Goal: Information Seeking & Learning: Learn about a topic

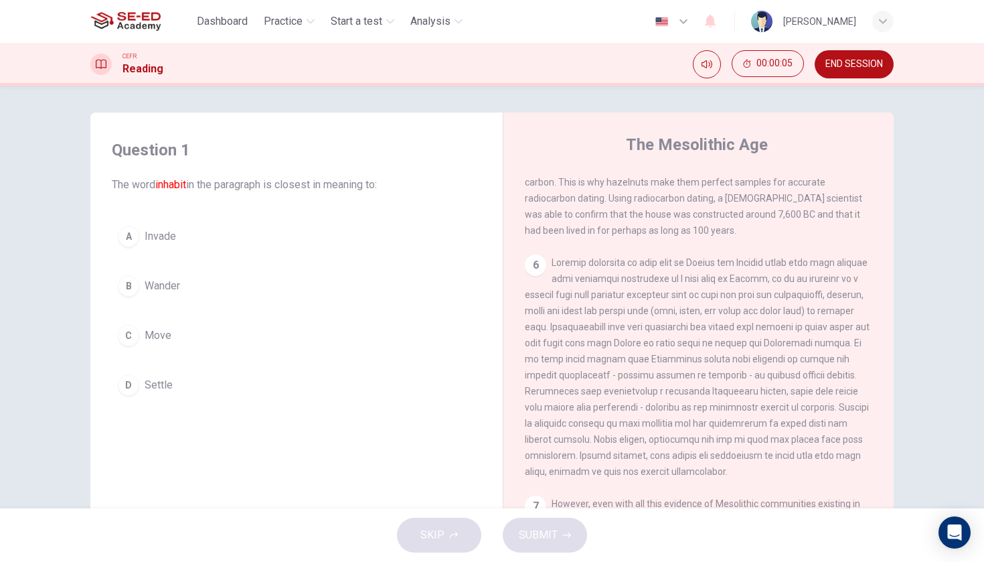
scroll to position [574, 0]
click at [871, 60] on span "END SESSION" at bounding box center [854, 64] width 58 height 11
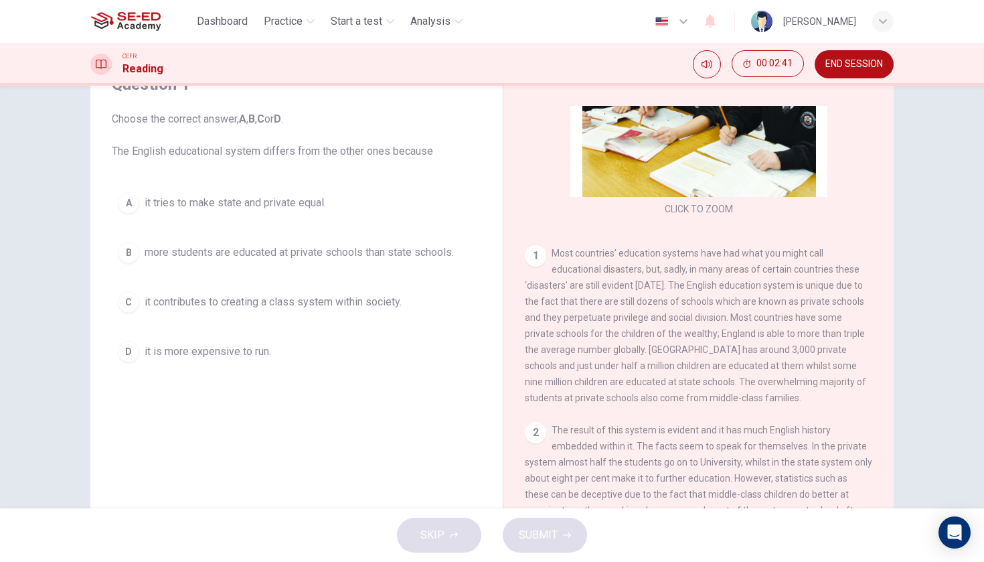
scroll to position [145, 0]
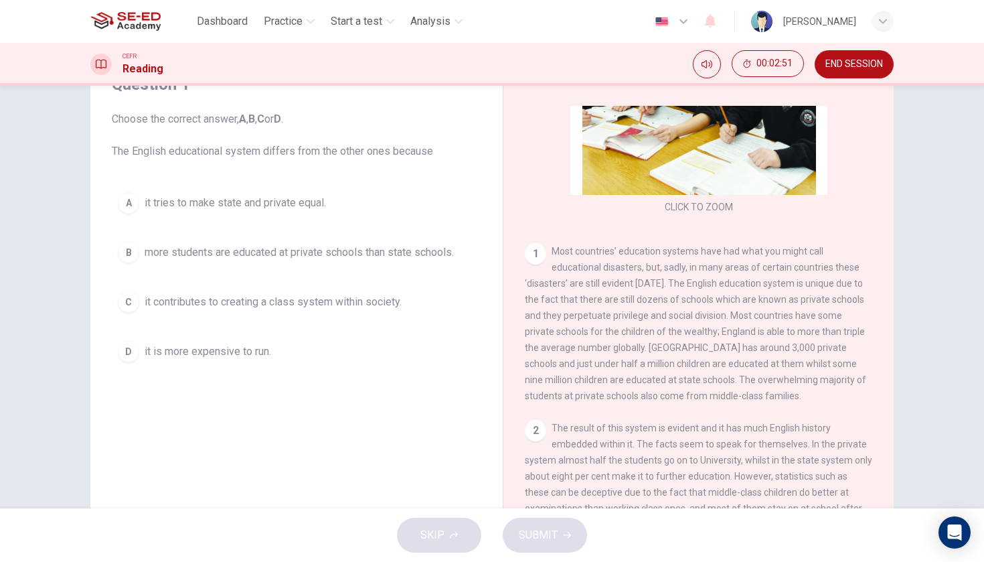
click at [307, 201] on span "it tries to make state and private equal." at bounding box center [235, 203] width 181 height 16
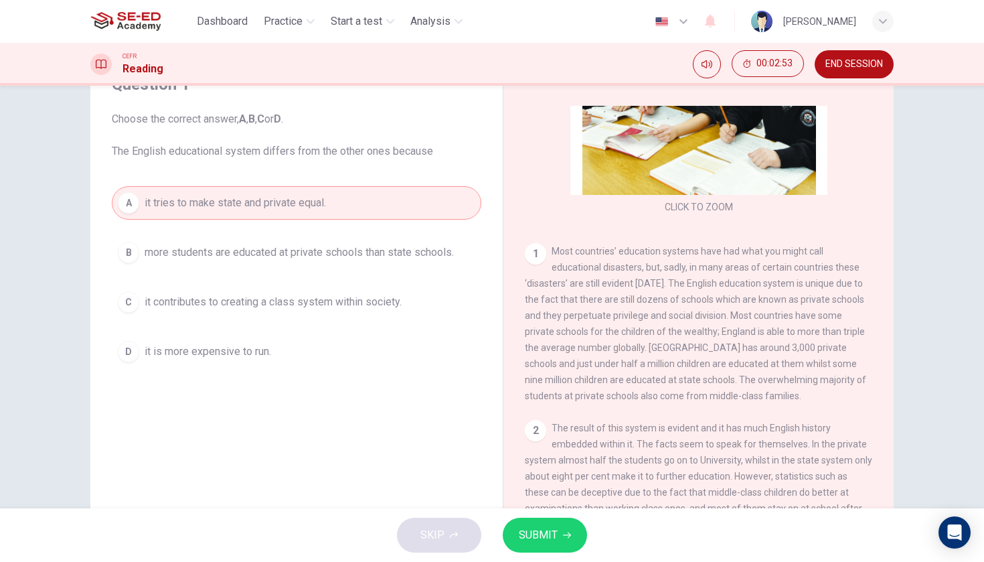
click at [387, 246] on span "more students are educated at private schools than state schools." at bounding box center [299, 252] width 309 height 16
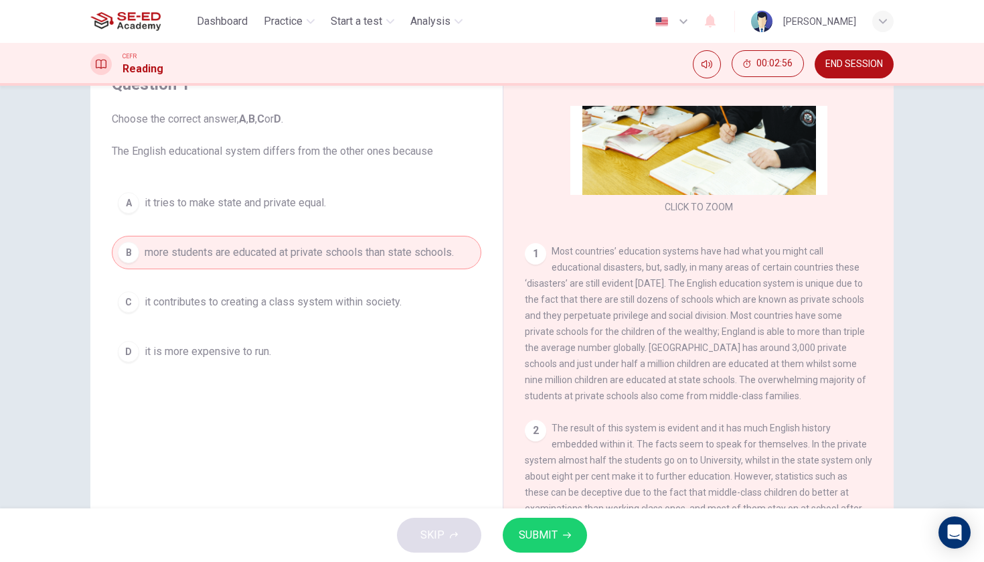
click at [361, 203] on button "A it tries to make state and private equal." at bounding box center [296, 202] width 369 height 33
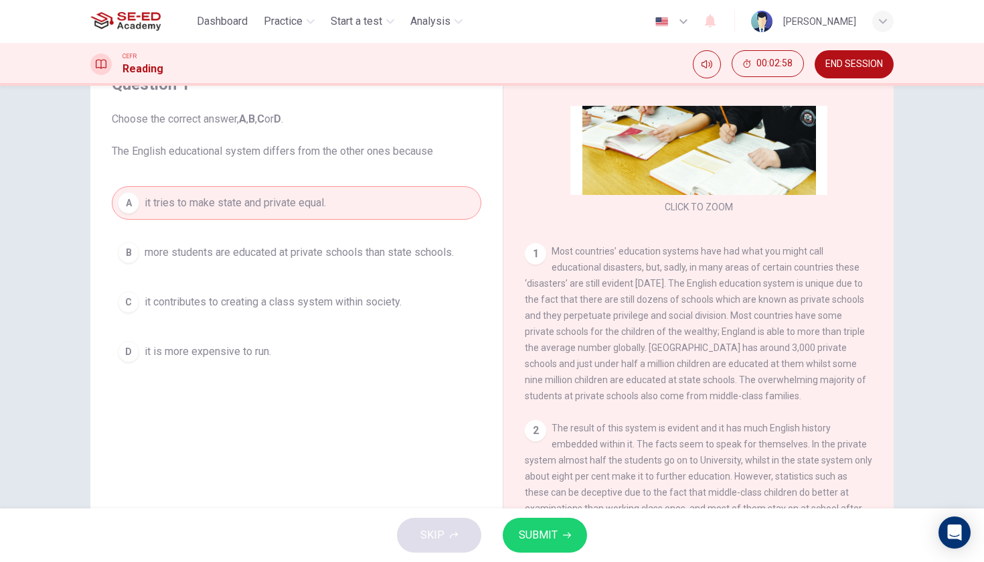
click at [563, 528] on button "SUBMIT" at bounding box center [545, 534] width 84 height 35
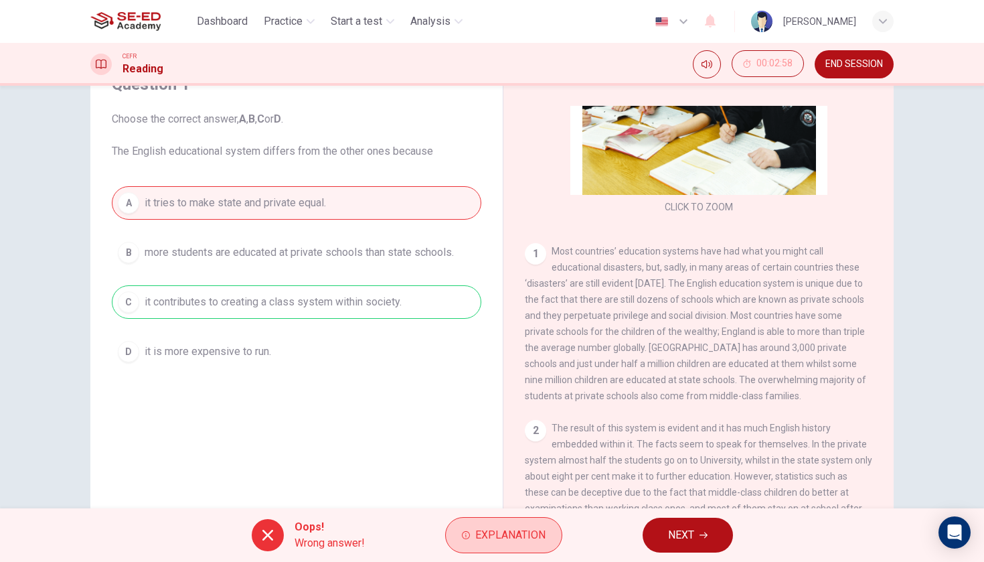
click at [489, 532] on span "Explanation" at bounding box center [510, 534] width 70 height 19
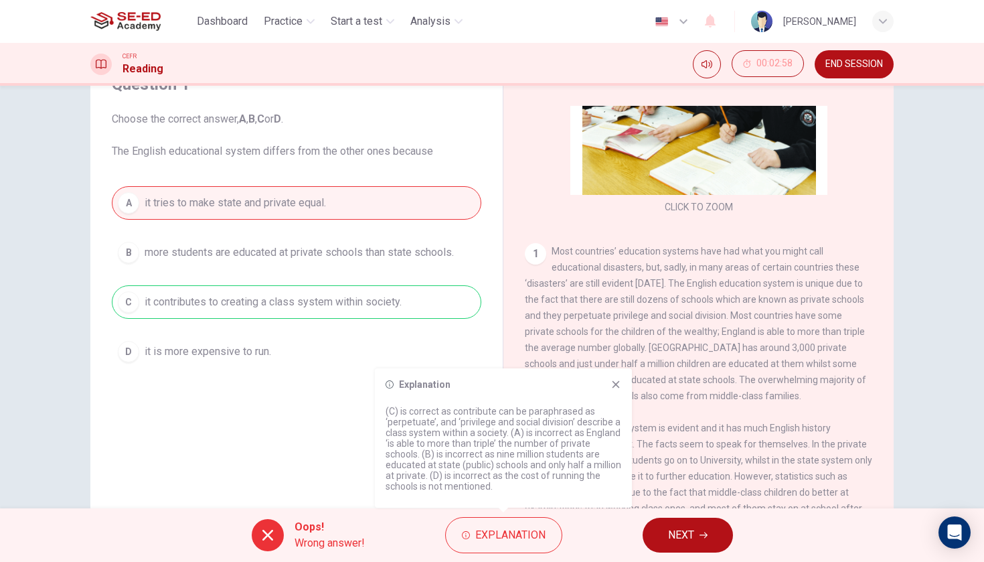
click at [867, 64] on span "END SESSION" at bounding box center [854, 64] width 58 height 11
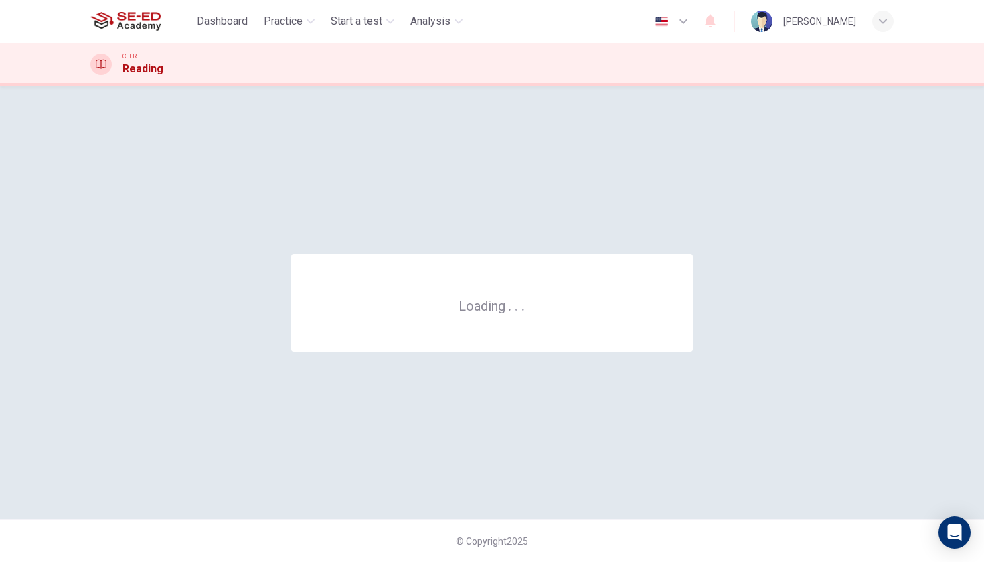
scroll to position [0, 0]
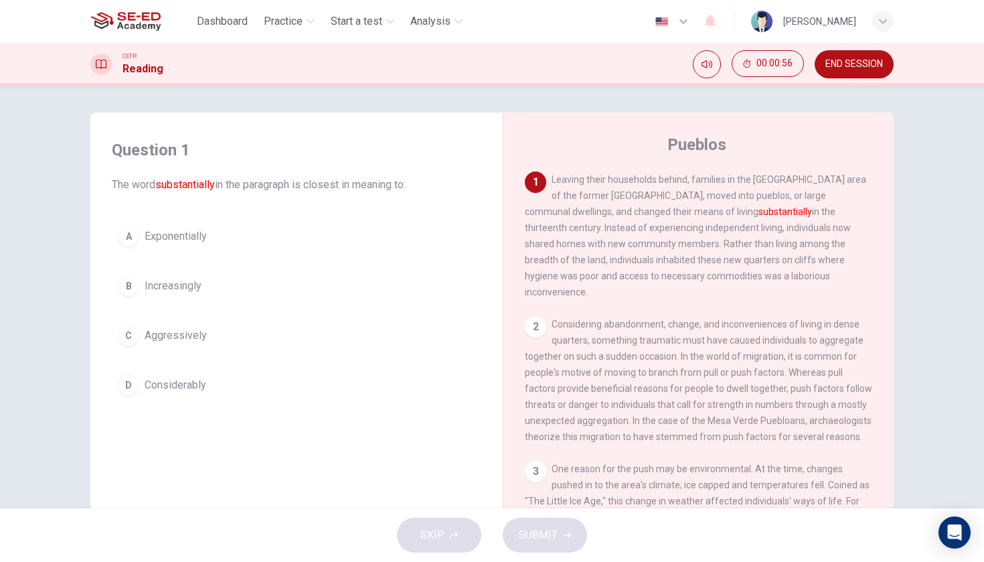
click at [186, 282] on span "Increasingly" at bounding box center [173, 286] width 57 height 16
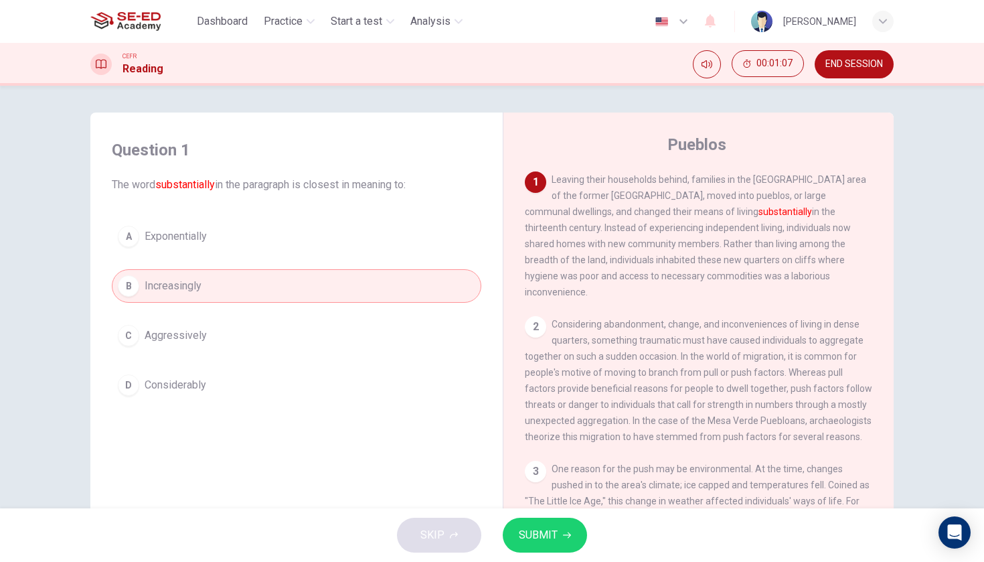
click at [558, 539] on button "SUBMIT" at bounding box center [545, 534] width 84 height 35
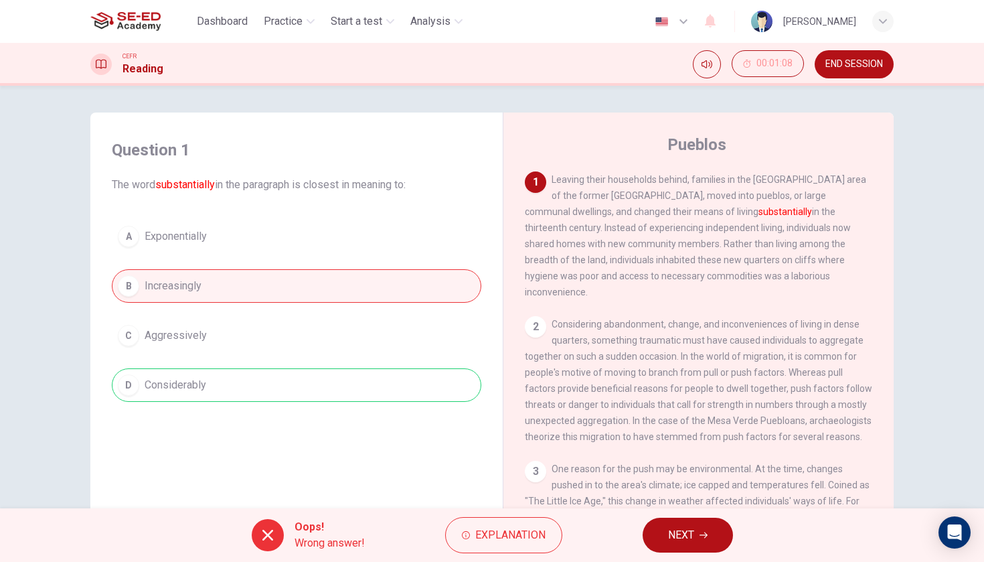
click at [693, 525] on button "NEXT" at bounding box center [687, 534] width 90 height 35
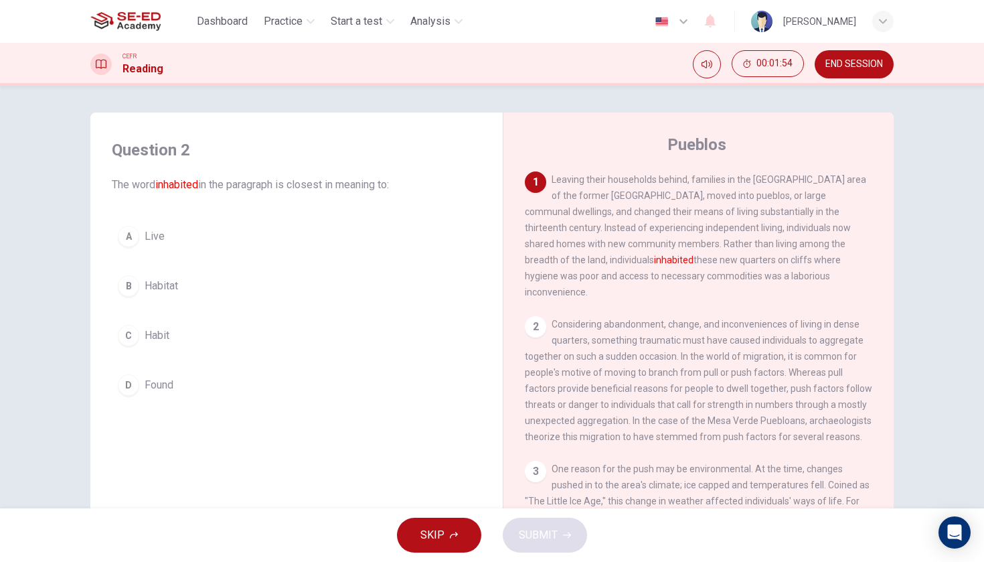
click at [165, 248] on button "A Live" at bounding box center [296, 236] width 369 height 33
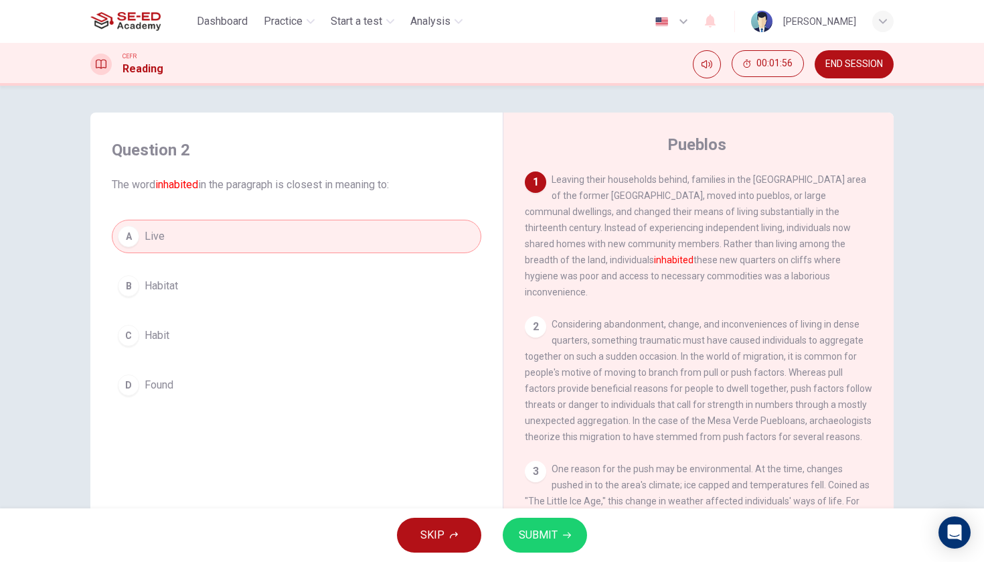
click at [557, 543] on button "SUBMIT" at bounding box center [545, 534] width 84 height 35
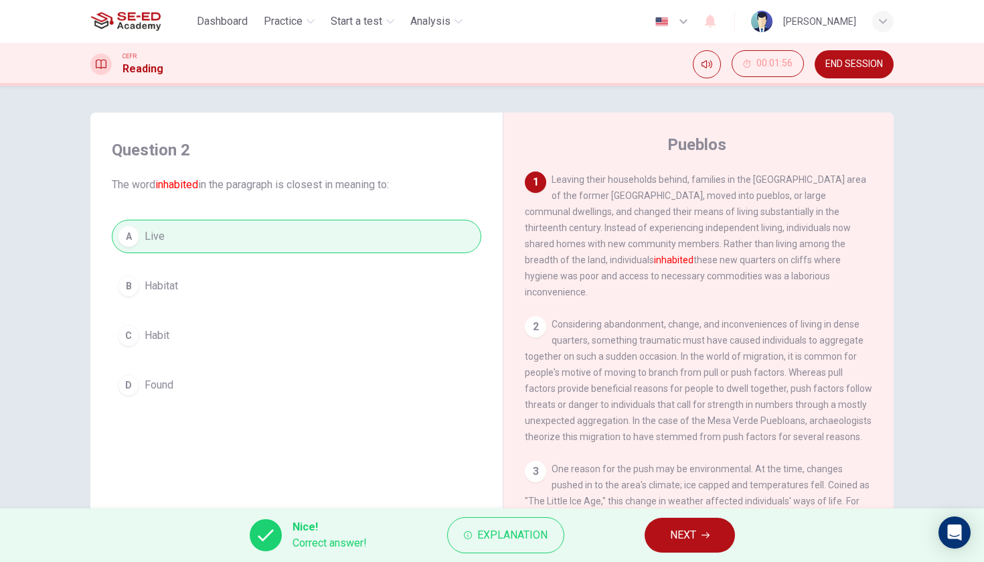
click at [681, 536] on span "NEXT" at bounding box center [683, 534] width 26 height 19
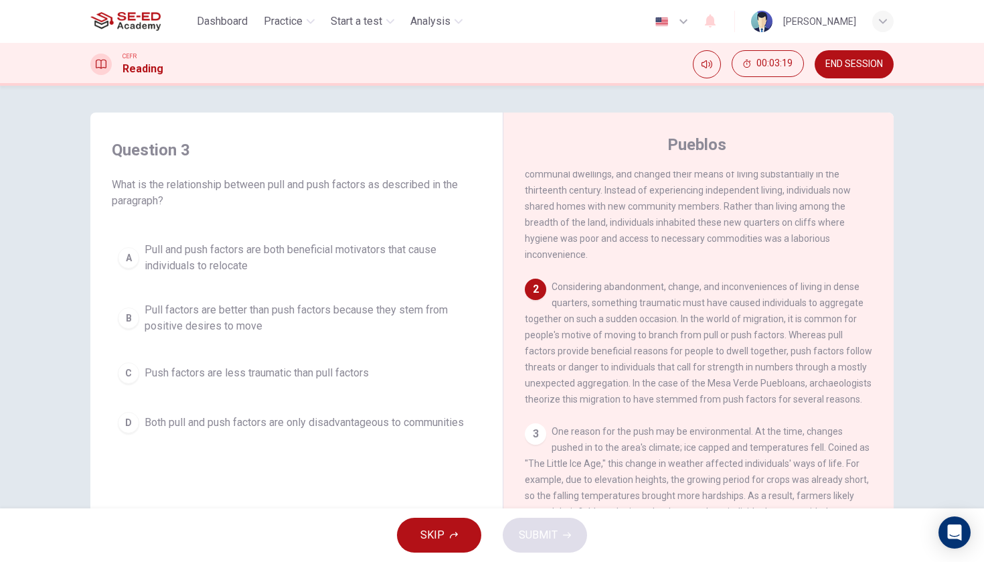
scroll to position [41, 0]
click at [416, 309] on span "Pull factors are better than push factors because they stem from positive desir…" at bounding box center [310, 318] width 331 height 32
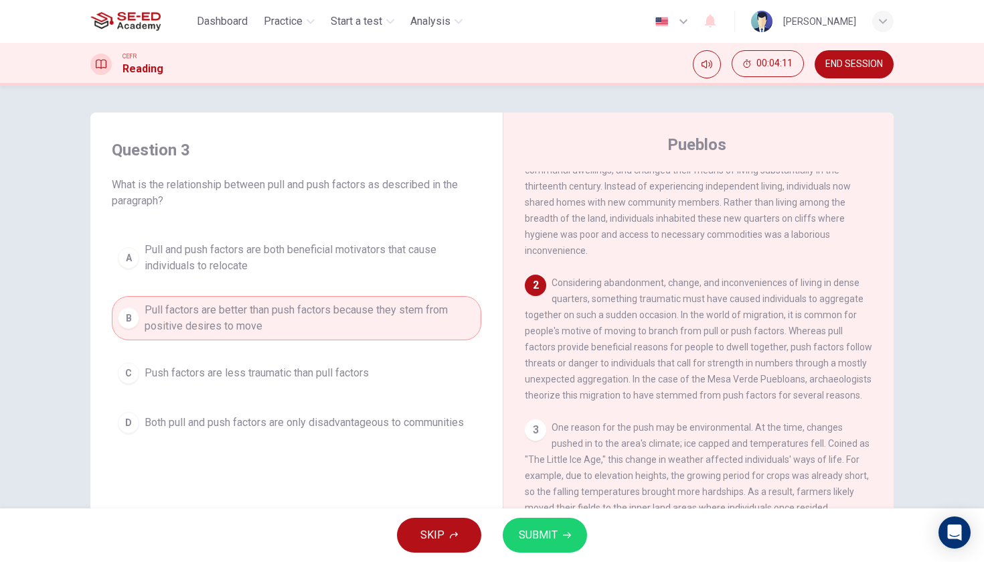
click at [554, 524] on button "SUBMIT" at bounding box center [545, 534] width 84 height 35
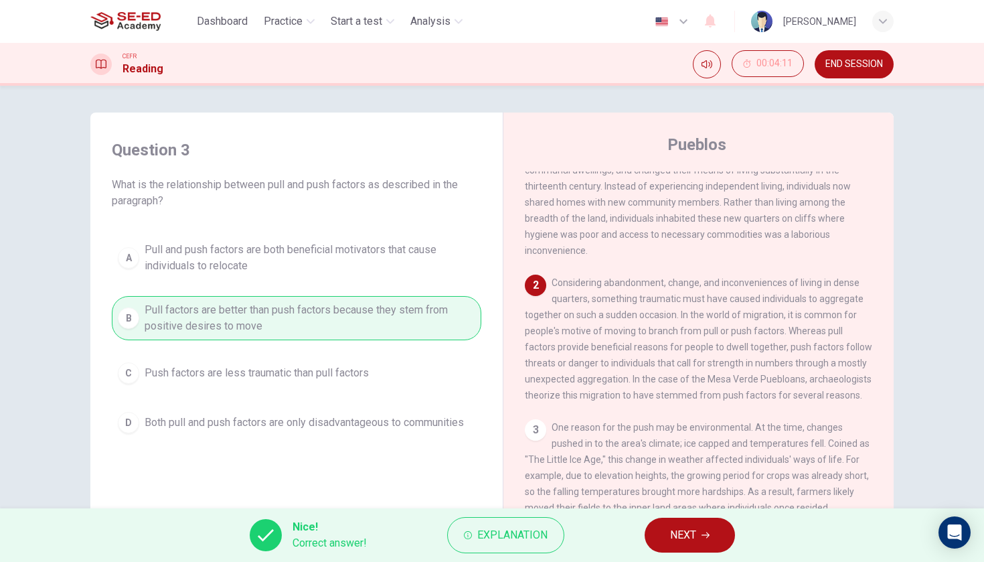
click at [686, 531] on span "NEXT" at bounding box center [683, 534] width 26 height 19
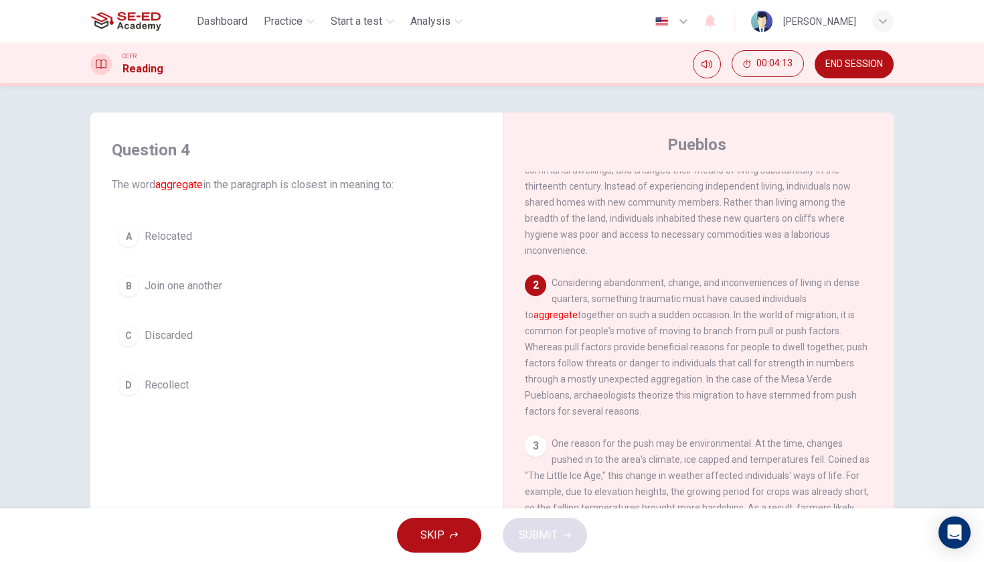
scroll to position [37, 0]
click at [222, 288] on span "Join one another" at bounding box center [184, 286] width 78 height 16
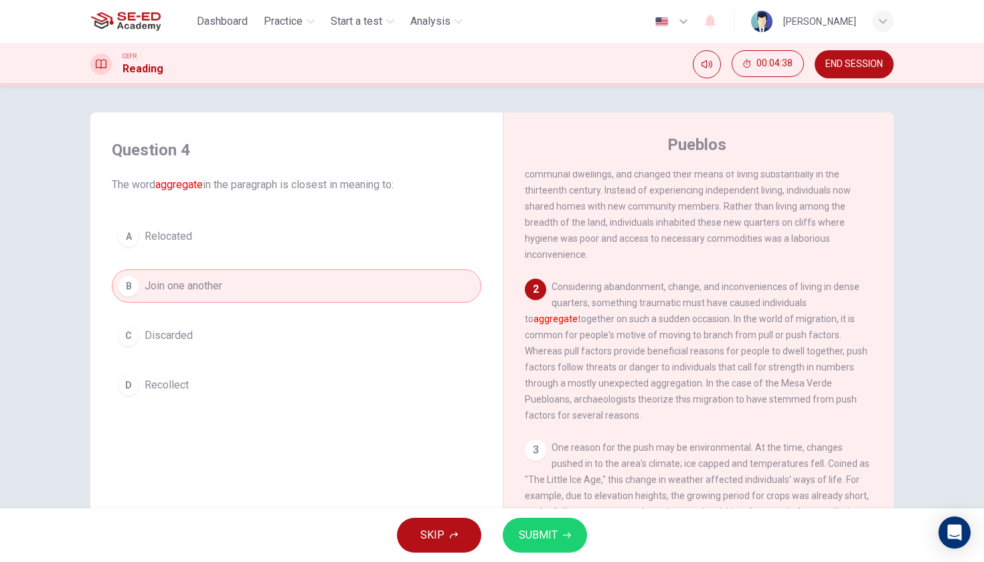
click at [549, 537] on span "SUBMIT" at bounding box center [538, 534] width 39 height 19
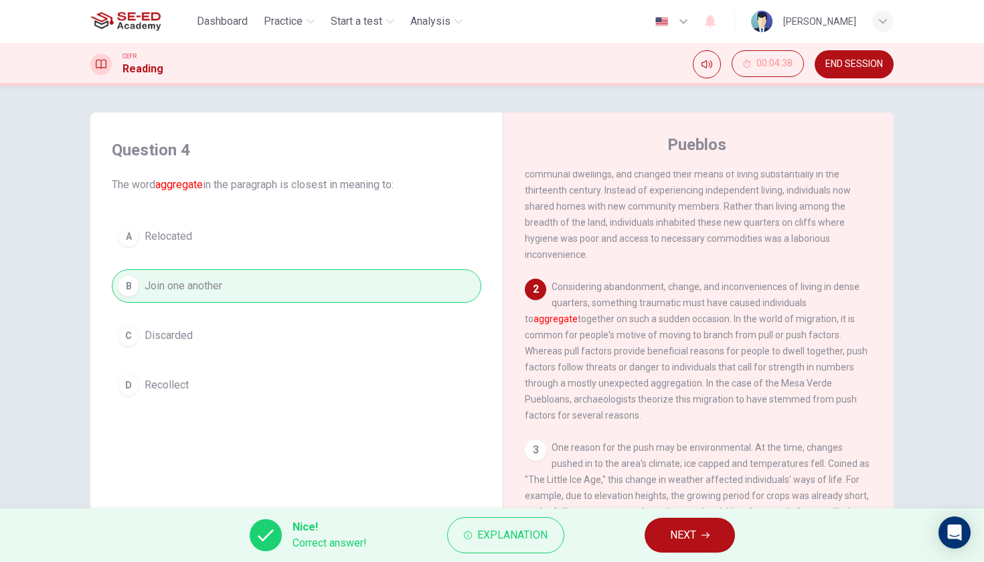
click at [706, 546] on button "NEXT" at bounding box center [689, 534] width 90 height 35
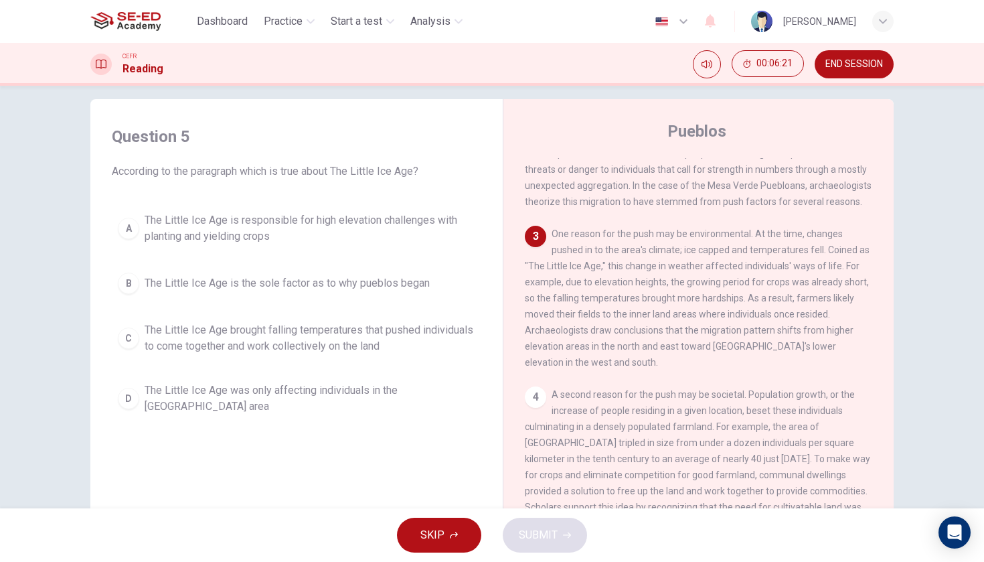
scroll to position [15, 0]
click at [303, 220] on span "The Little Ice Age is responsible for high elevation challenges with planting a…" at bounding box center [310, 227] width 331 height 32
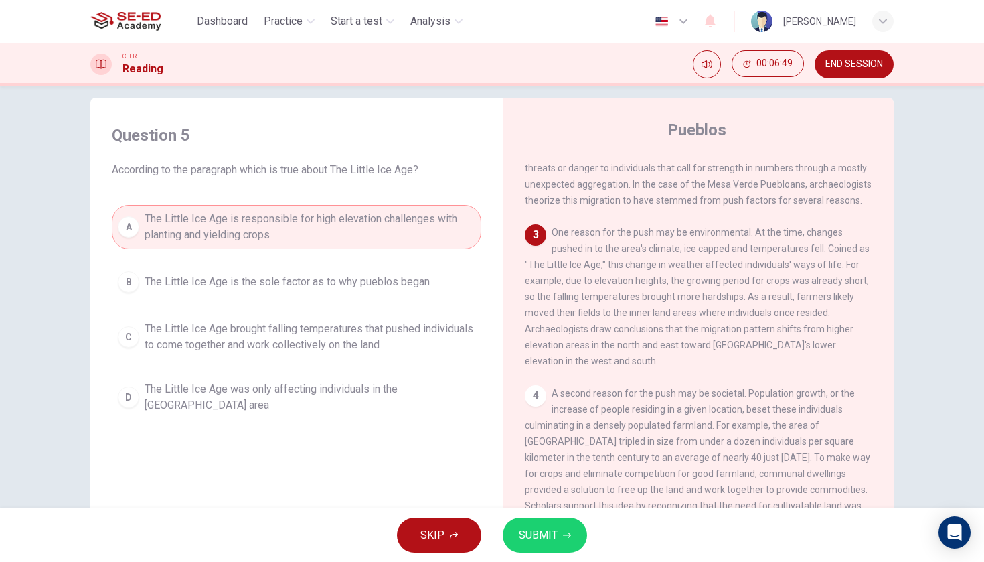
click at [564, 525] on button "SUBMIT" at bounding box center [545, 534] width 84 height 35
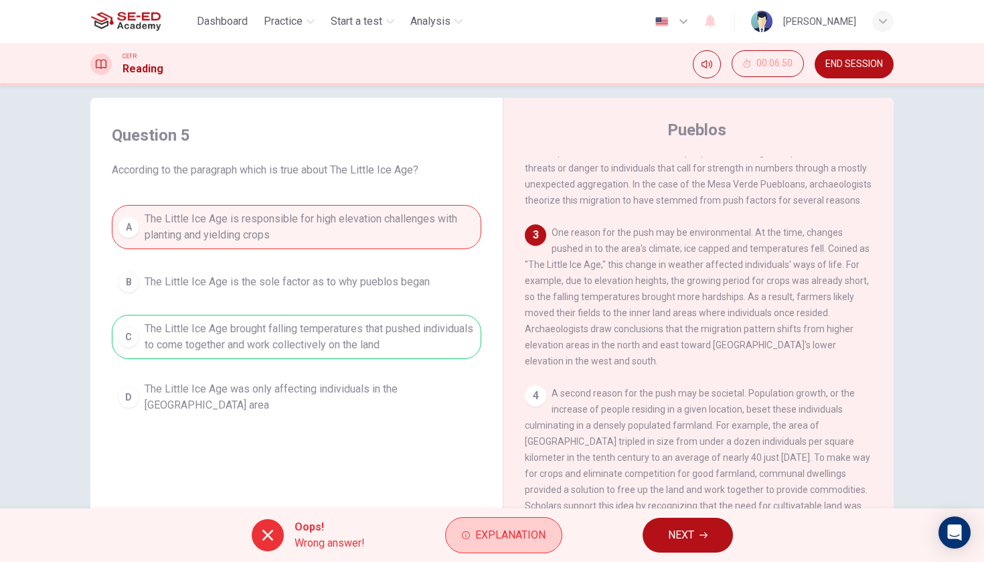
click at [468, 548] on button "Explanation" at bounding box center [503, 535] width 117 height 36
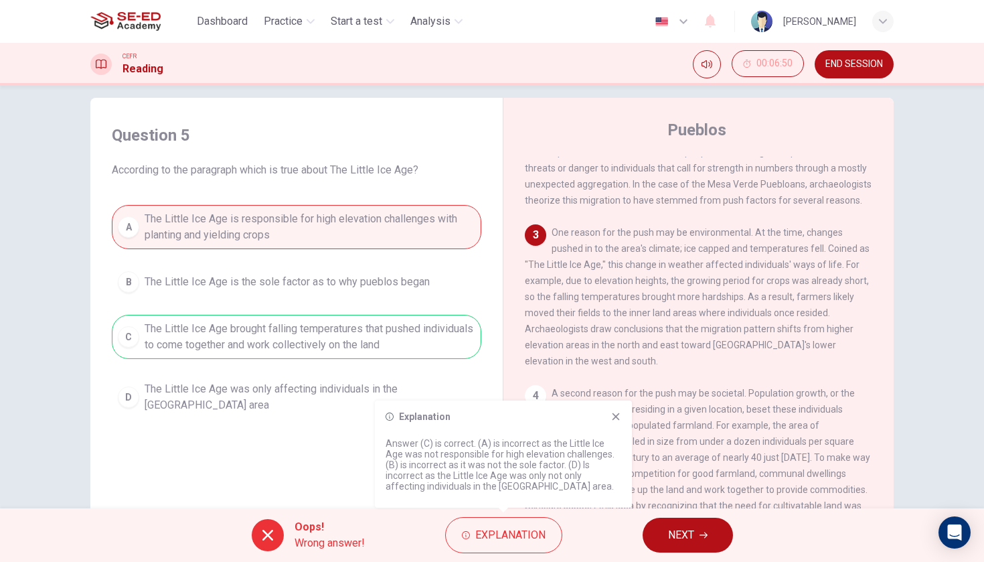
click at [622, 419] on div "Explanation Answer (C) is correct. (A) is incorrect as the Little Ice Age was n…" at bounding box center [503, 453] width 257 height 107
click at [616, 419] on icon at bounding box center [615, 416] width 11 height 11
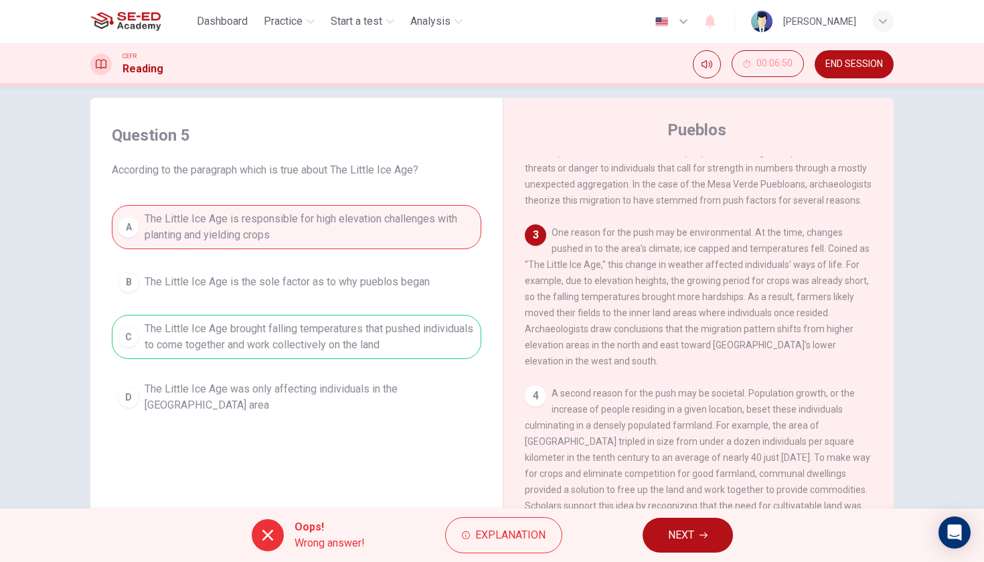
click at [678, 531] on span "NEXT" at bounding box center [681, 534] width 26 height 19
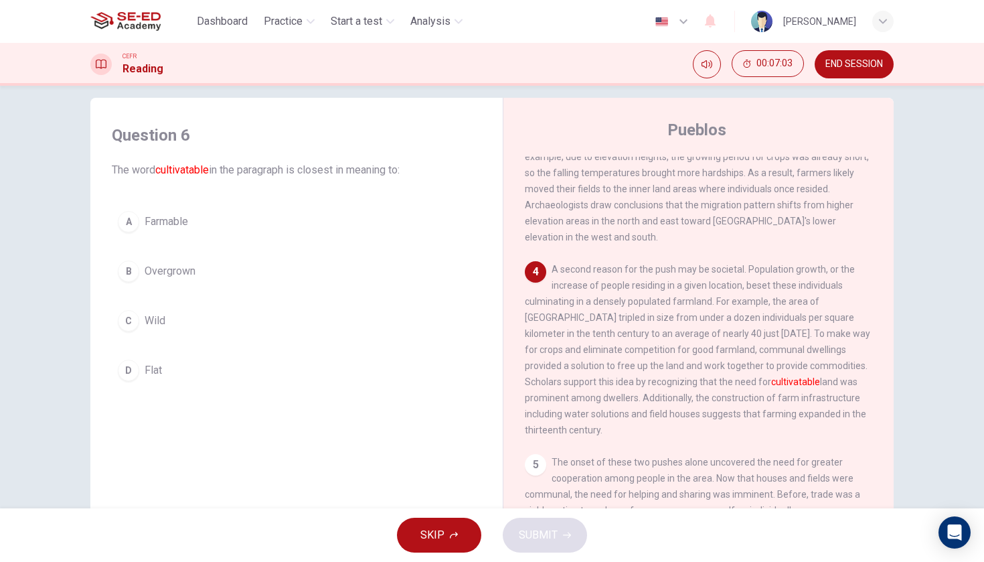
scroll to position [351, 0]
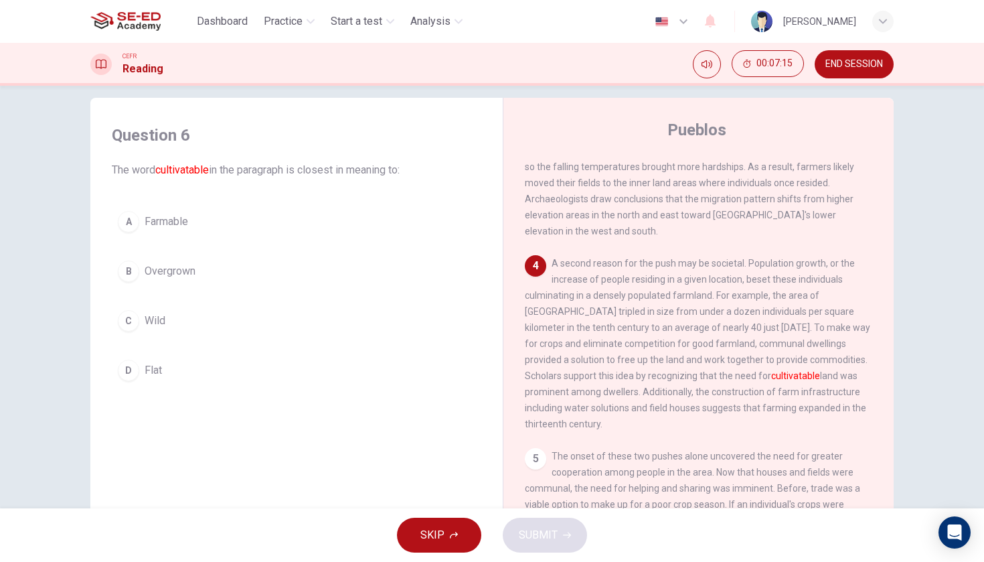
click at [217, 222] on button "A Farmable" at bounding box center [296, 221] width 369 height 33
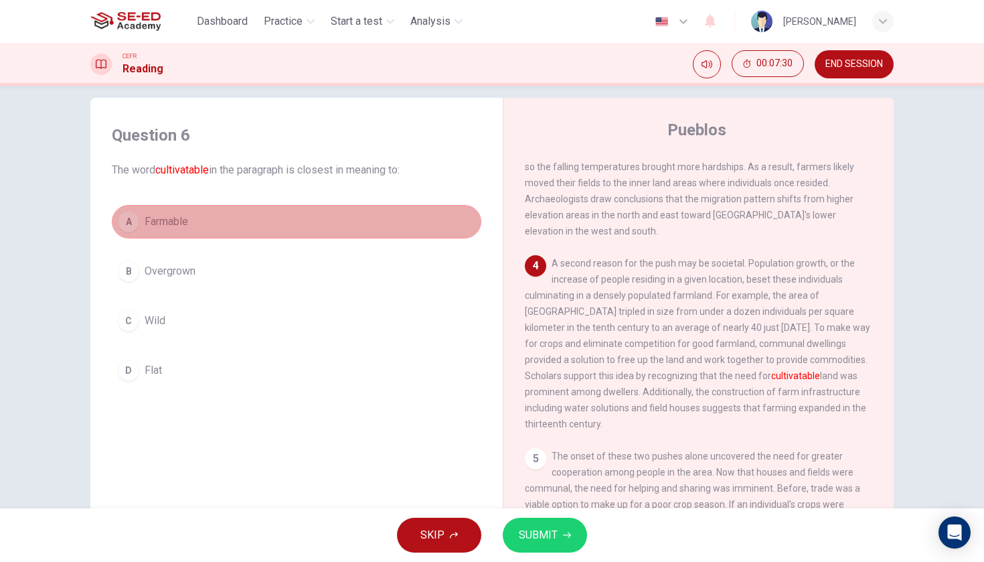
click at [217, 222] on button "A Farmable" at bounding box center [296, 221] width 369 height 33
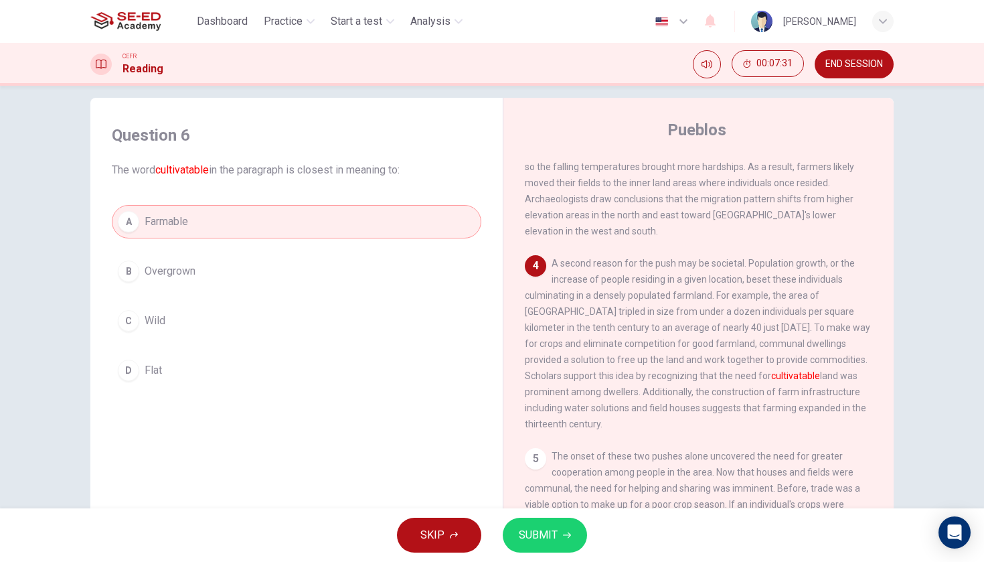
click at [551, 540] on span "SUBMIT" at bounding box center [538, 534] width 39 height 19
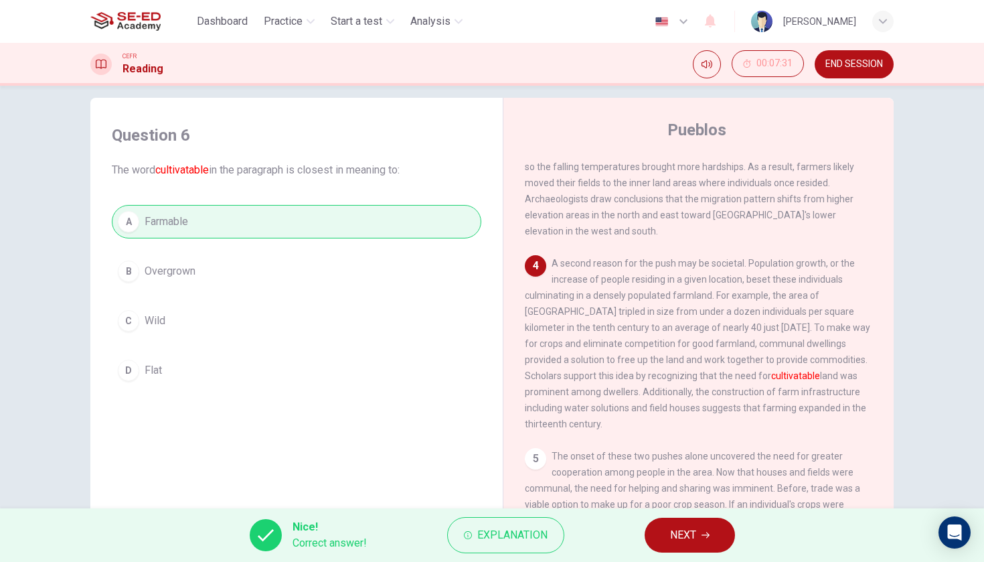
click at [694, 542] on span "NEXT" at bounding box center [683, 534] width 26 height 19
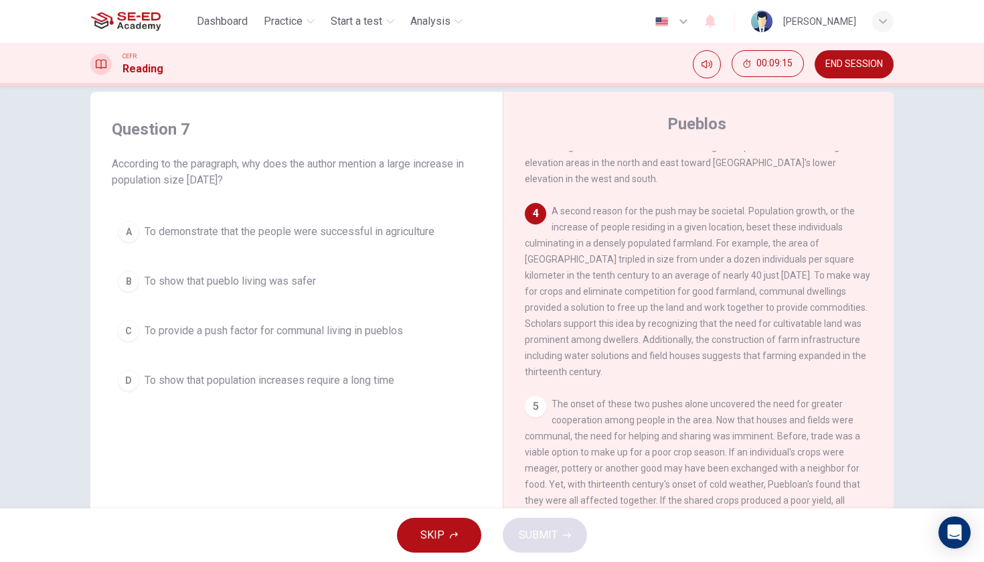
scroll to position [397, 0]
click at [239, 231] on span "To demonstrate that the people were successful in agriculture" at bounding box center [290, 232] width 290 height 16
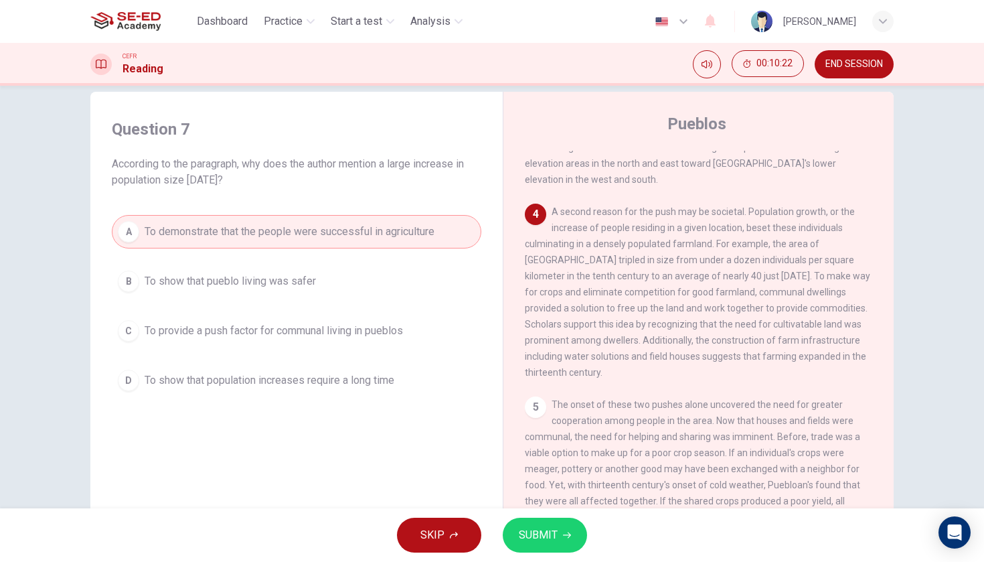
click at [544, 532] on span "SUBMIT" at bounding box center [538, 534] width 39 height 19
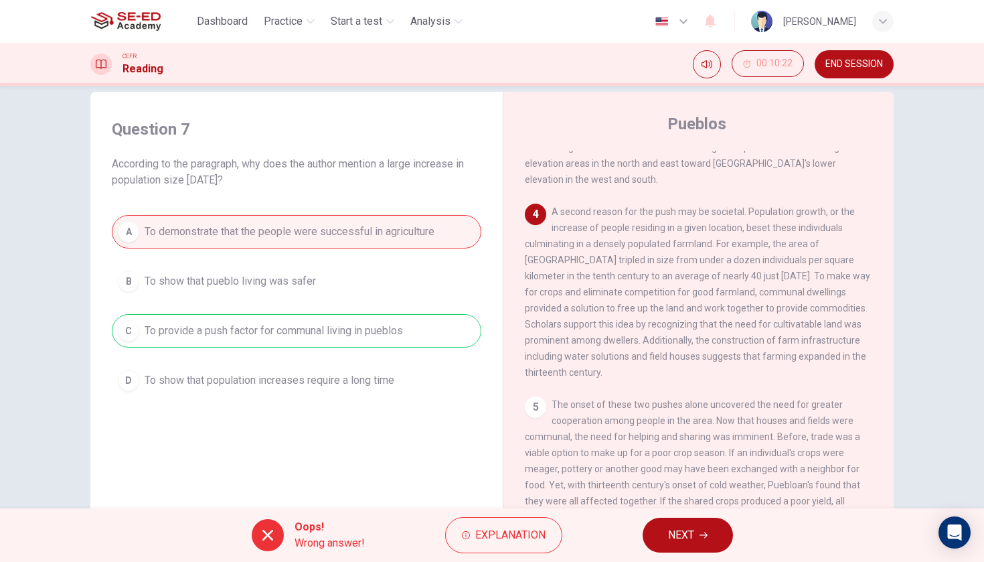
click at [668, 533] on span "NEXT" at bounding box center [681, 534] width 26 height 19
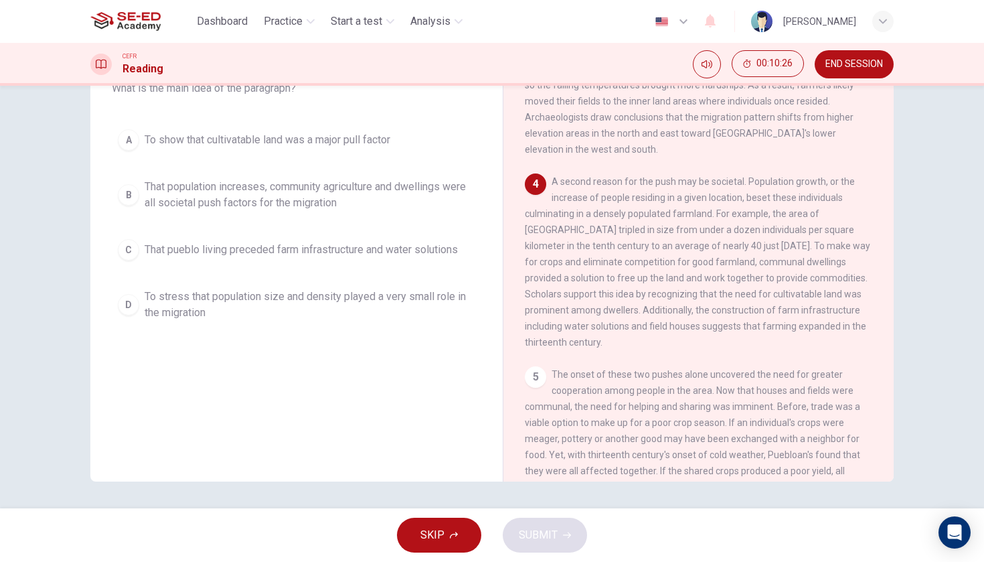
scroll to position [352, 0]
click at [405, 198] on span "That population increases, community agriculture and dwellings were all societa…" at bounding box center [310, 195] width 331 height 32
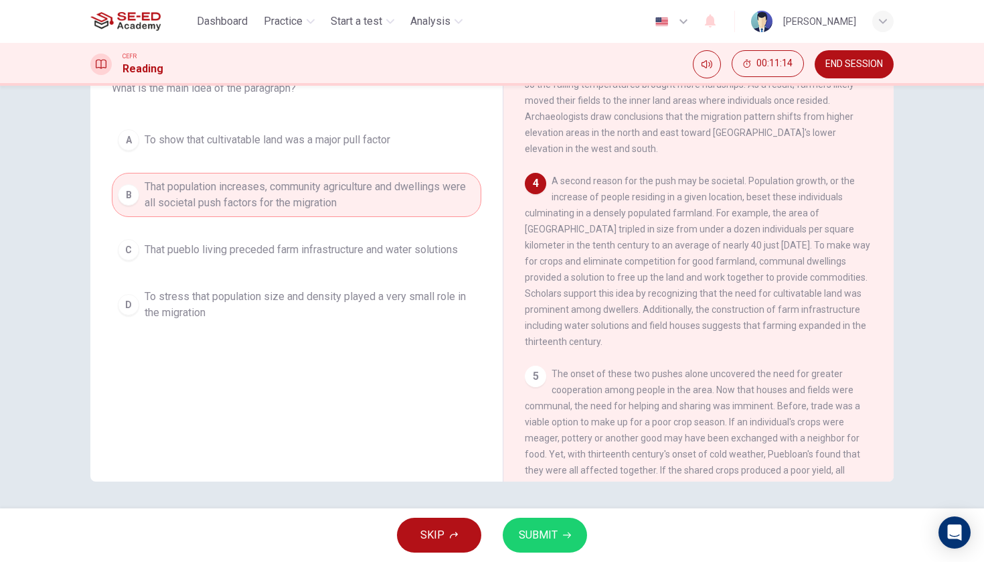
click at [541, 529] on span "SUBMIT" at bounding box center [538, 534] width 39 height 19
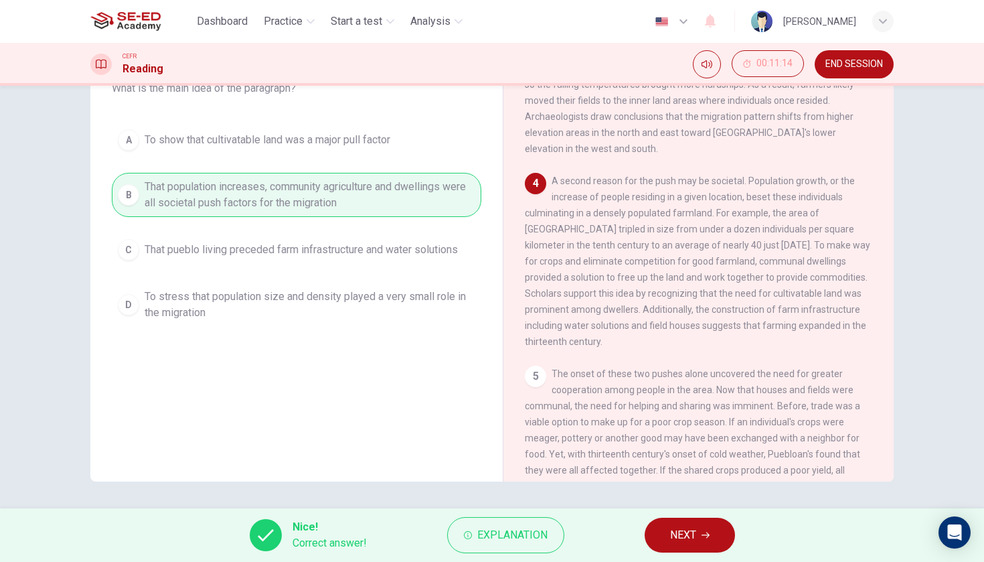
click at [670, 535] on span "NEXT" at bounding box center [683, 534] width 26 height 19
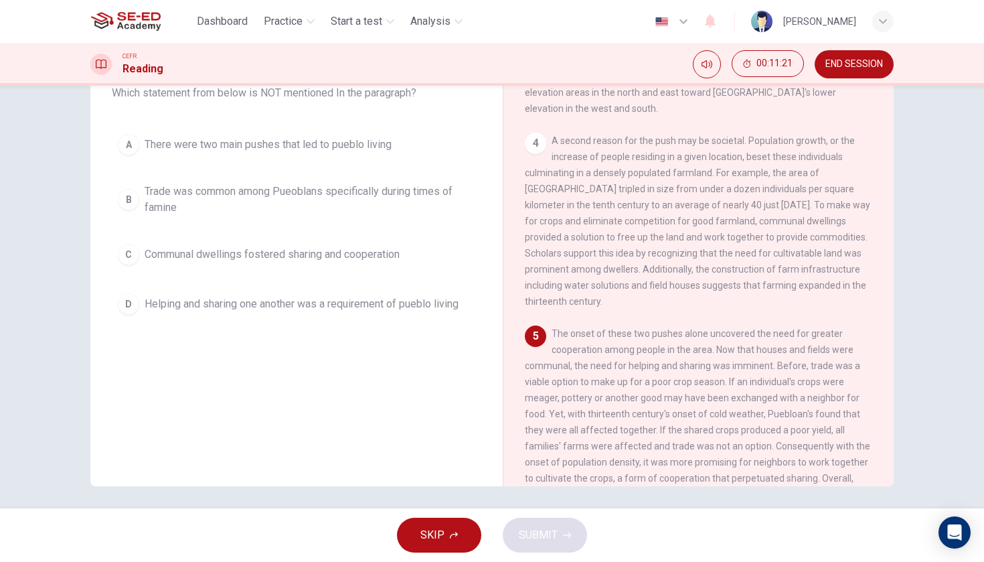
scroll to position [91, 0]
click at [391, 184] on span "Trade was common among Pueoblans specifically during times of famine" at bounding box center [310, 200] width 331 height 32
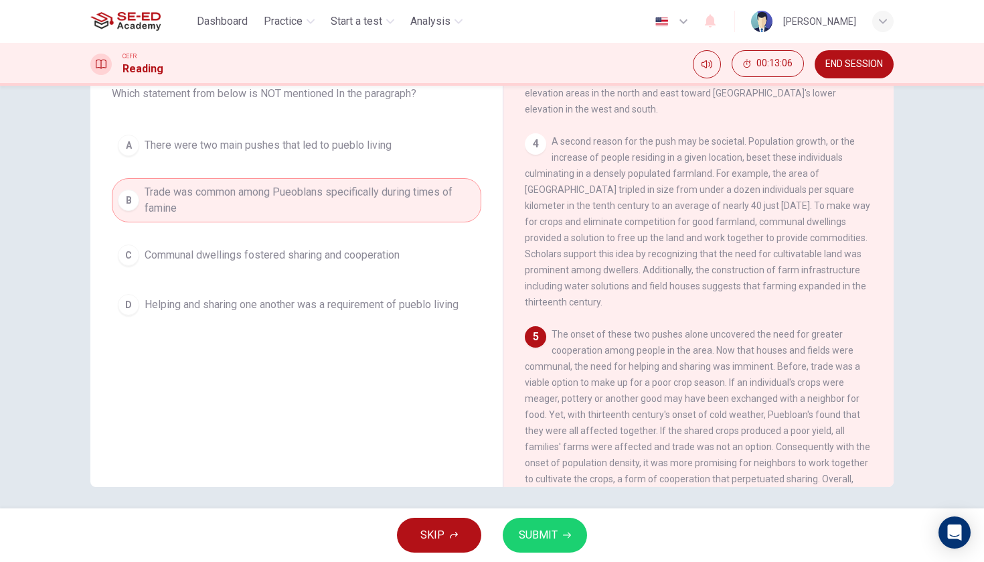
click at [540, 528] on span "SUBMIT" at bounding box center [538, 534] width 39 height 19
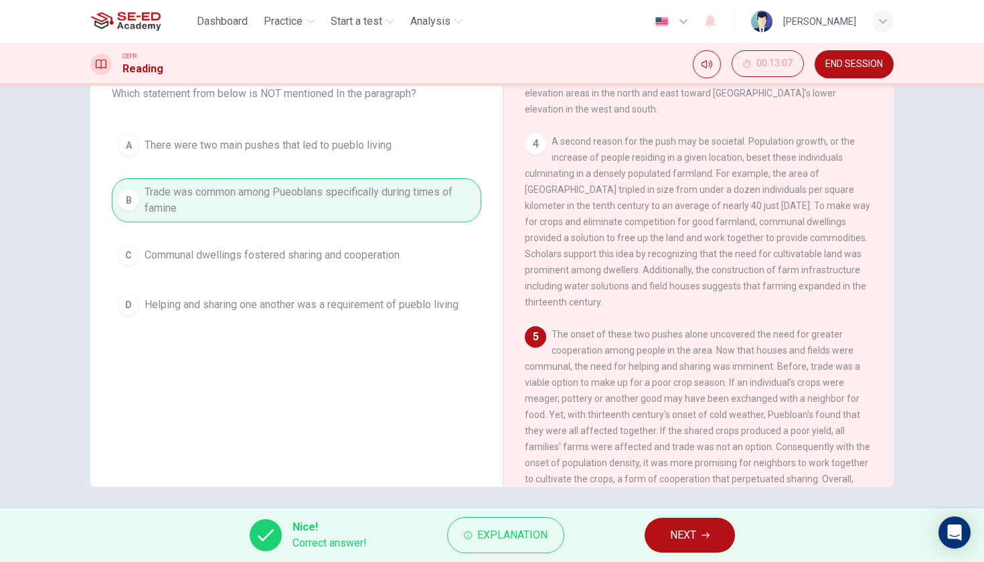
click at [693, 526] on span "NEXT" at bounding box center [683, 534] width 26 height 19
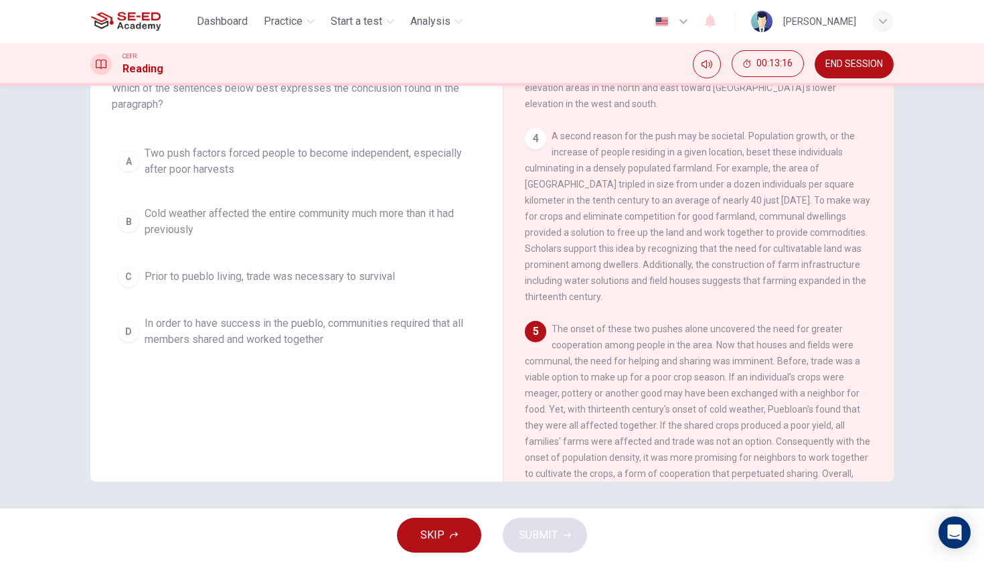
scroll to position [96, 0]
click at [912, 519] on div "SKIP SUBMIT" at bounding box center [492, 535] width 984 height 54
click at [415, 323] on span "In order to have success in the pueblo, communities required that all members s…" at bounding box center [310, 331] width 331 height 32
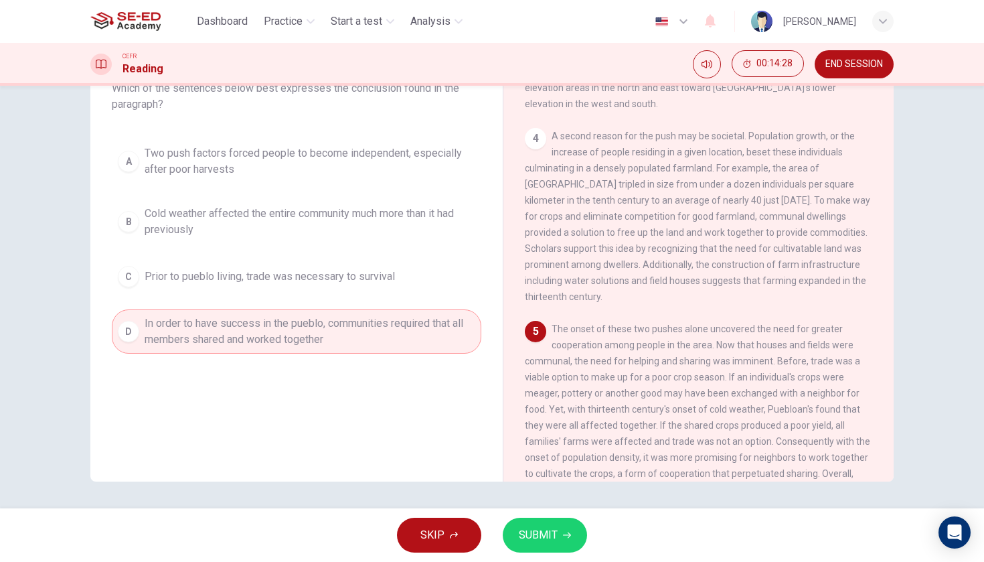
click at [572, 540] on button "SUBMIT" at bounding box center [545, 534] width 84 height 35
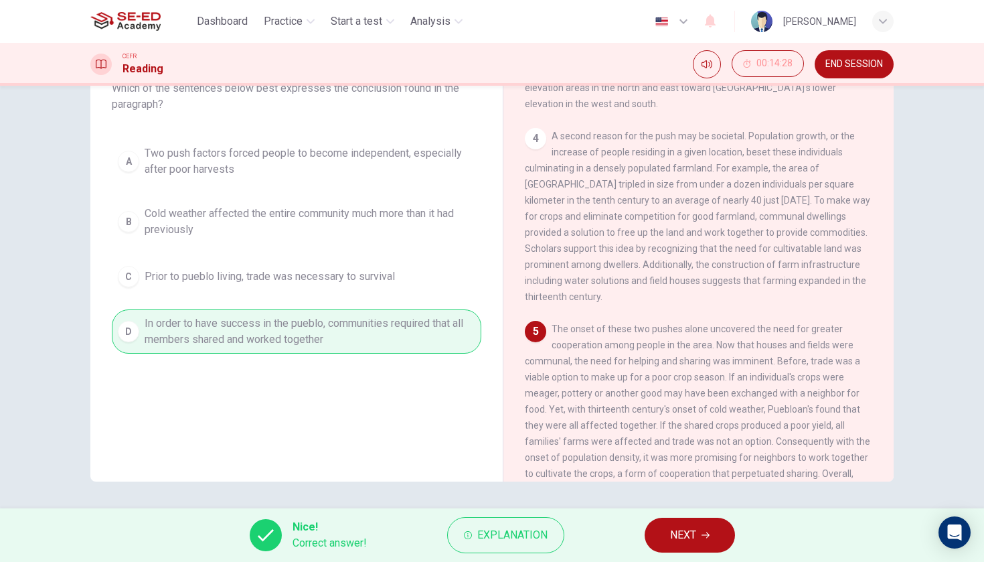
click at [685, 534] on span "NEXT" at bounding box center [683, 534] width 26 height 19
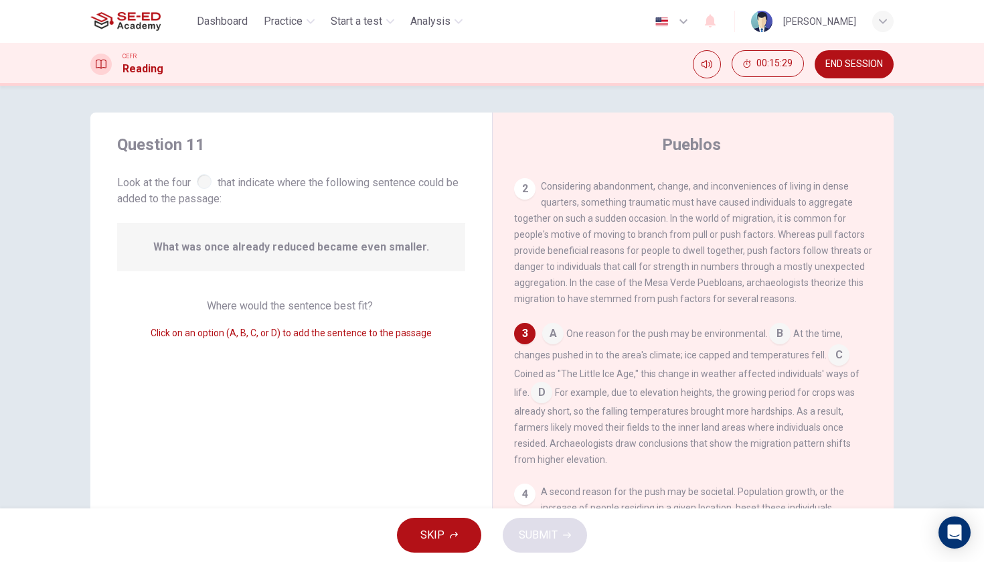
scroll to position [123, 0]
click at [833, 352] on input at bounding box center [838, 354] width 21 height 21
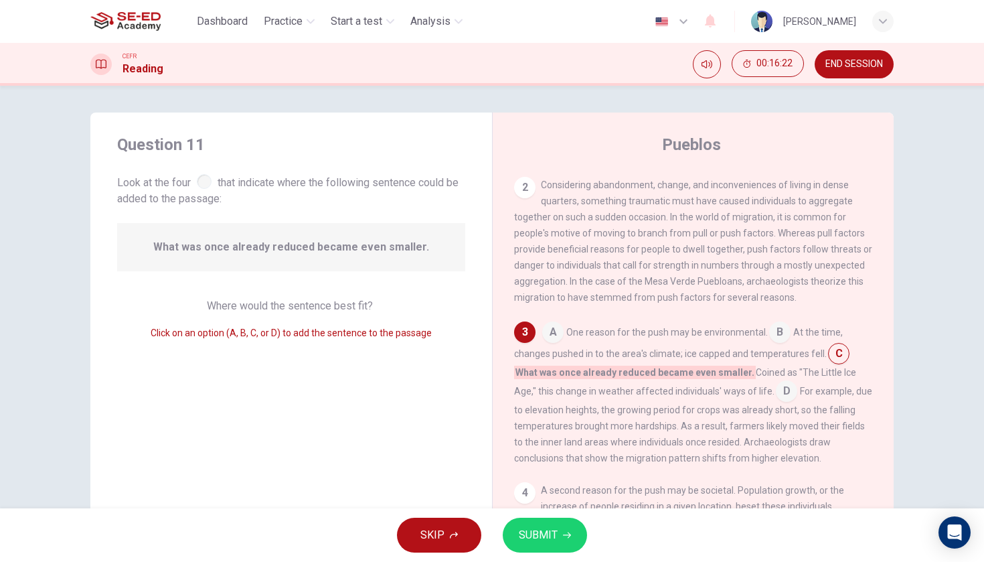
click at [776, 392] on input at bounding box center [786, 391] width 21 height 21
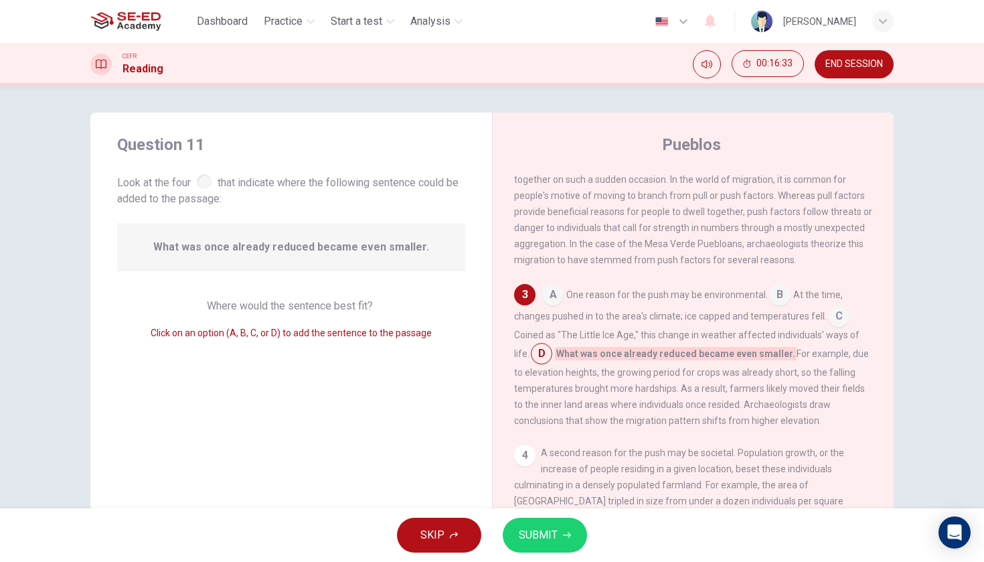
scroll to position [163, 0]
click at [554, 534] on span "SUBMIT" at bounding box center [538, 534] width 39 height 19
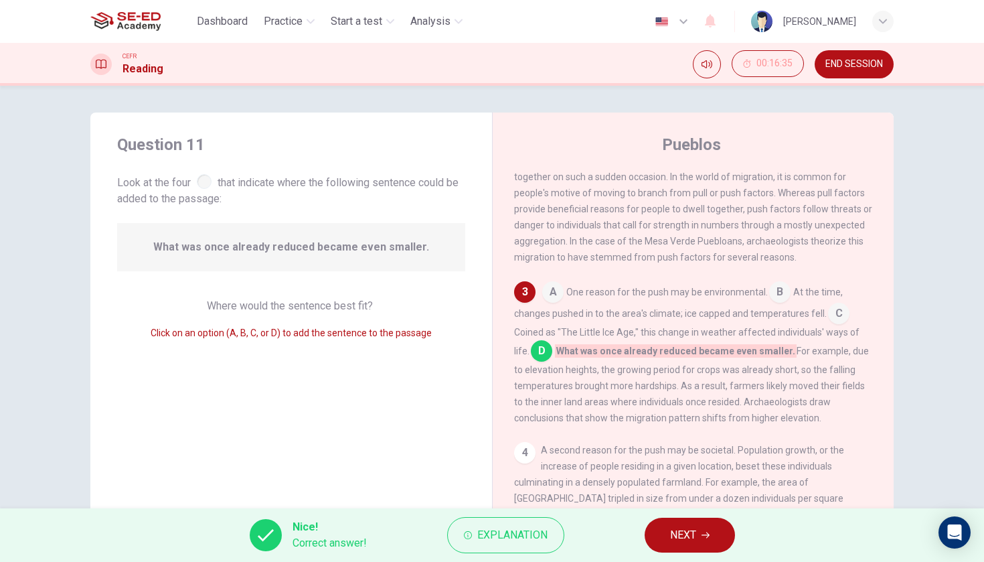
click at [689, 546] on button "NEXT" at bounding box center [689, 534] width 90 height 35
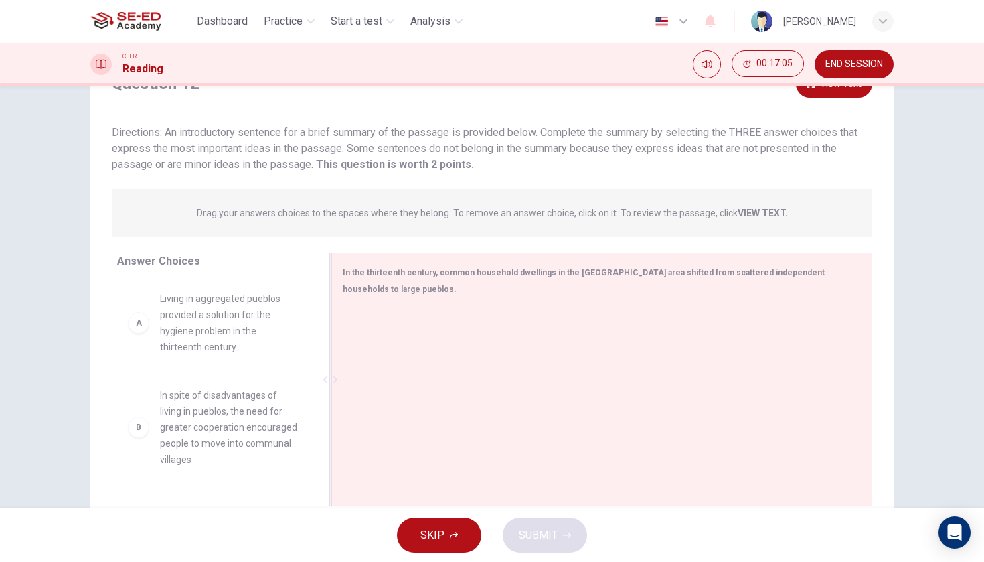
scroll to position [0, 0]
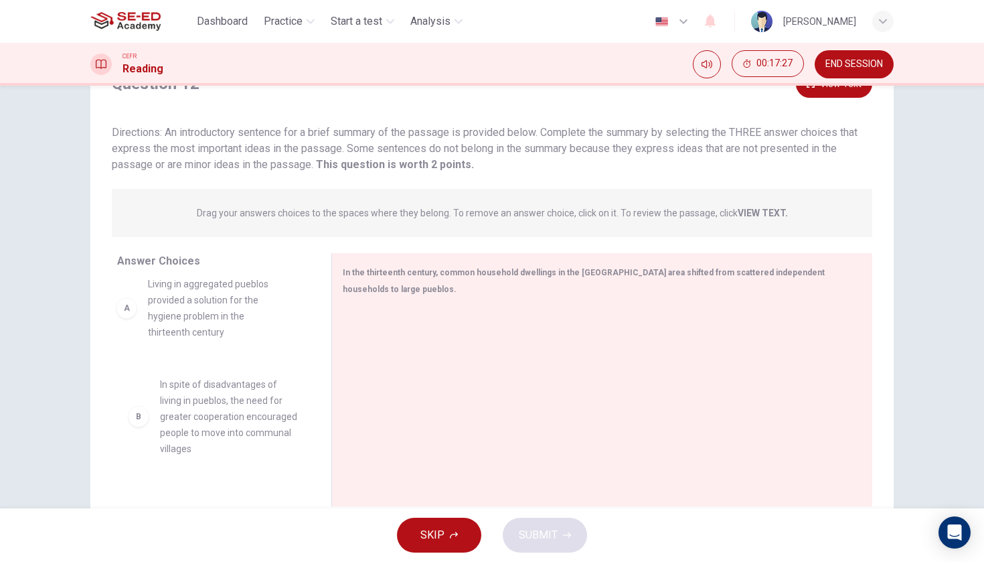
drag, startPoint x: 199, startPoint y: 324, endPoint x: 191, endPoint y: 310, distance: 16.2
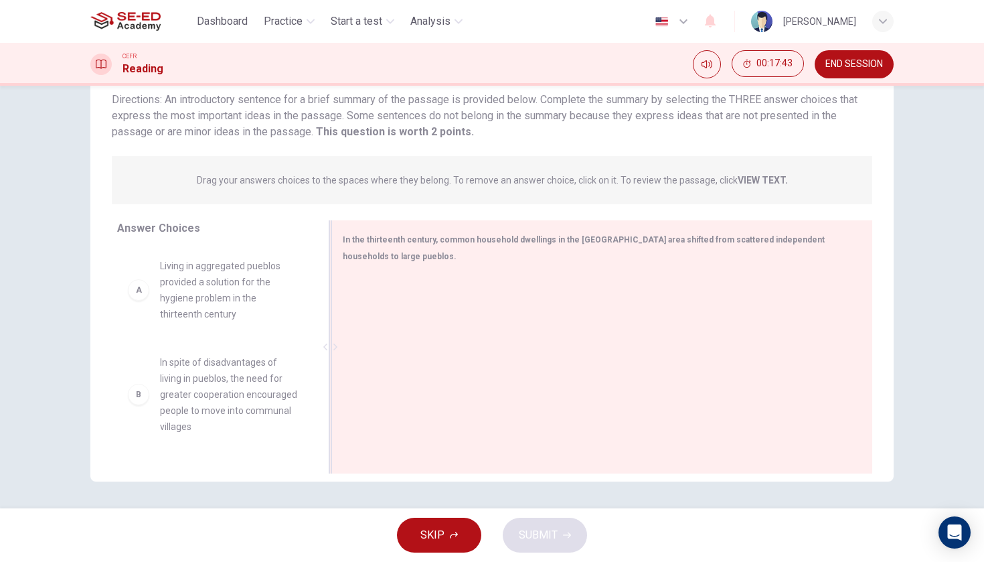
scroll to position [96, 0]
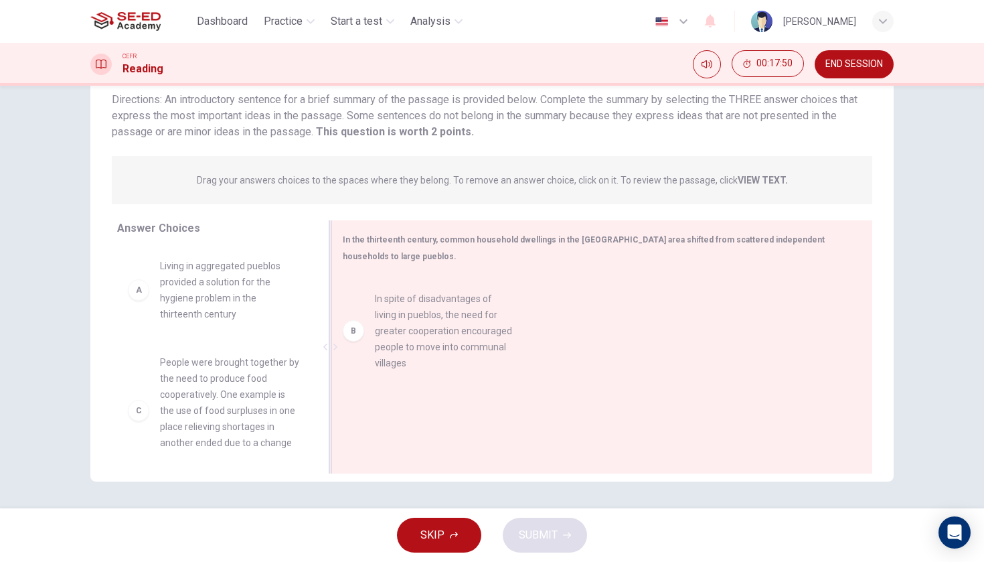
drag, startPoint x: 246, startPoint y: 363, endPoint x: 467, endPoint y: 300, distance: 230.5
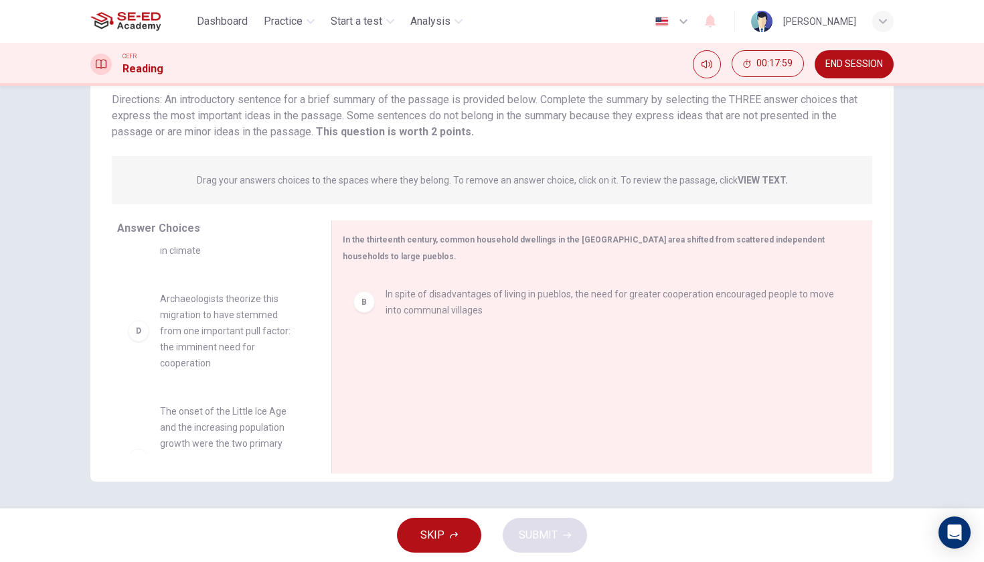
scroll to position [221, 0]
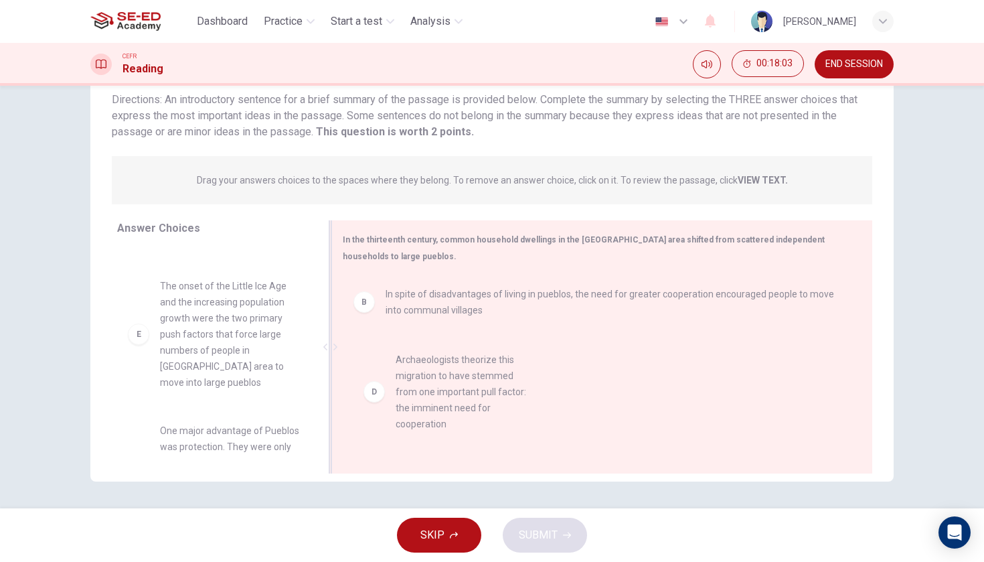
drag, startPoint x: 254, startPoint y: 325, endPoint x: 496, endPoint y: 399, distance: 252.6
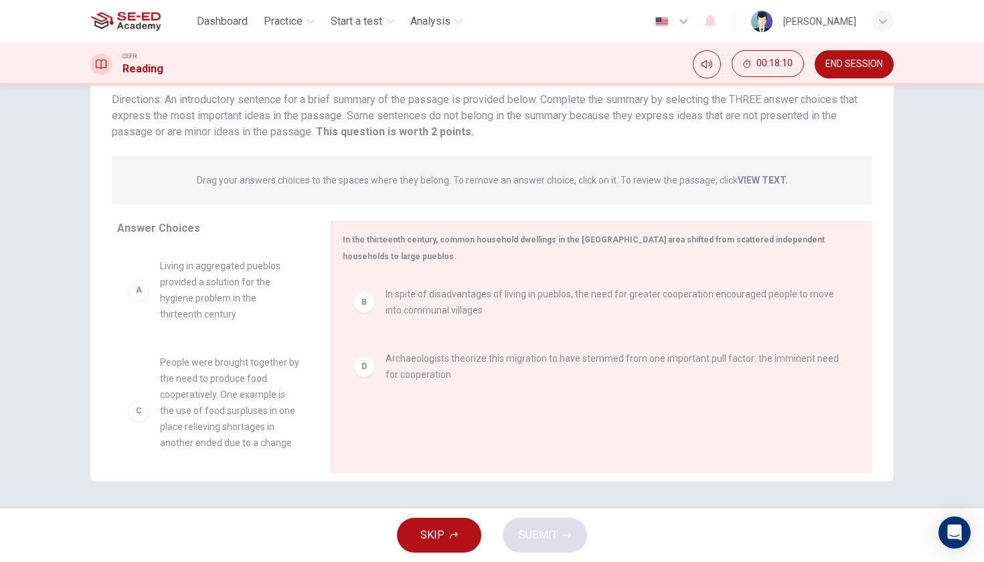
scroll to position [0, 0]
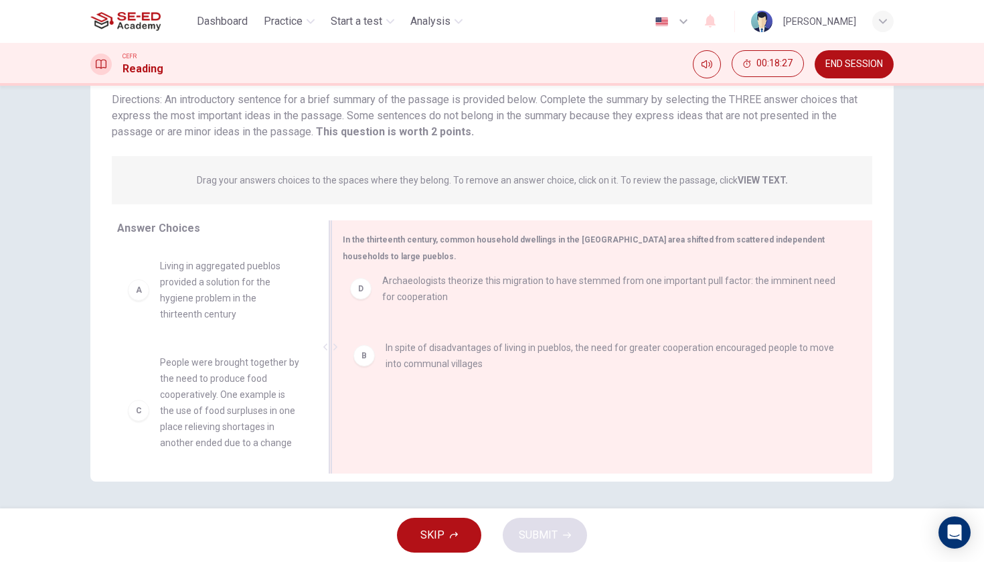
drag, startPoint x: 535, startPoint y: 358, endPoint x: 528, endPoint y: 276, distance: 81.9
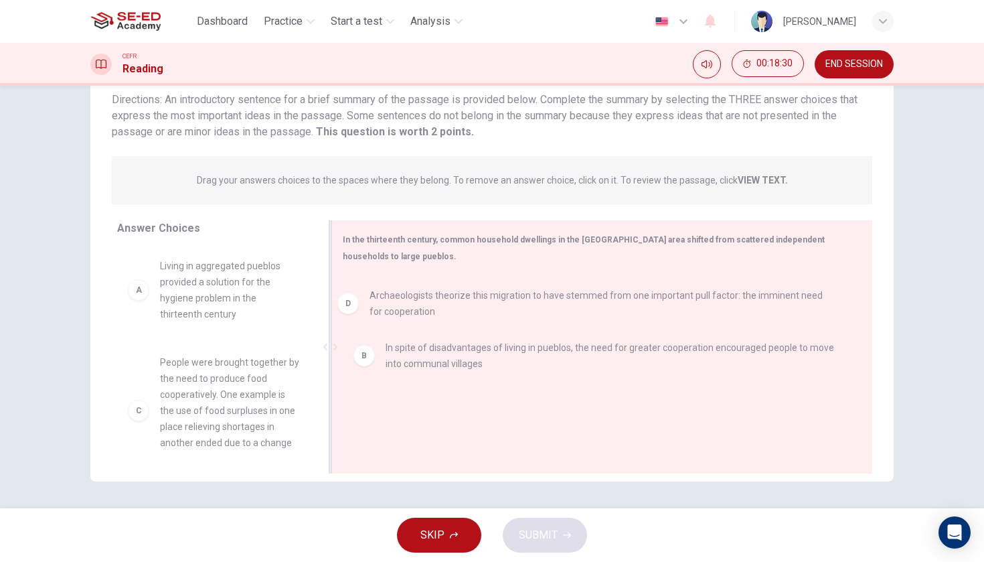
drag, startPoint x: 527, startPoint y: 356, endPoint x: 507, endPoint y: 288, distance: 71.2
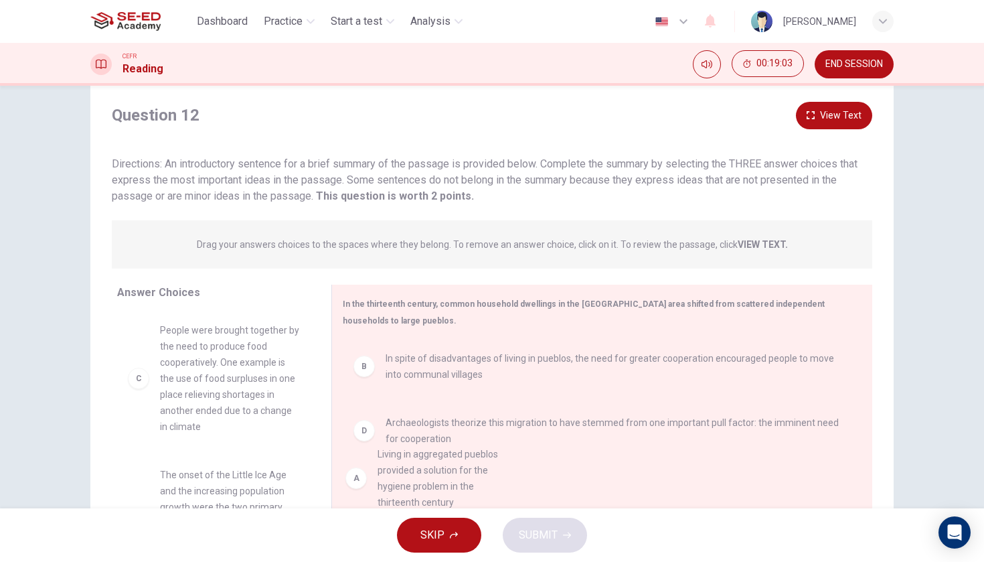
drag, startPoint x: 254, startPoint y: 357, endPoint x: 483, endPoint y: 490, distance: 263.9
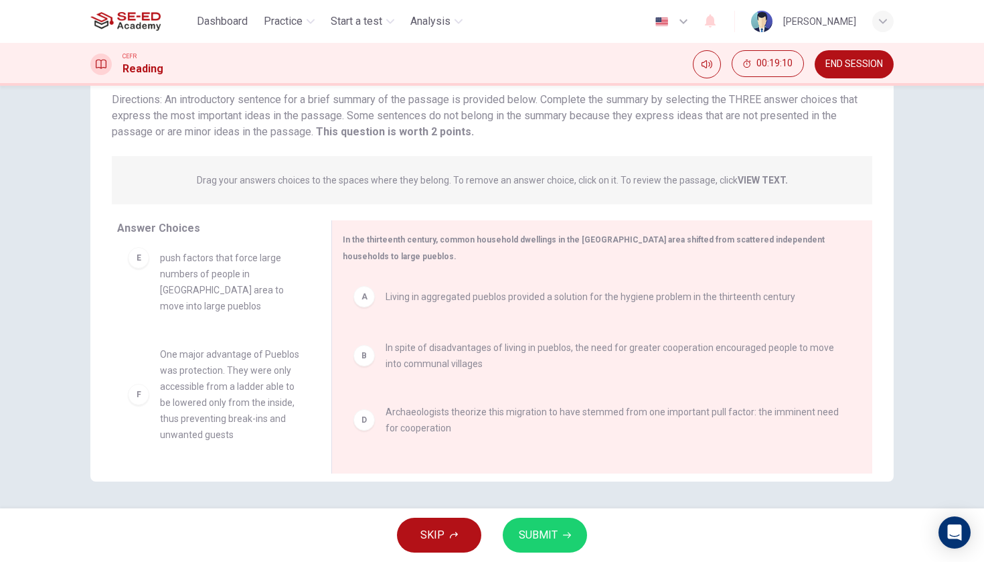
scroll to position [201, 0]
click at [515, 529] on button "SUBMIT" at bounding box center [545, 534] width 84 height 35
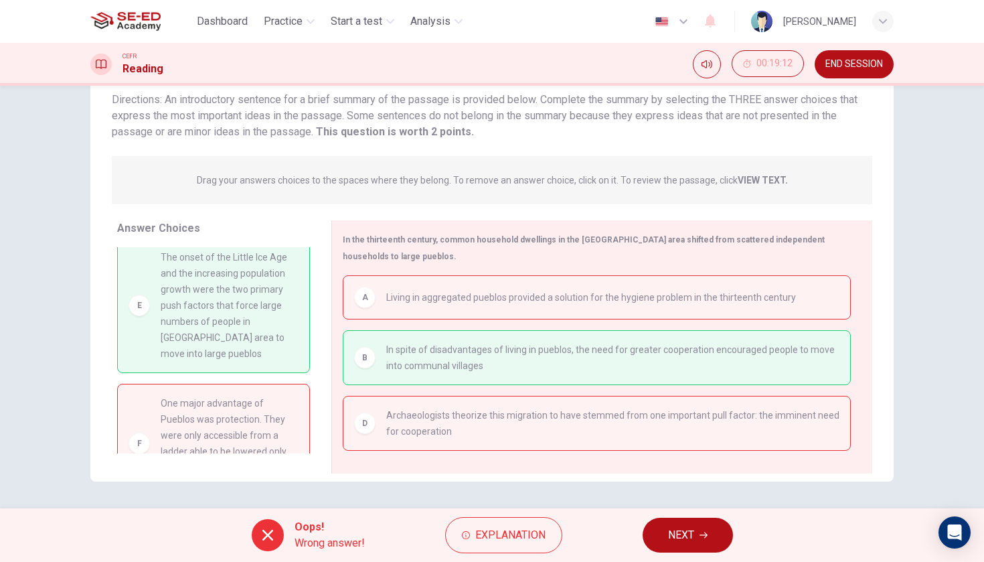
scroll to position [126, 0]
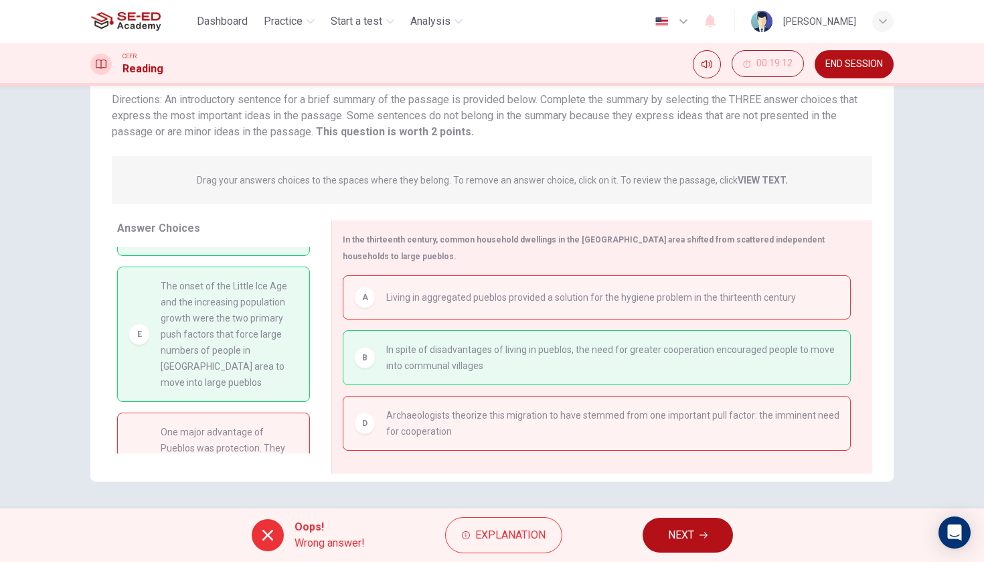
click at [713, 533] on button "NEXT" at bounding box center [687, 534] width 90 height 35
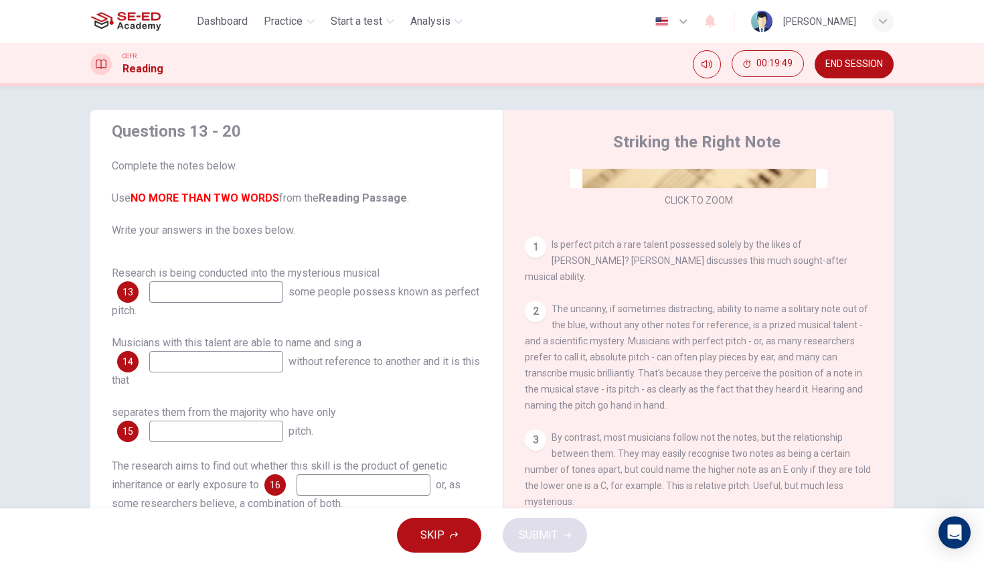
scroll to position [216, 0]
click at [249, 296] on input at bounding box center [216, 291] width 134 height 21
type input "talent"
click at [261, 368] on input at bounding box center [216, 361] width 134 height 21
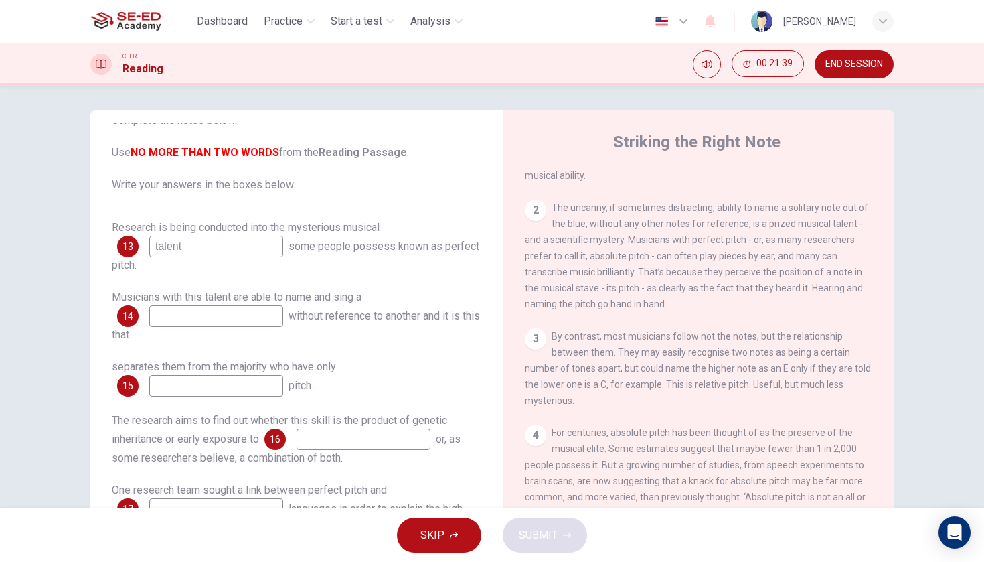
scroll to position [311, 0]
type input "pitch"
click at [248, 393] on input at bounding box center [216, 385] width 134 height 21
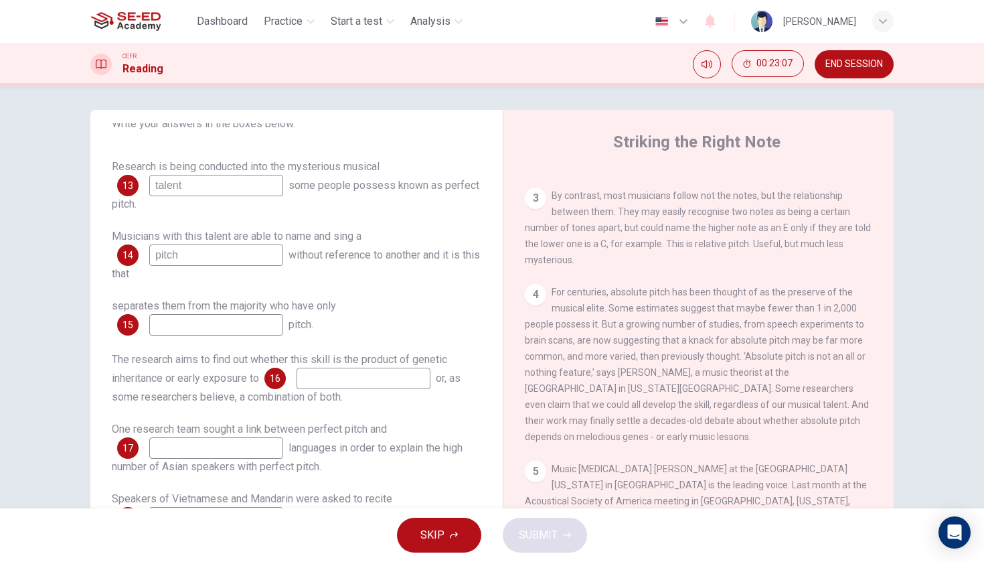
scroll to position [454, 0]
type input "absolute"
click at [394, 377] on input at bounding box center [363, 377] width 134 height 21
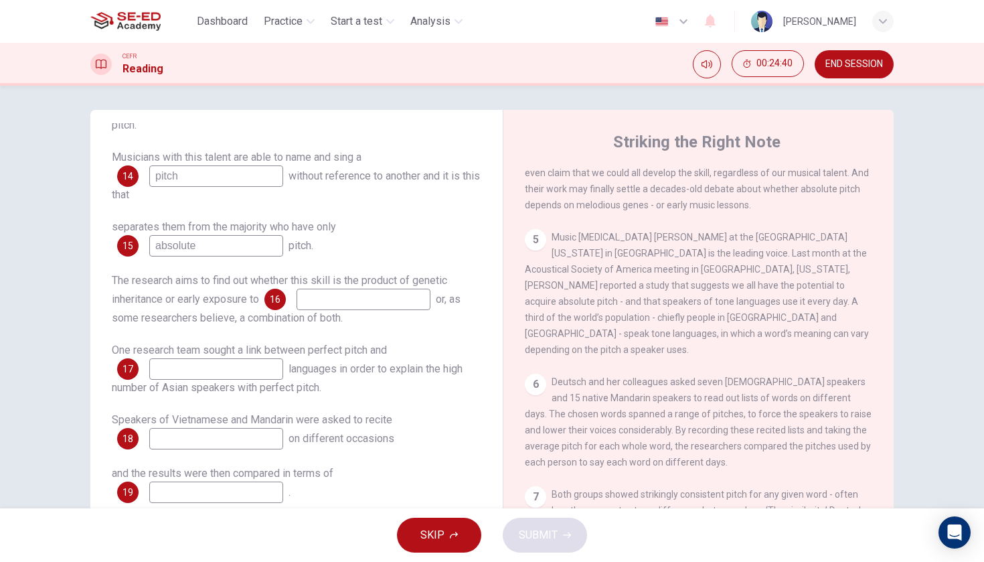
scroll to position [206, 0]
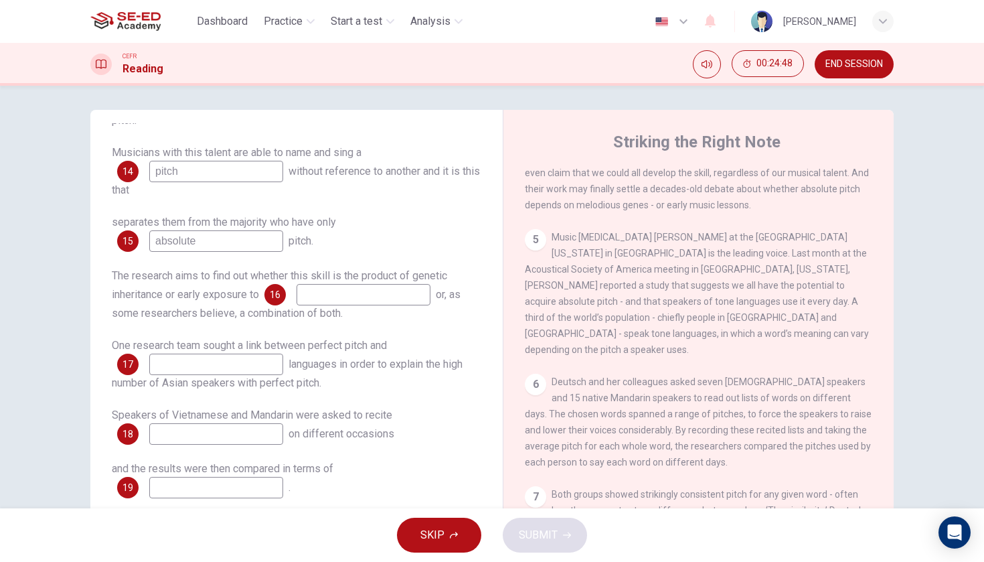
click at [250, 371] on input at bounding box center [216, 363] width 134 height 21
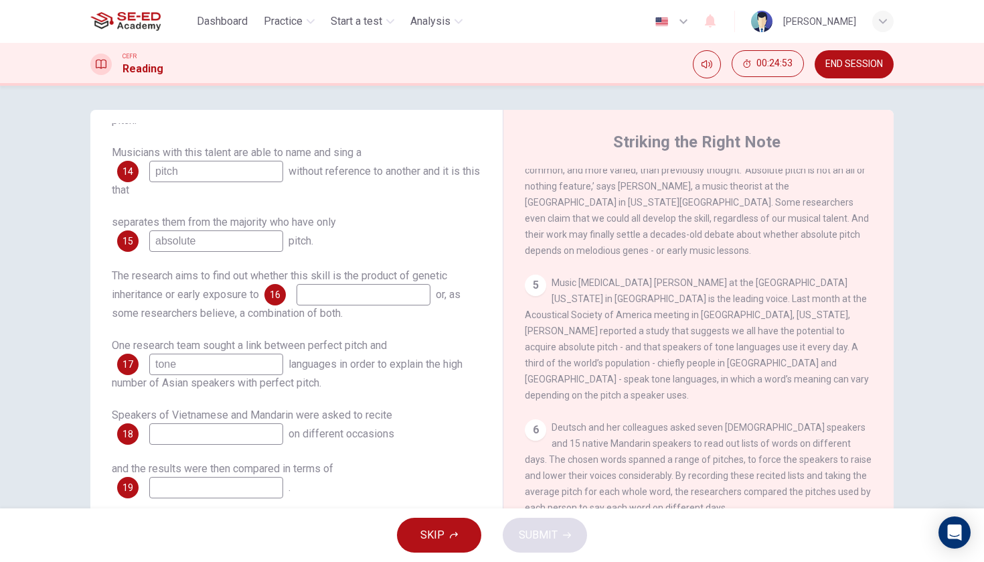
scroll to position [627, 0]
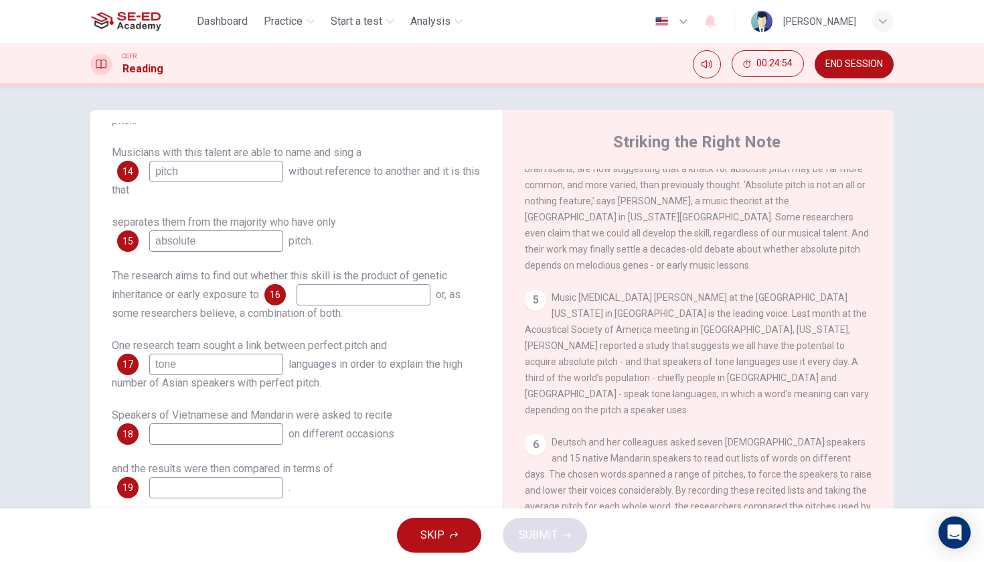
type input "tone"
click at [398, 296] on input at bounding box center [363, 294] width 134 height 21
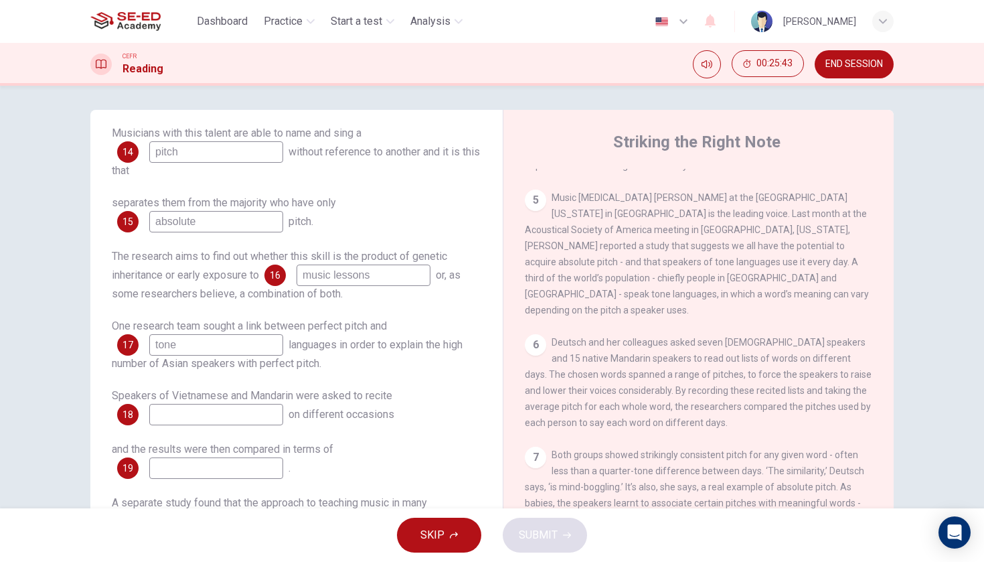
scroll to position [729, 0]
type input "music lessons"
click at [250, 417] on input at bounding box center [216, 414] width 134 height 21
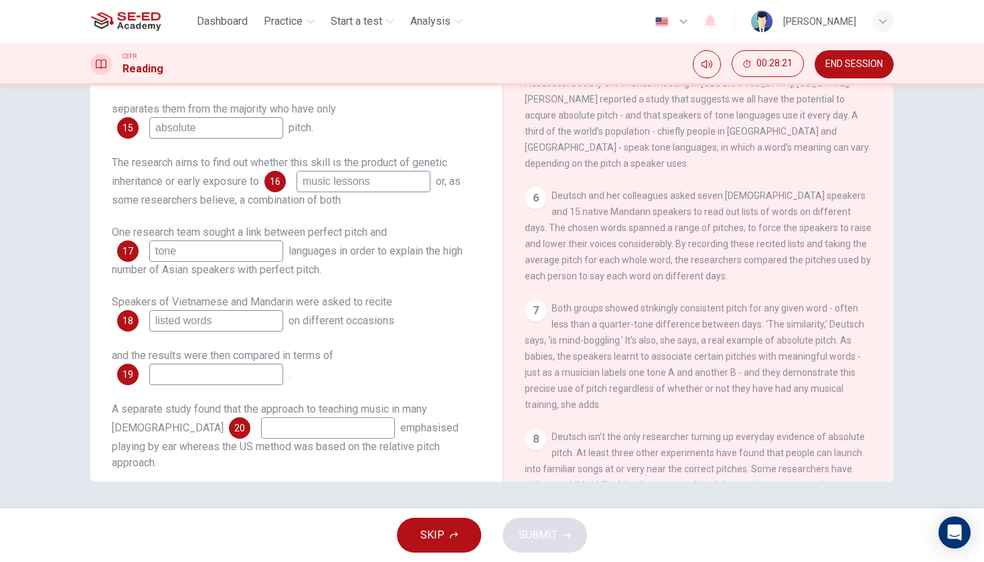
scroll to position [775, 0]
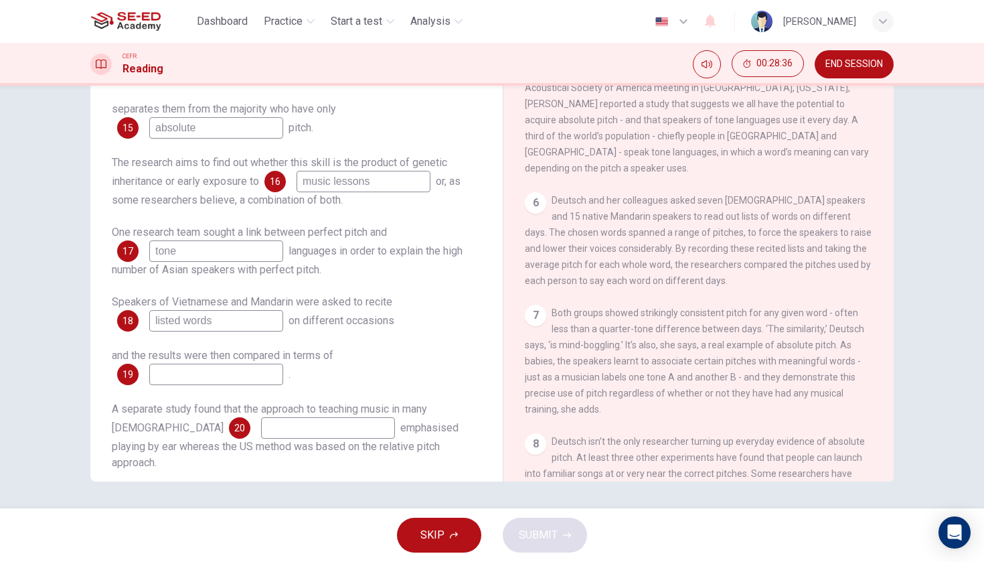
type input "listed words"
click at [273, 376] on input at bounding box center [216, 373] width 134 height 21
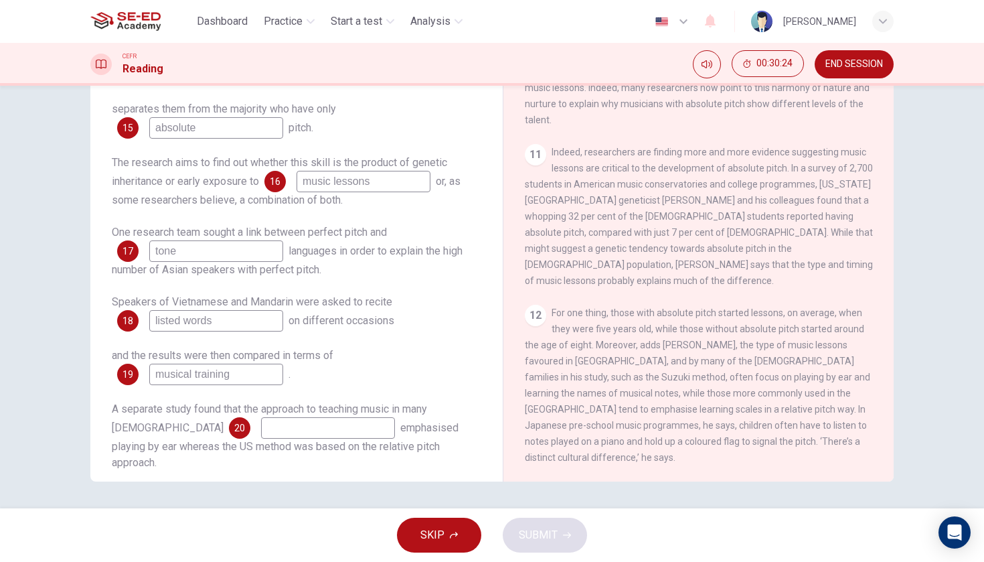
scroll to position [1440, 0]
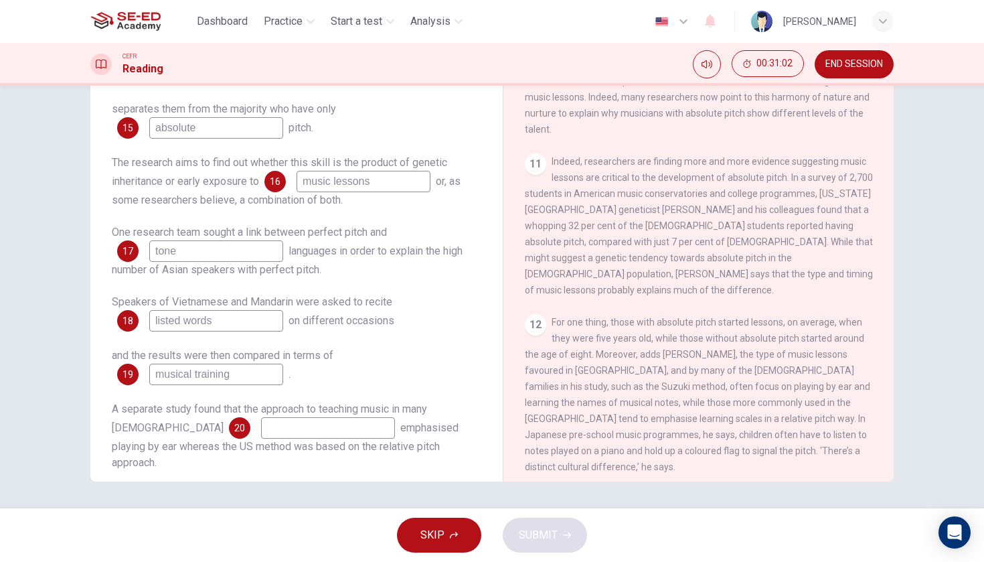
type input "musical training"
click at [261, 426] on input at bounding box center [328, 427] width 134 height 21
type input "often"
click at [566, 530] on button "SUBMIT" at bounding box center [545, 534] width 84 height 35
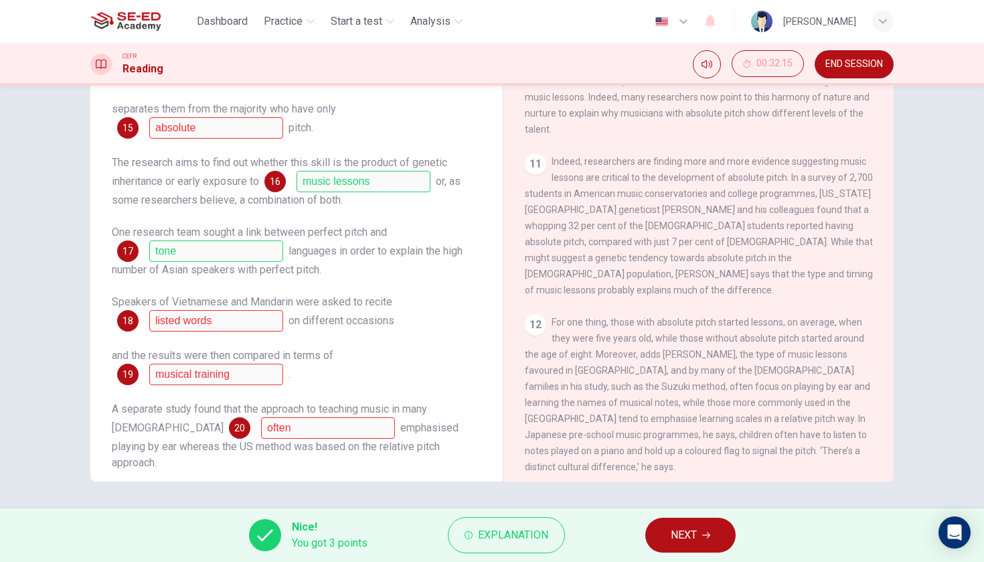
scroll to position [0, 0]
click at [521, 541] on span "Explanation" at bounding box center [513, 534] width 70 height 19
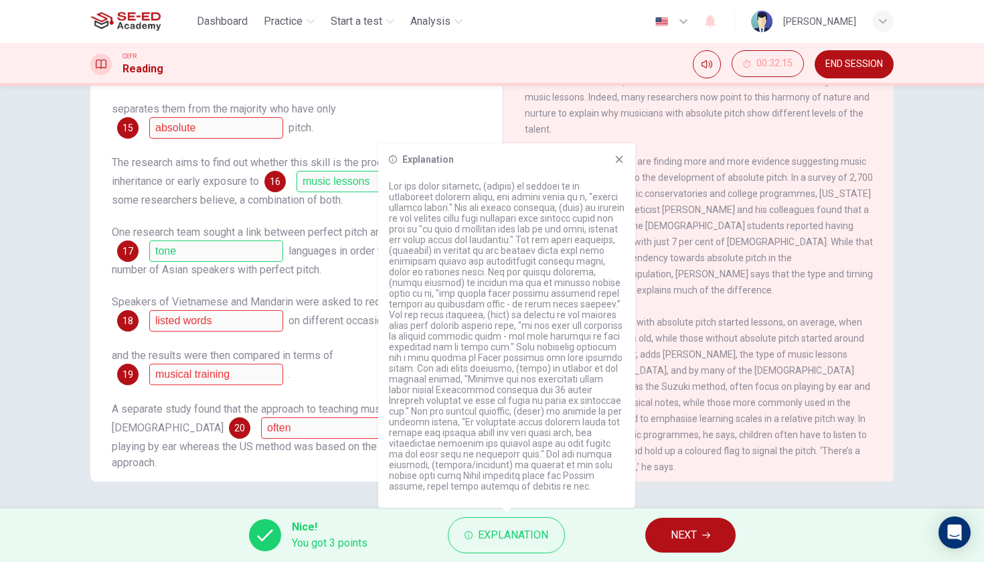
click at [683, 491] on div "13 Deutsch predicts that further studies will reveal absolute pitch - in its im…" at bounding box center [699, 531] width 348 height 80
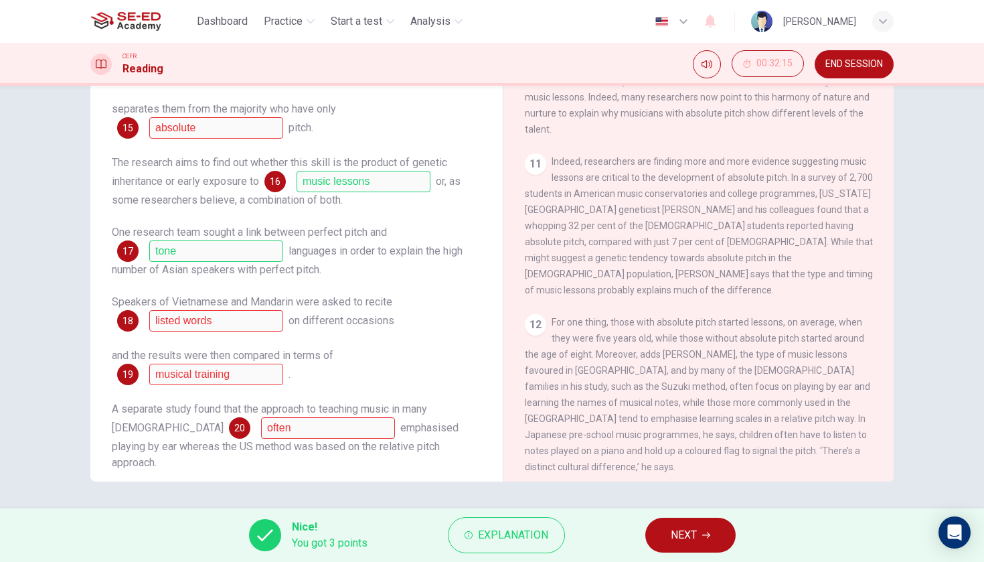
click at [708, 537] on icon "button" at bounding box center [706, 535] width 8 height 6
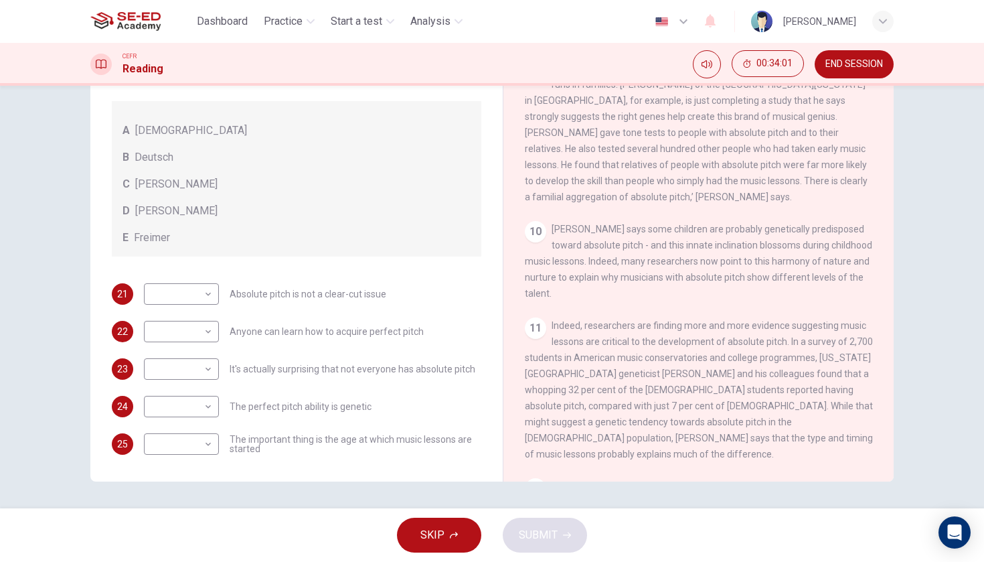
scroll to position [1280, 0]
click at [159, 239] on span "Freimer" at bounding box center [152, 238] width 36 height 16
click at [208, 290] on body "This site uses cookies, as explained in our Privacy Policy . If you agree to th…" at bounding box center [492, 281] width 984 height 562
click at [193, 396] on li "E" at bounding box center [181, 400] width 75 height 21
type input "E"
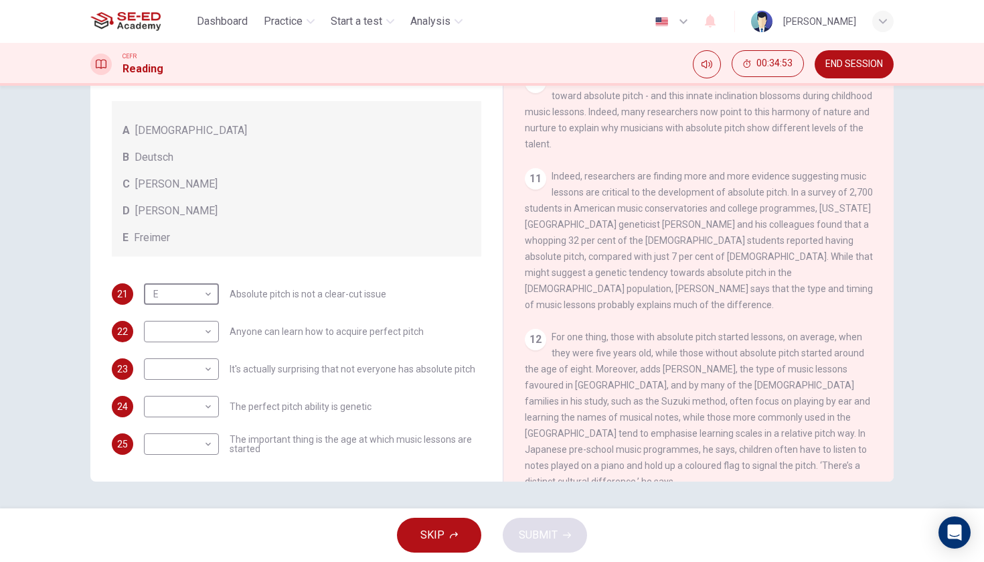
scroll to position [1429, 0]
click at [213, 444] on body "This site uses cookies, as explained in our Privacy Policy . If you agree to th…" at bounding box center [492, 281] width 984 height 562
click at [195, 503] on li "C" at bounding box center [181, 497] width 75 height 21
type input "C"
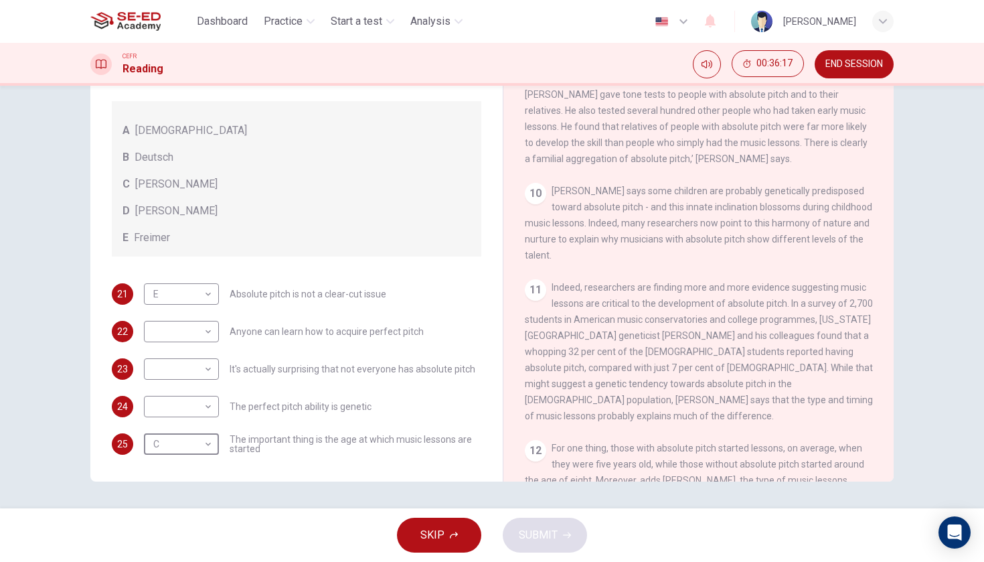
scroll to position [1313, 0]
click at [210, 408] on body "This site uses cookies, as explained in our Privacy Policy . If you agree to th…" at bounding box center [492, 281] width 984 height 562
click at [210, 408] on div at bounding box center [492, 281] width 984 height 562
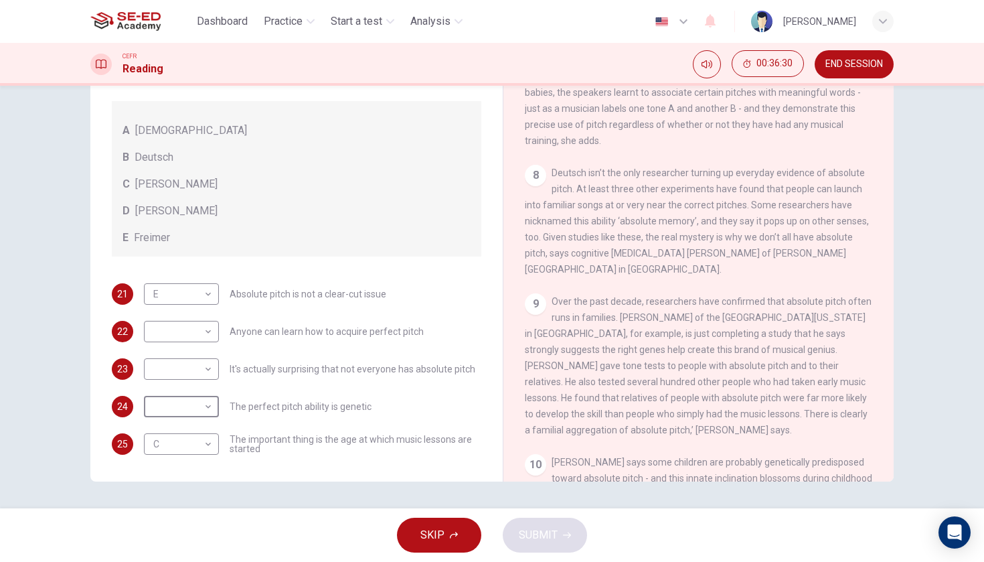
scroll to position [1043, 0]
click at [206, 373] on body "This site uses cookies, as explained in our Privacy Policy . If you agree to th…" at bounding box center [492, 281] width 984 height 562
click at [190, 411] on li "B" at bounding box center [181, 411] width 75 height 21
type input "B"
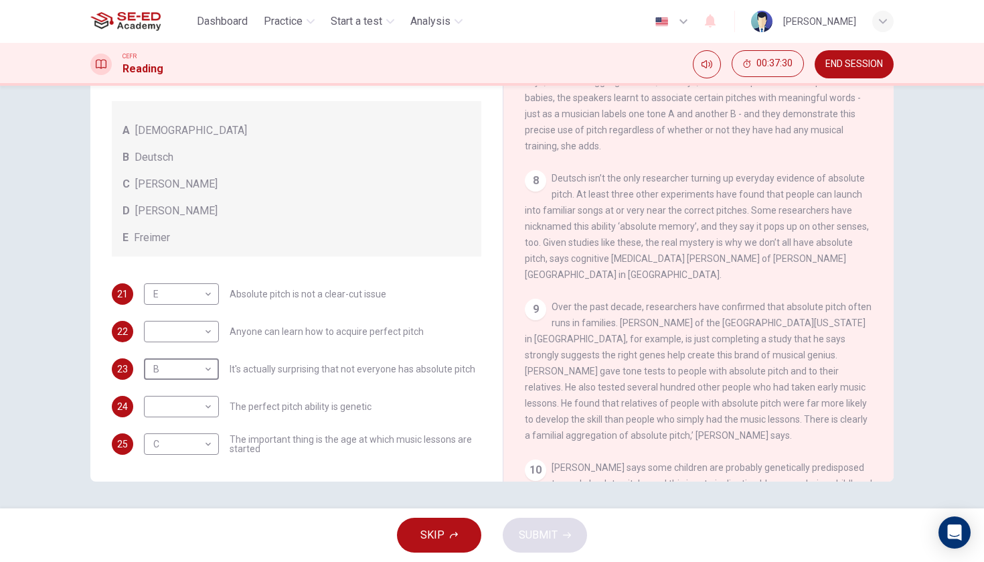
scroll to position [0, 0]
click at [211, 411] on body "This site uses cookies, as explained in our Privacy Policy . If you agree to th…" at bounding box center [492, 281] width 984 height 562
click at [181, 509] on li "E" at bounding box center [181, 513] width 75 height 21
type input "E"
click at [207, 296] on body "This site uses cookies, as explained in our Privacy Policy . If you agree to th…" at bounding box center [492, 281] width 984 height 562
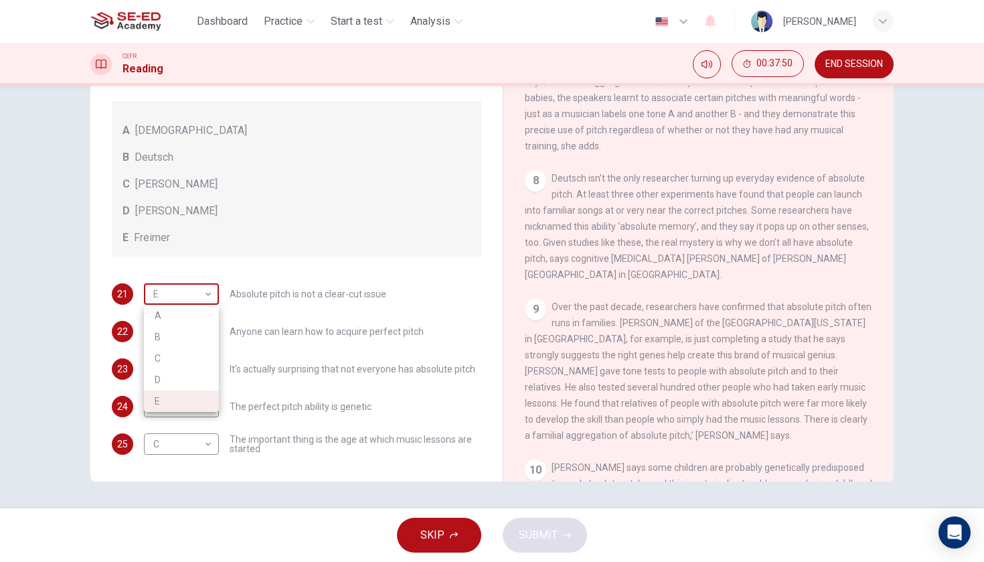
click at [207, 296] on div at bounding box center [492, 281] width 984 height 562
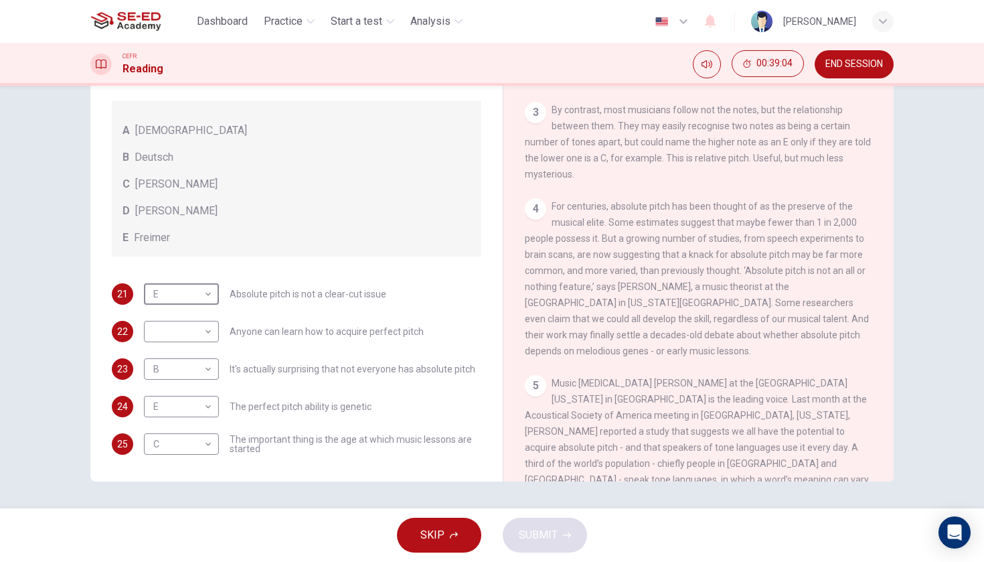
scroll to position [448, 0]
click at [212, 332] on body "This site uses cookies, as explained in our Privacy Policy . If you agree to th…" at bounding box center [492, 281] width 984 height 562
click at [180, 412] on li "D" at bounding box center [181, 416] width 75 height 21
type input "D"
click at [537, 537] on span "SUBMIT" at bounding box center [538, 534] width 39 height 19
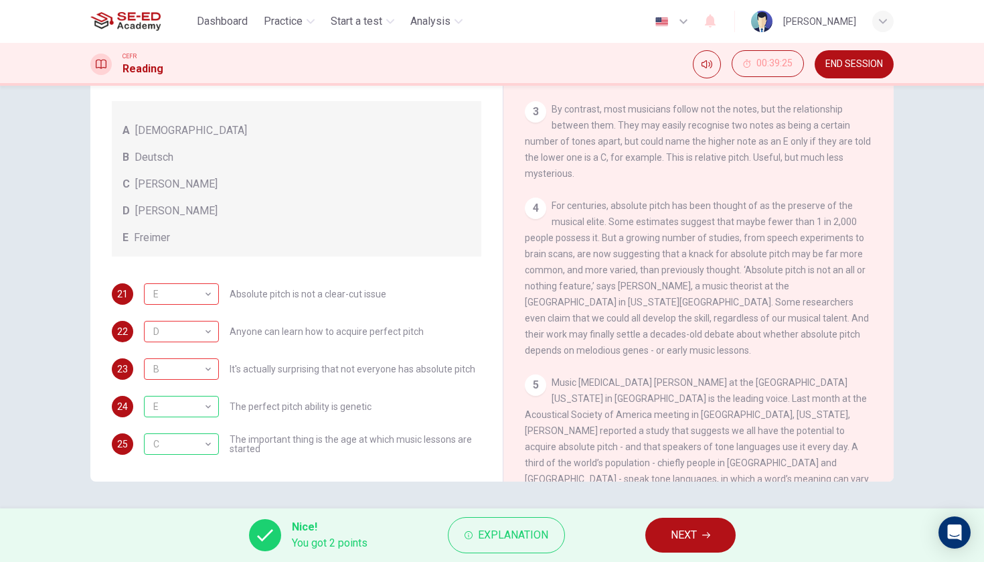
click at [725, 529] on button "NEXT" at bounding box center [690, 534] width 90 height 35
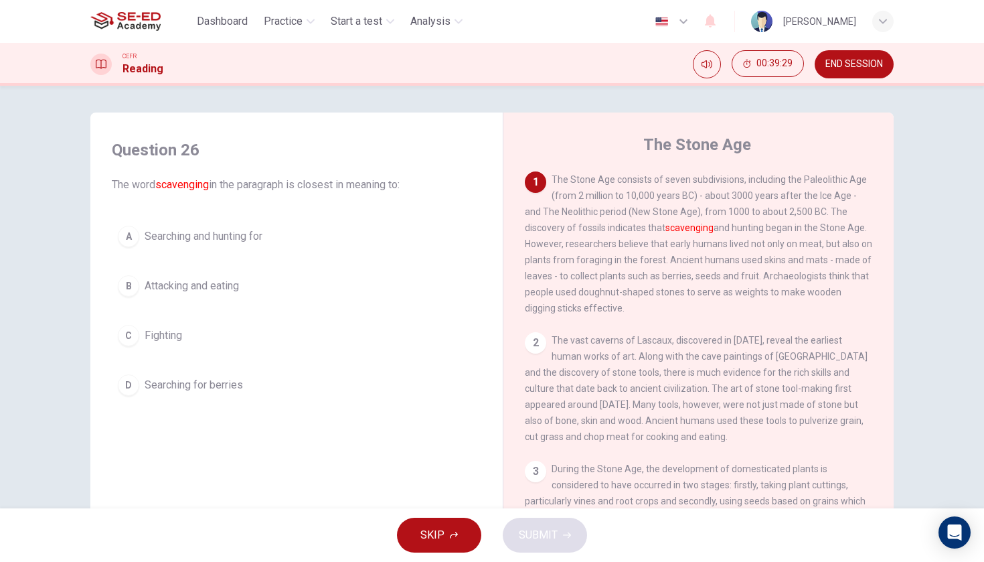
scroll to position [0, 0]
click at [230, 238] on span "Searching and hunting for" at bounding box center [204, 236] width 118 height 16
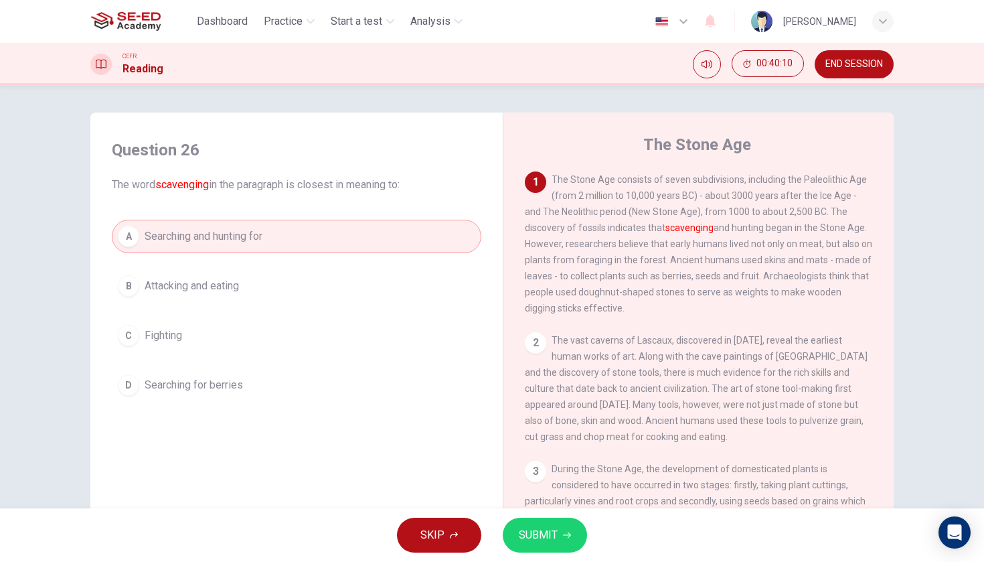
click at [565, 537] on icon "button" at bounding box center [567, 535] width 8 height 8
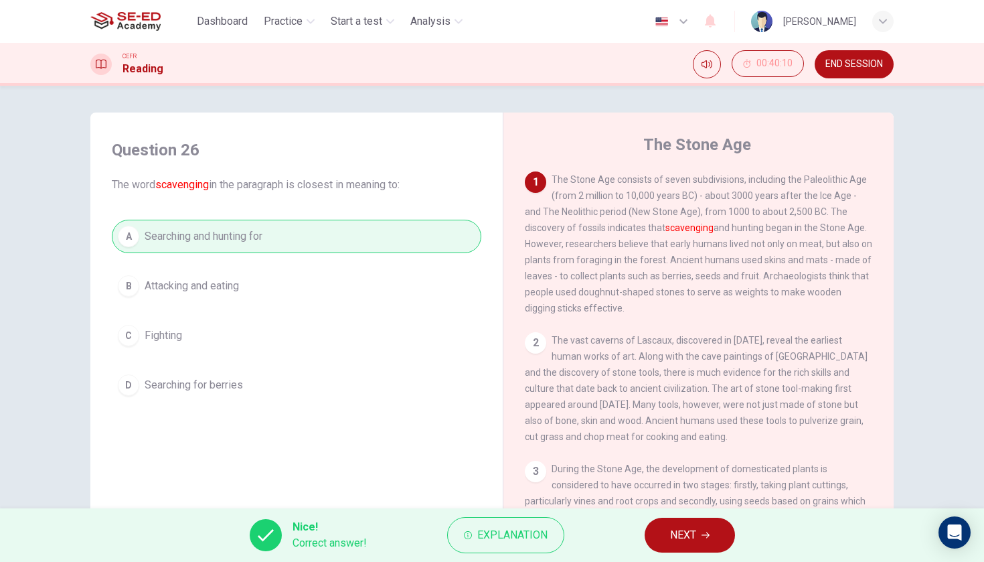
click at [671, 540] on span "NEXT" at bounding box center [683, 534] width 26 height 19
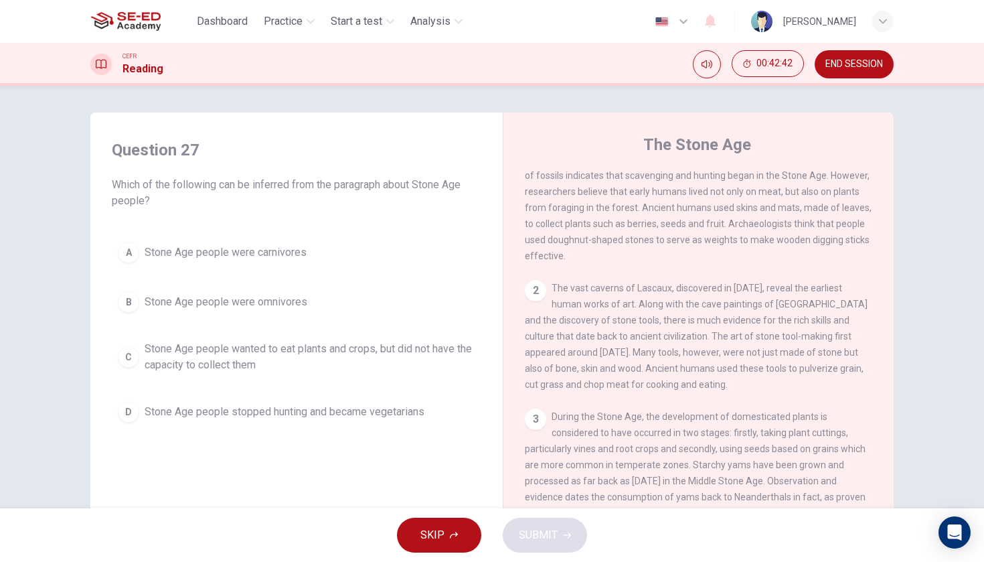
scroll to position [56, 0]
click at [240, 299] on span "Stone Age people were omnivores" at bounding box center [226, 302] width 163 height 16
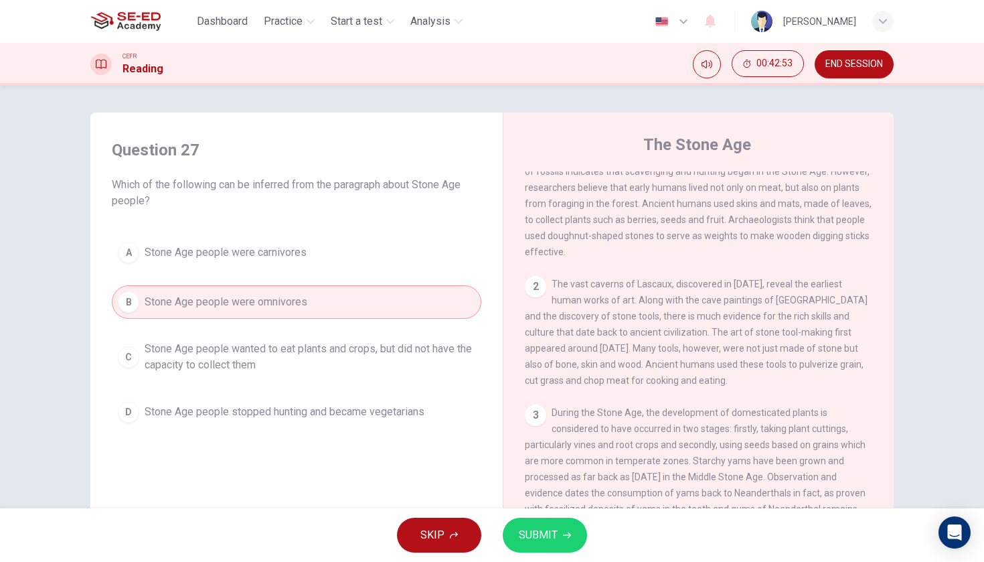
click at [545, 533] on span "SUBMIT" at bounding box center [538, 534] width 39 height 19
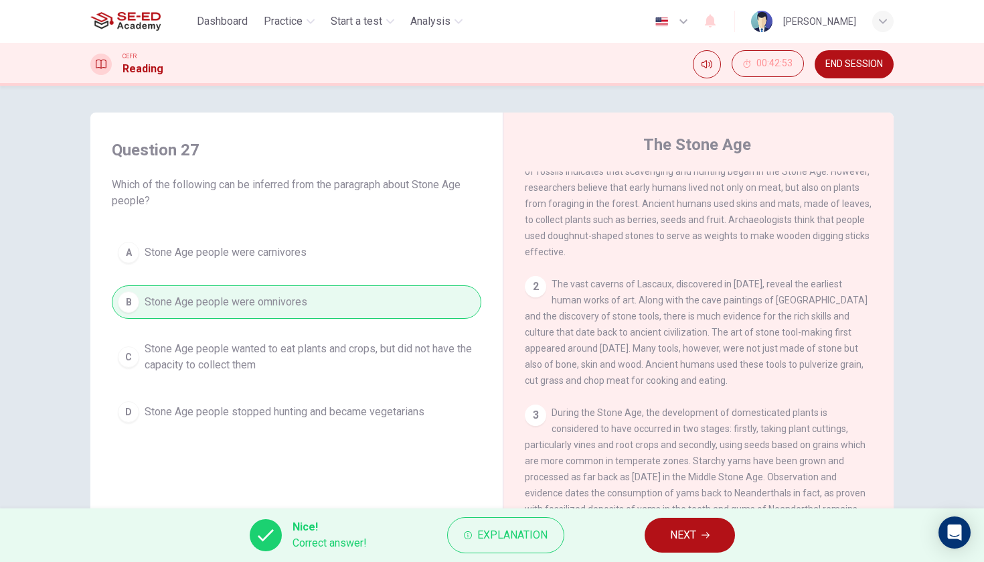
click at [674, 529] on span "NEXT" at bounding box center [683, 534] width 26 height 19
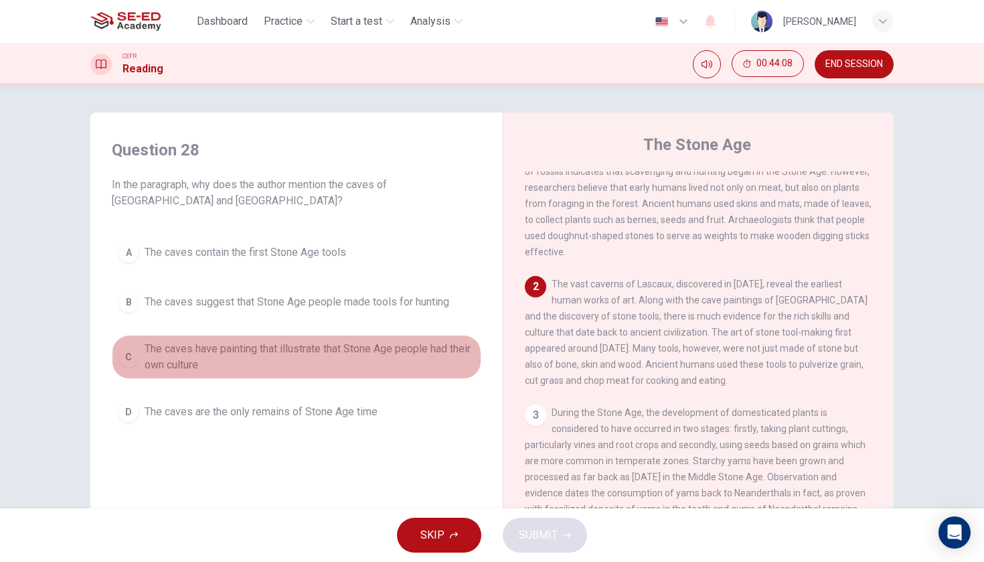
click at [333, 351] on span "The caves have painting that illustrate that Stone Age people had their own cul…" at bounding box center [310, 357] width 331 height 32
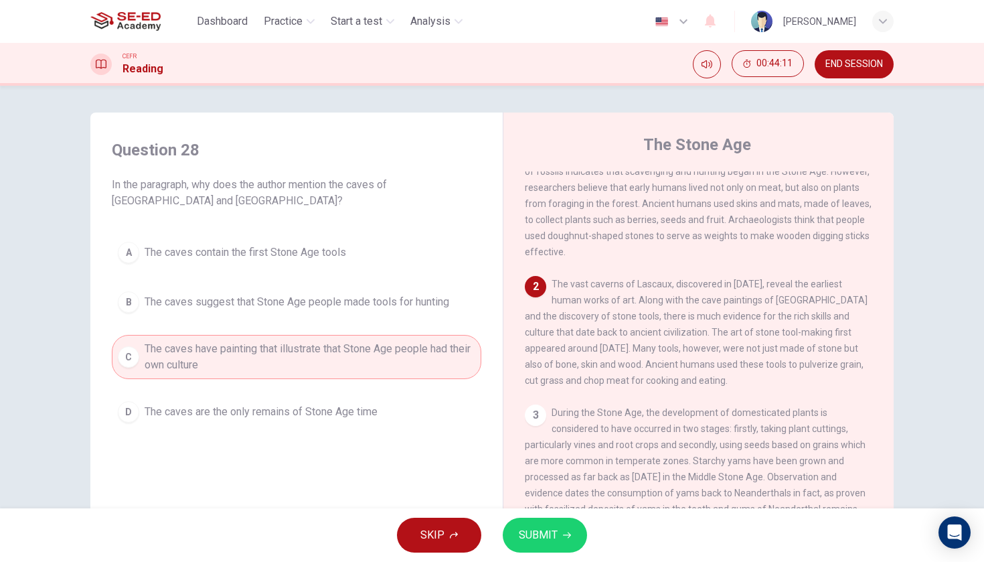
click at [555, 537] on span "SUBMIT" at bounding box center [538, 534] width 39 height 19
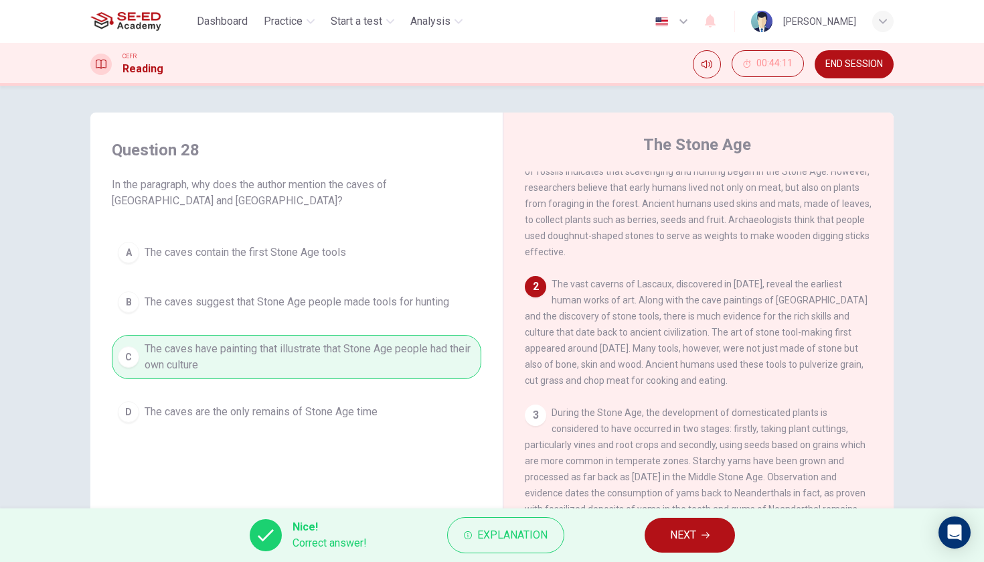
click at [709, 537] on icon "button" at bounding box center [705, 535] width 8 height 8
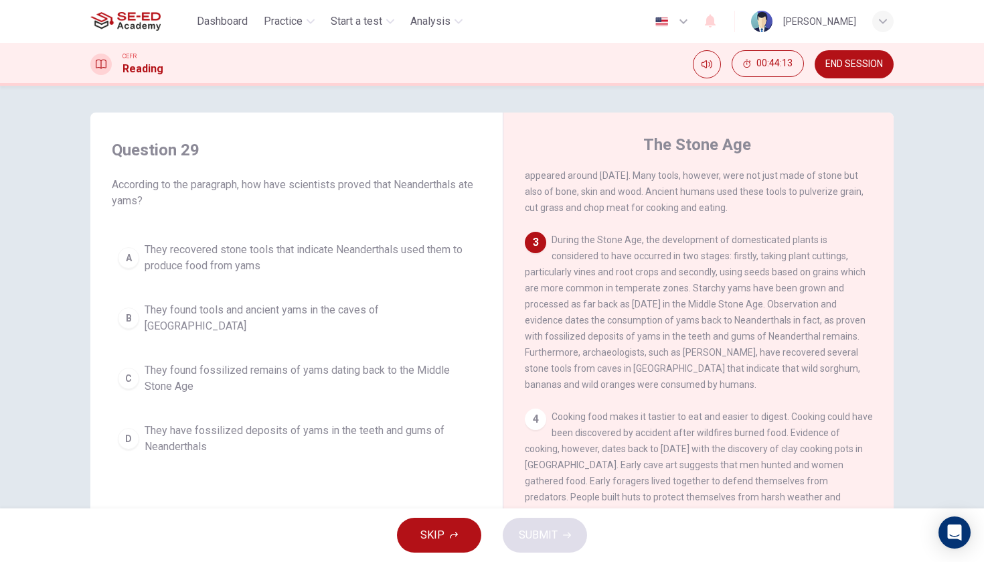
scroll to position [230, 0]
click at [396, 423] on span "They have fossilized deposits of yams in the teeth and gums of Neanderthals" at bounding box center [310, 438] width 331 height 32
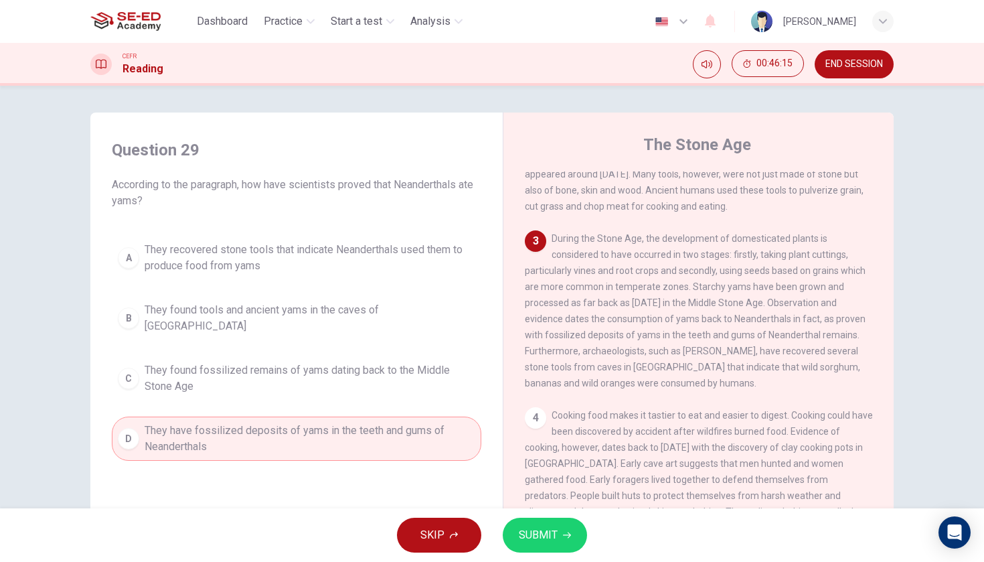
click at [541, 527] on span "SUBMIT" at bounding box center [538, 534] width 39 height 19
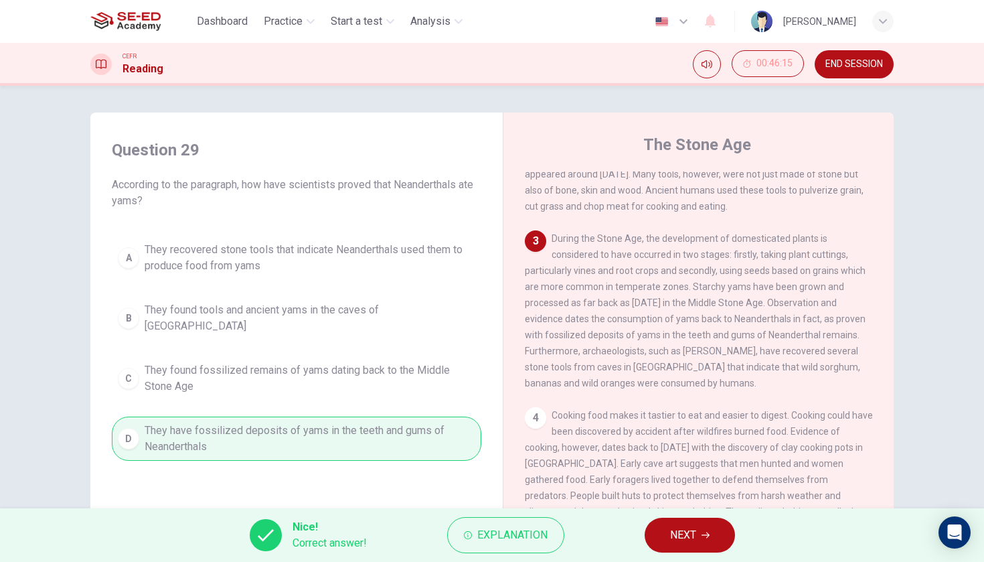
click at [695, 535] on span "NEXT" at bounding box center [683, 534] width 26 height 19
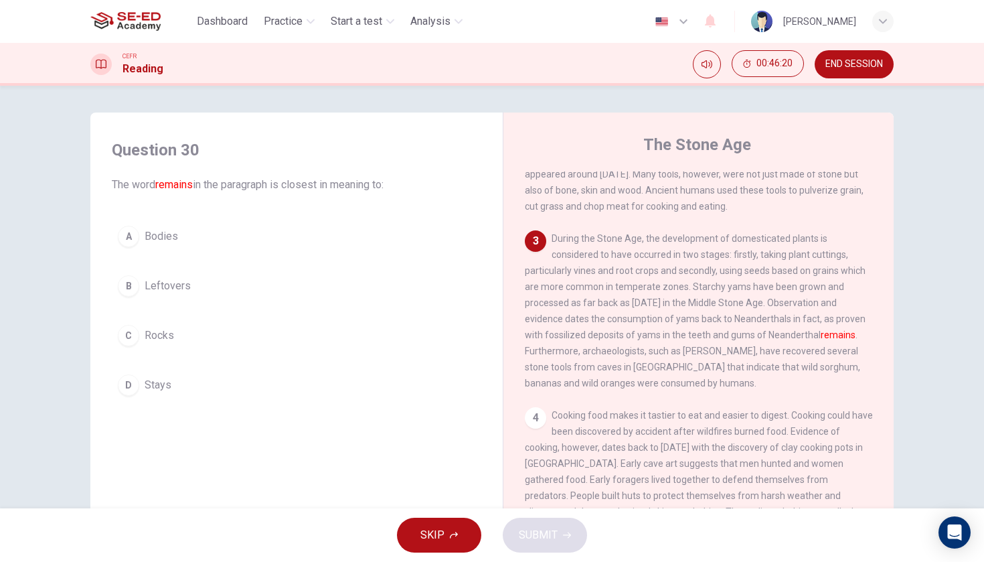
click at [238, 285] on button "B Leftovers" at bounding box center [296, 285] width 369 height 33
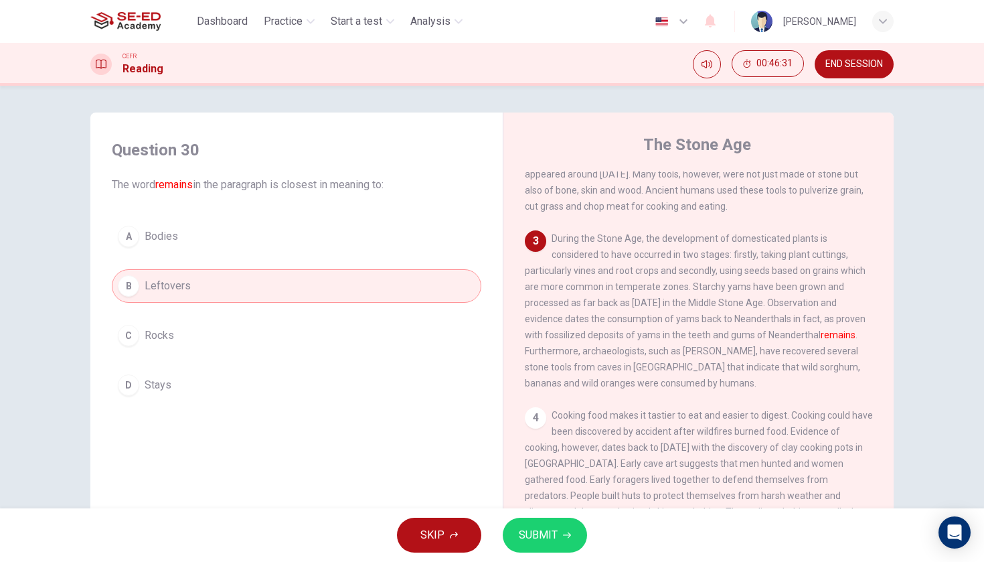
click at [547, 541] on span "SUBMIT" at bounding box center [538, 534] width 39 height 19
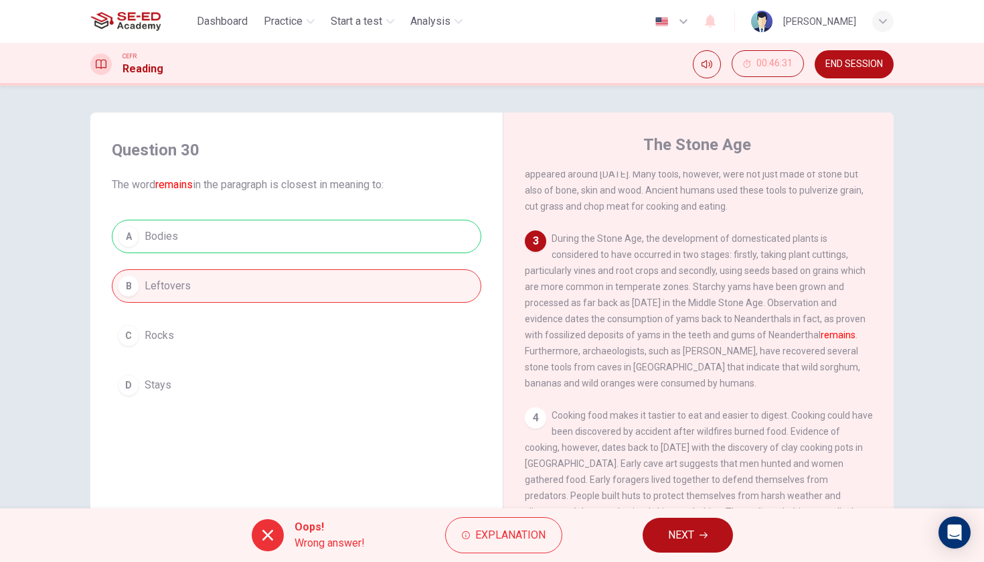
click at [491, 555] on div "Oops! Wrong answer! Explanation NEXT" at bounding box center [492, 535] width 984 height 54
click at [493, 543] on span "Explanation" at bounding box center [510, 534] width 70 height 19
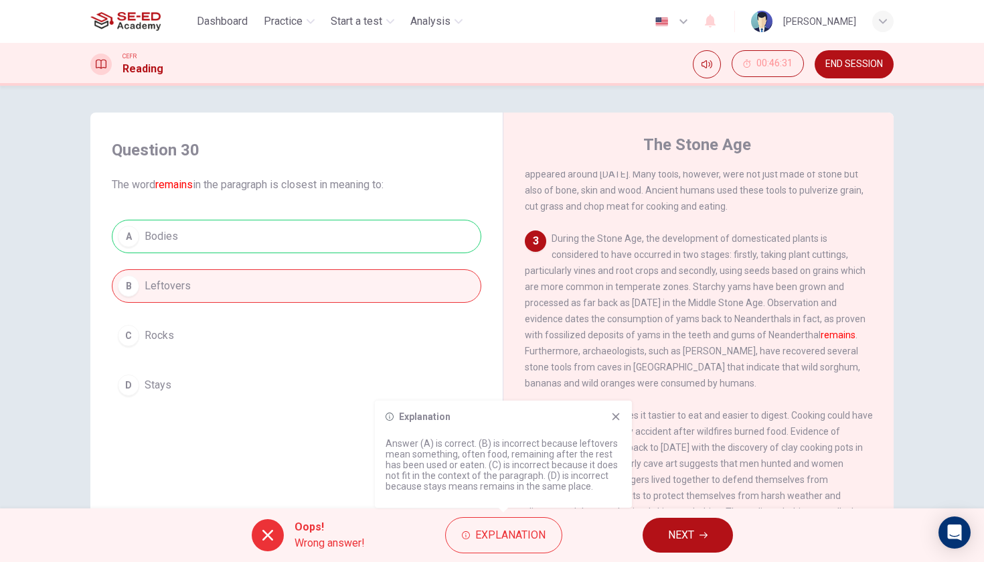
click at [616, 414] on icon at bounding box center [615, 416] width 11 height 11
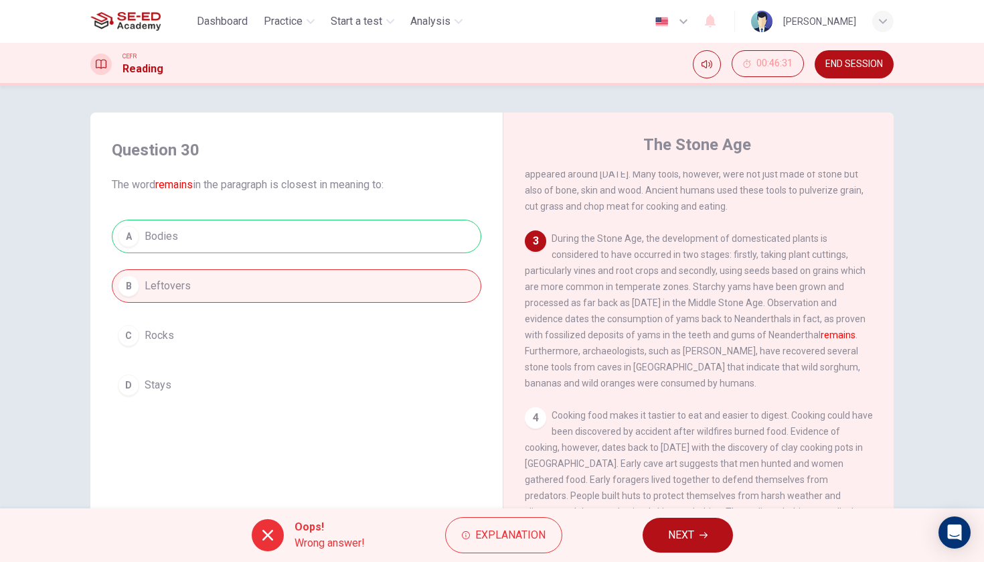
click at [683, 538] on span "NEXT" at bounding box center [681, 534] width 26 height 19
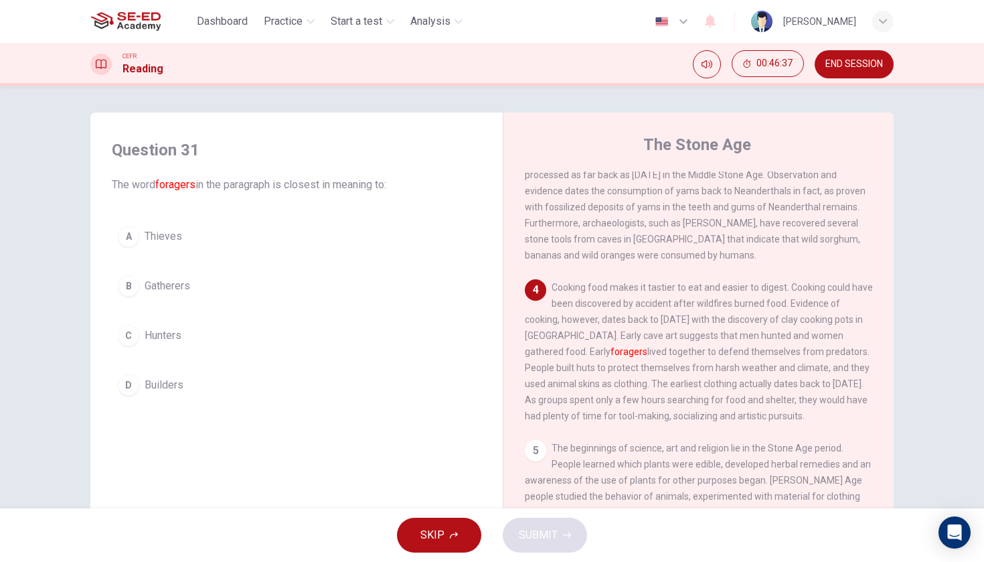
scroll to position [371, 0]
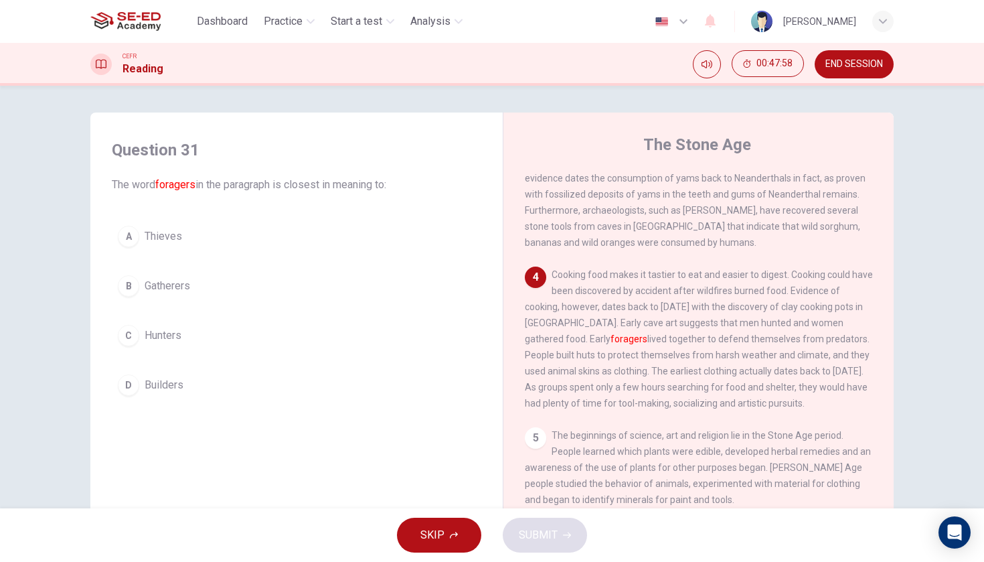
click at [202, 328] on button "C Hunters" at bounding box center [296, 335] width 369 height 33
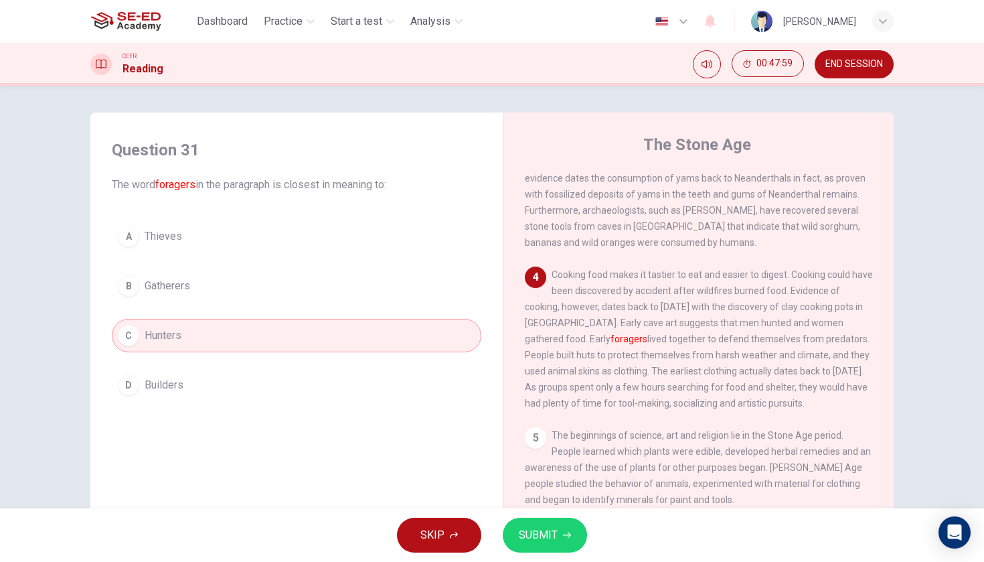
click at [569, 527] on button "SUBMIT" at bounding box center [545, 534] width 84 height 35
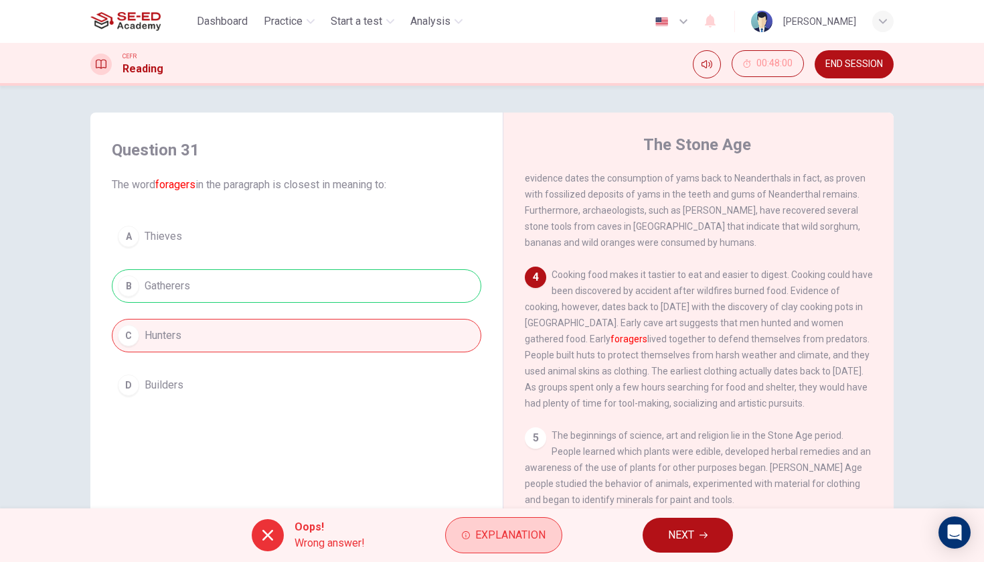
click at [479, 548] on button "Explanation" at bounding box center [503, 535] width 117 height 36
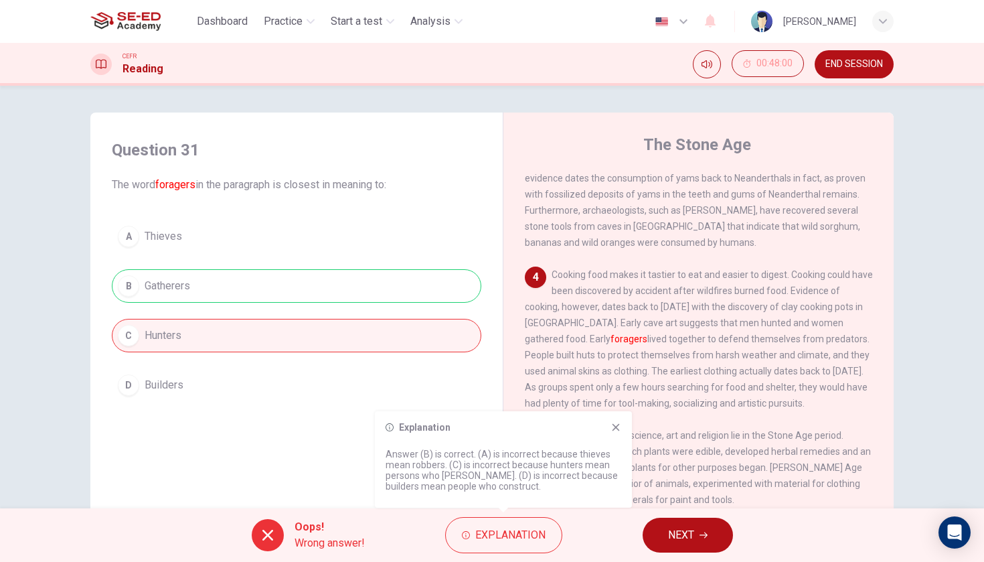
click at [682, 541] on span "NEXT" at bounding box center [681, 534] width 26 height 19
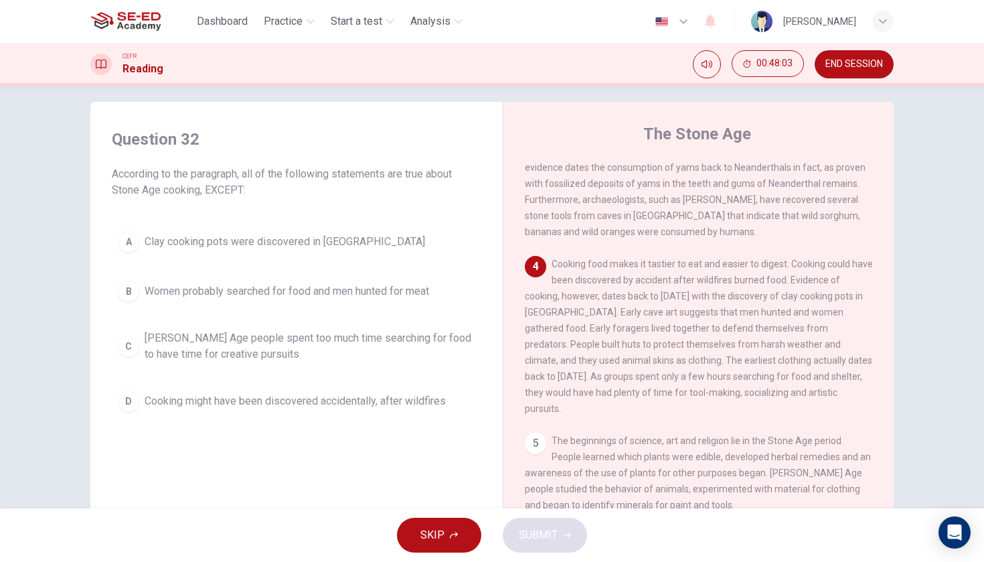
scroll to position [10, 0]
click at [323, 241] on span "Clay cooking pots were discovered in East Asia" at bounding box center [285, 242] width 280 height 16
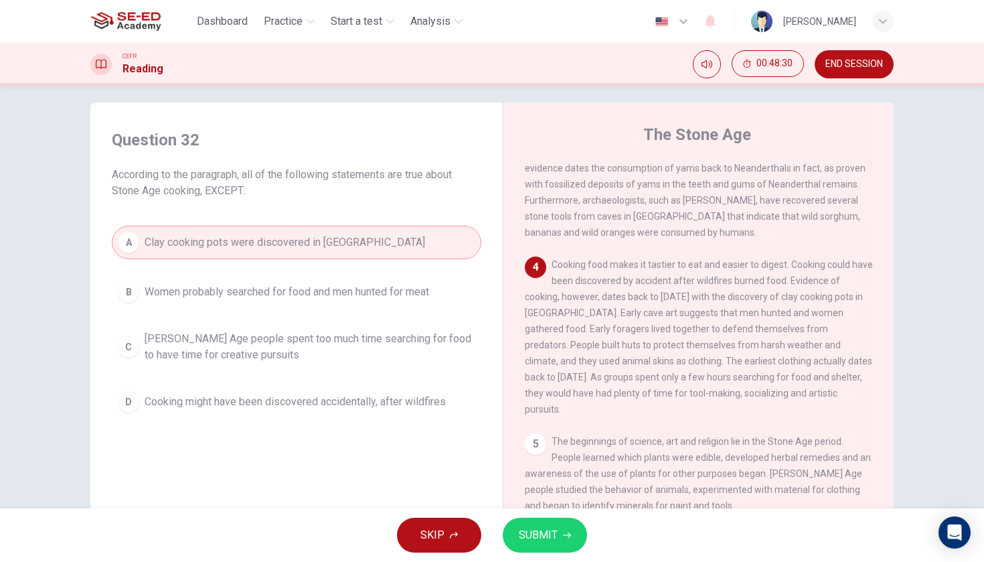
click at [541, 528] on span "SUBMIT" at bounding box center [538, 534] width 39 height 19
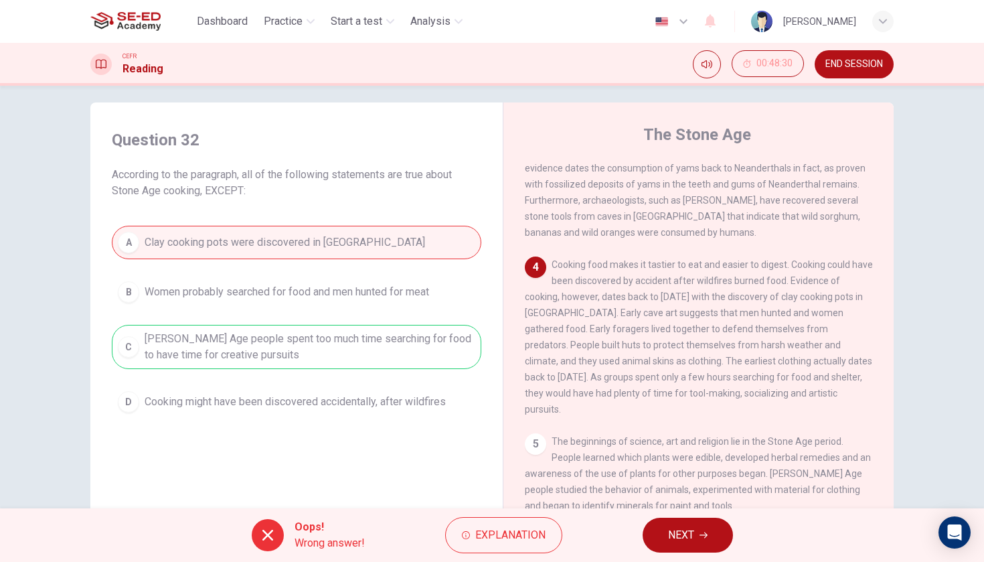
click at [715, 549] on button "NEXT" at bounding box center [687, 534] width 90 height 35
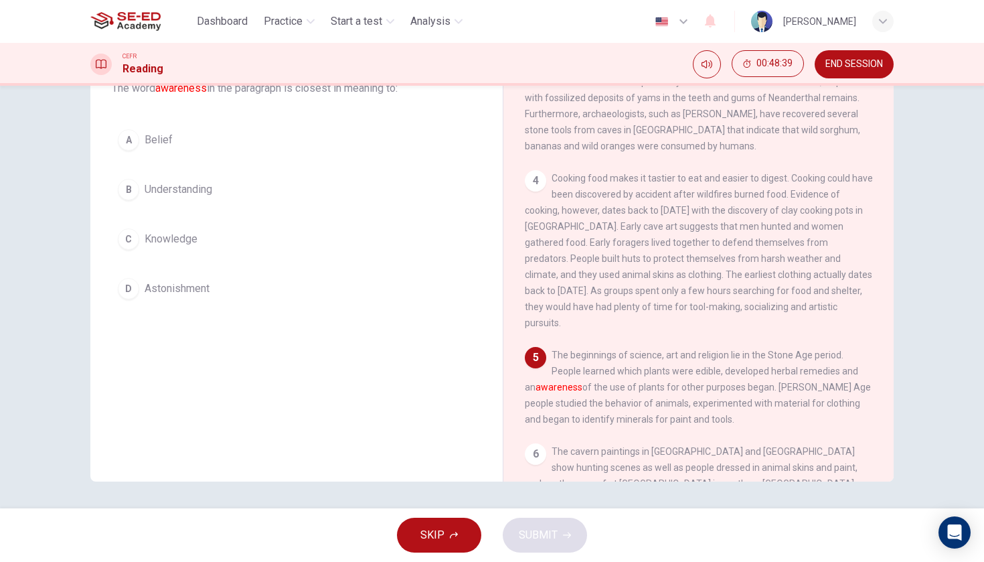
scroll to position [96, 0]
click at [167, 238] on span "Knowledge" at bounding box center [171, 239] width 53 height 16
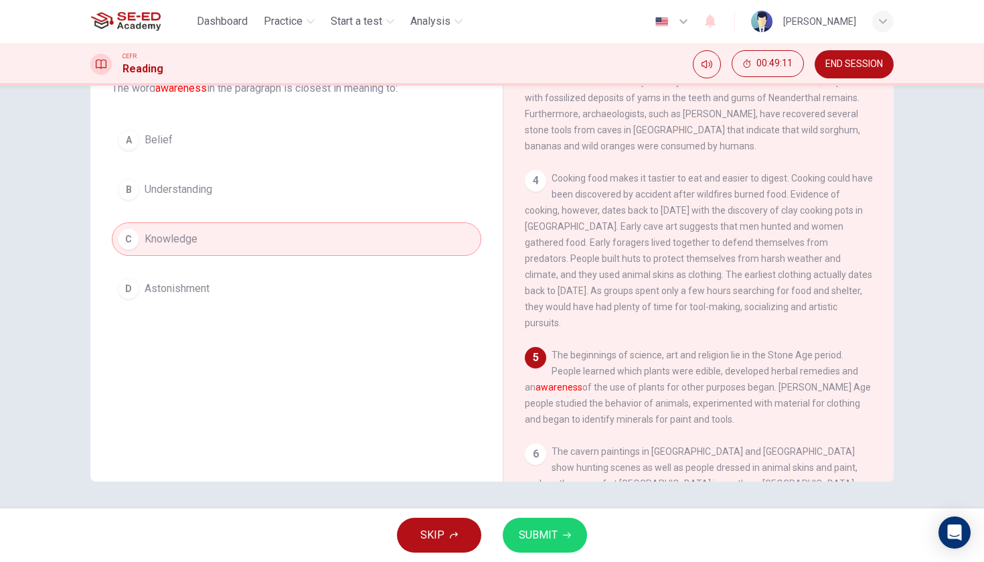
click at [548, 529] on span "SUBMIT" at bounding box center [538, 534] width 39 height 19
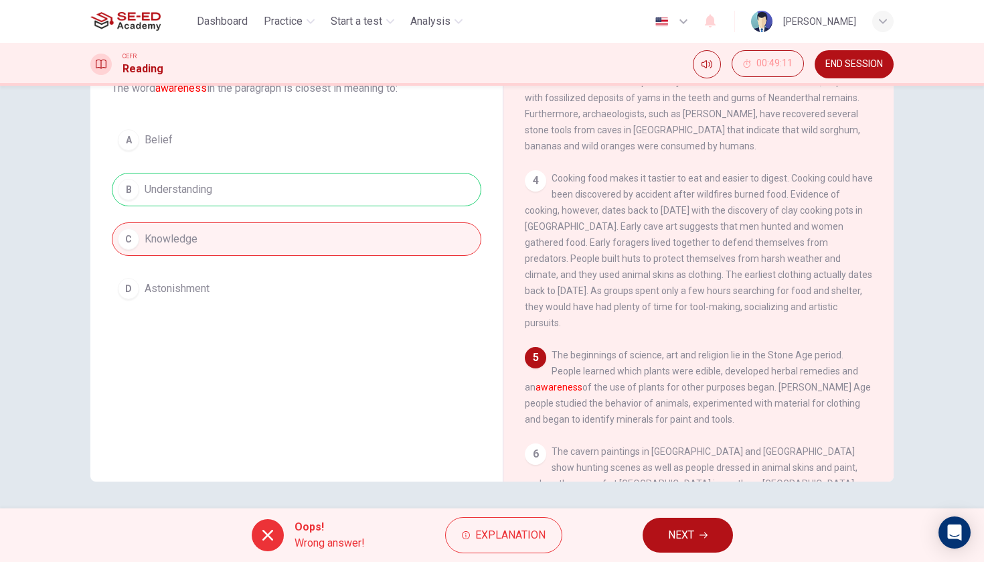
click at [677, 537] on span "NEXT" at bounding box center [681, 534] width 26 height 19
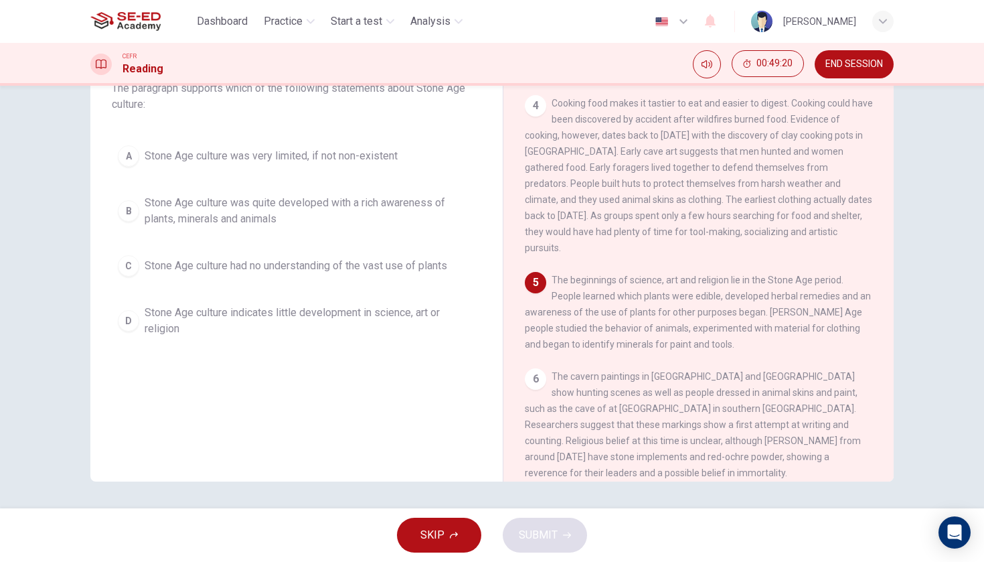
scroll to position [445, 0]
click at [368, 204] on span "Stone Age culture was quite developed with a rich awareness of plants, minerals…" at bounding box center [310, 211] width 331 height 32
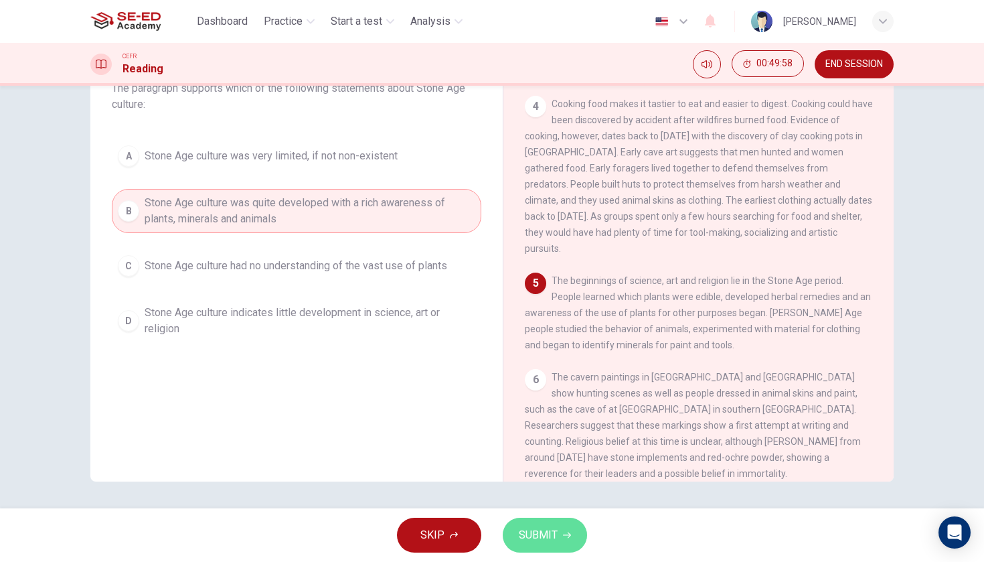
click at [545, 529] on span "SUBMIT" at bounding box center [538, 534] width 39 height 19
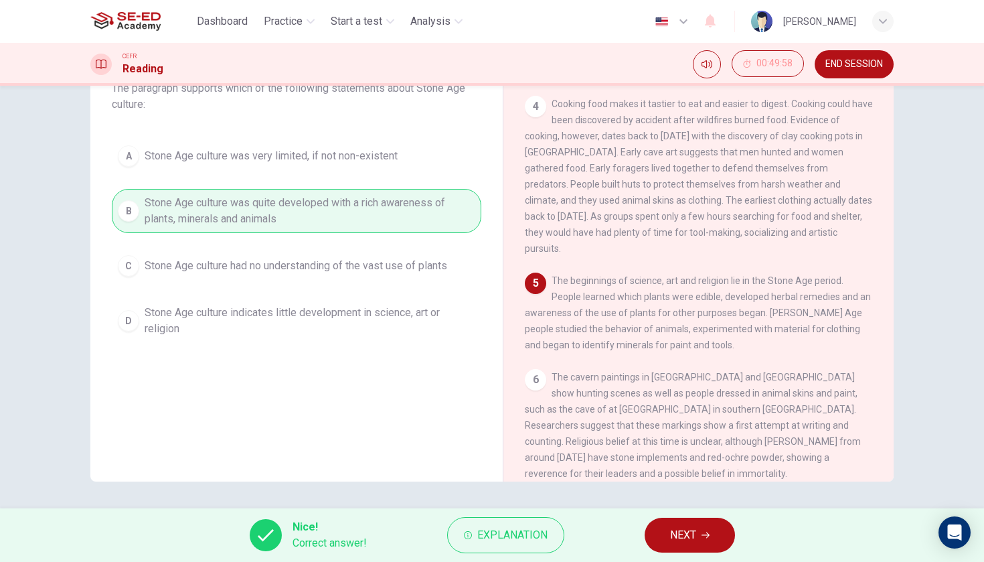
click at [670, 523] on button "NEXT" at bounding box center [689, 534] width 90 height 35
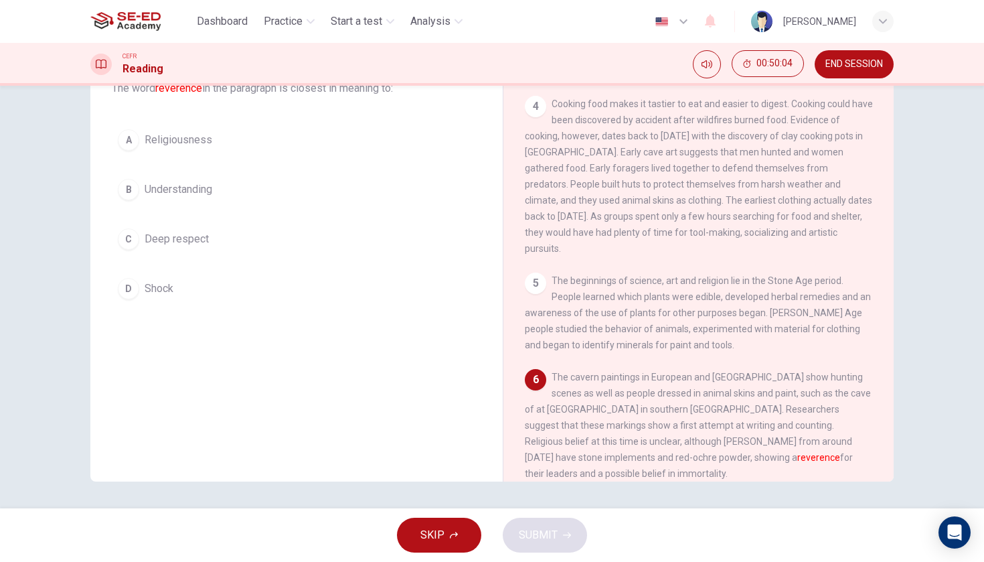
scroll to position [96, 0]
click at [169, 242] on span "Deep respect" at bounding box center [177, 239] width 64 height 16
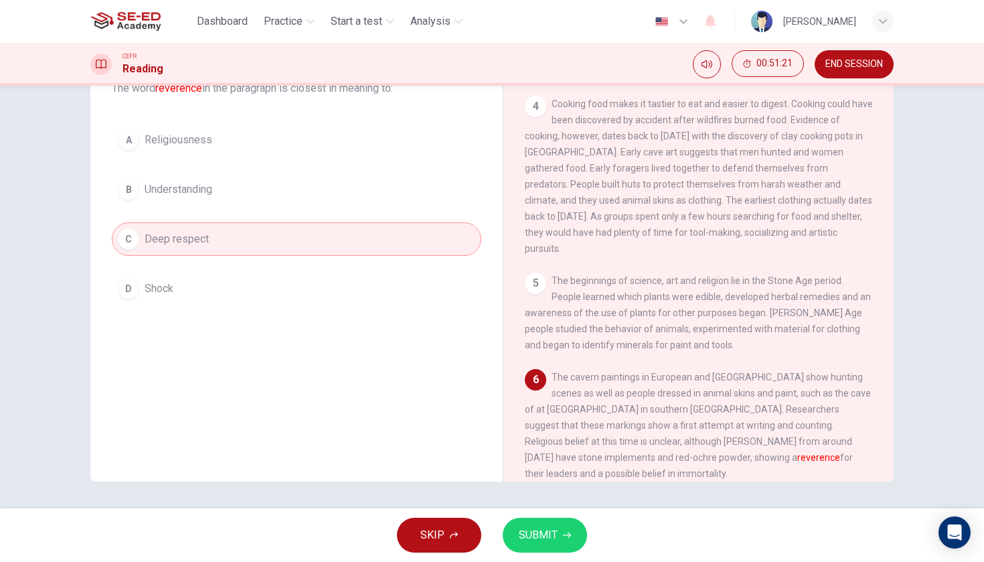
click at [545, 537] on span "SUBMIT" at bounding box center [538, 534] width 39 height 19
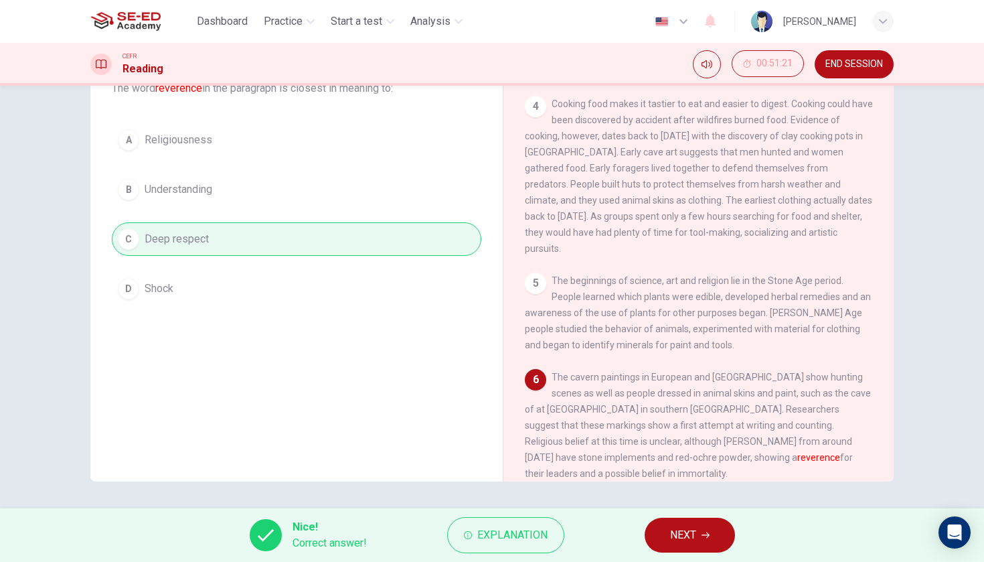
click at [683, 541] on span "NEXT" at bounding box center [683, 534] width 26 height 19
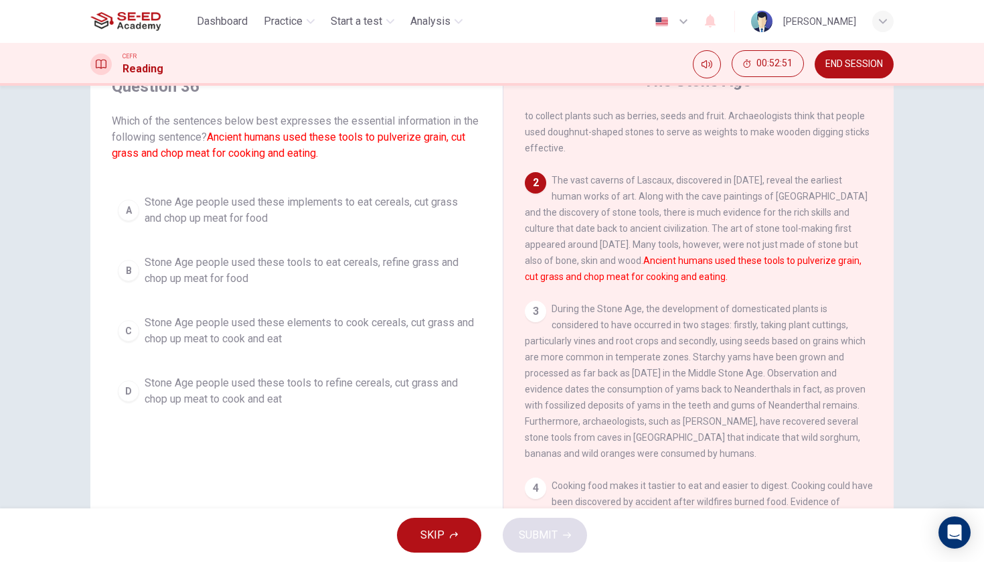
scroll to position [96, 0]
click at [389, 383] on span "Stone Age people used these tools to refine cereals, cut grass and chop up meat…" at bounding box center [310, 391] width 331 height 32
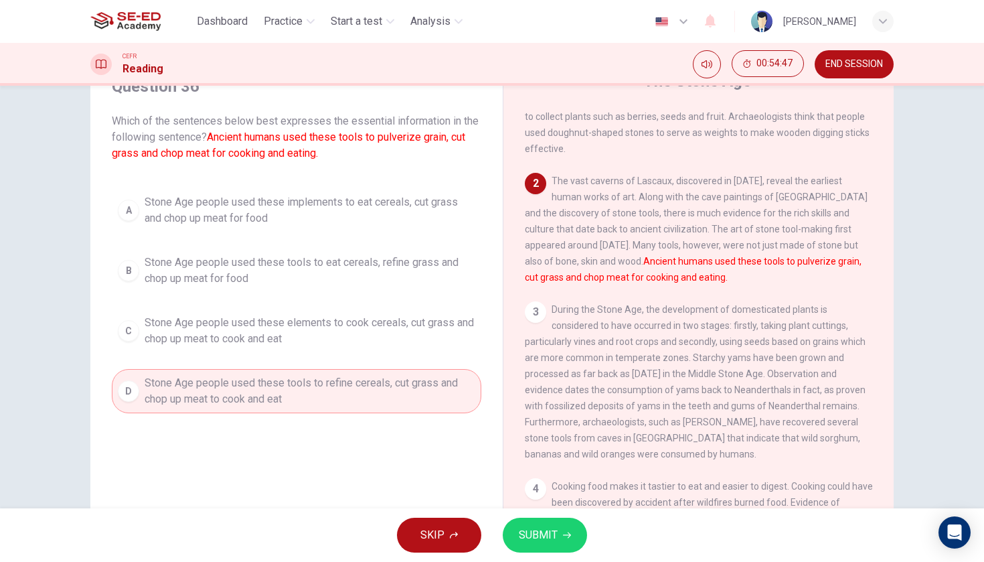
click at [571, 536] on button "SUBMIT" at bounding box center [545, 534] width 84 height 35
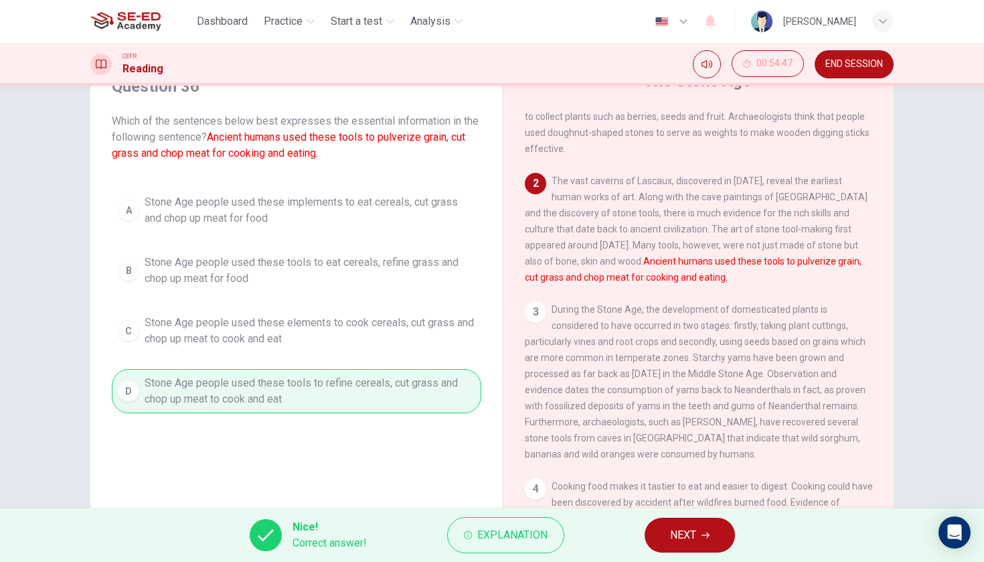
click at [694, 537] on span "NEXT" at bounding box center [683, 534] width 26 height 19
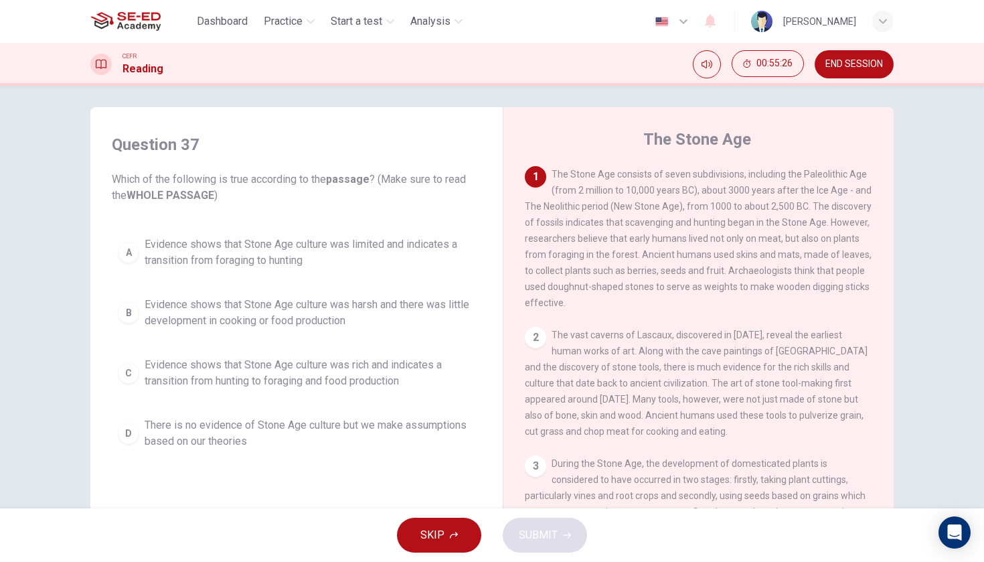
scroll to position [0, 0]
click at [389, 249] on span "Evidence shows that Stone Age culture was limited and indicates a transition fr…" at bounding box center [310, 252] width 331 height 32
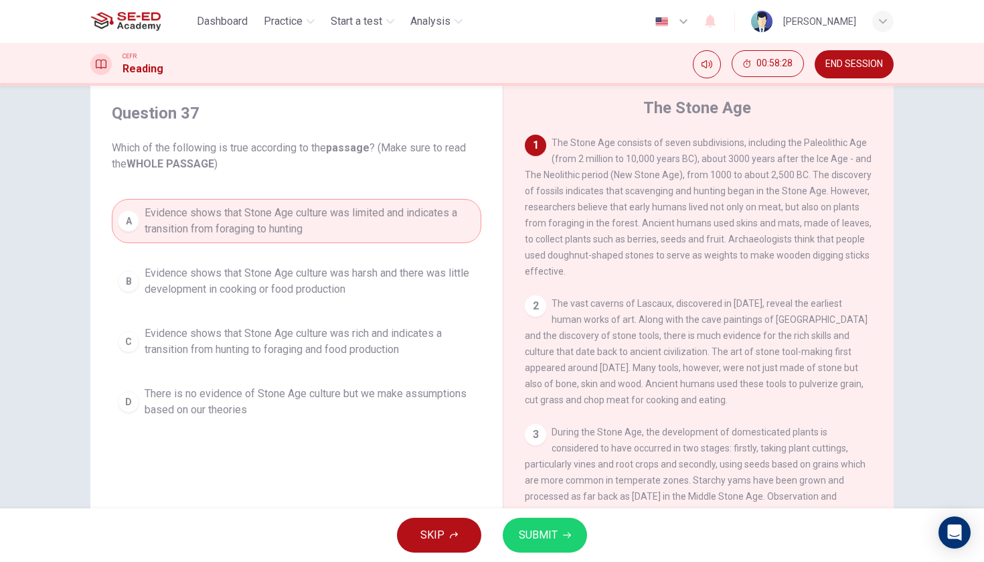
click at [401, 348] on span "Evidence shows that Stone Age culture was rich and indicates a transition from …" at bounding box center [310, 341] width 331 height 32
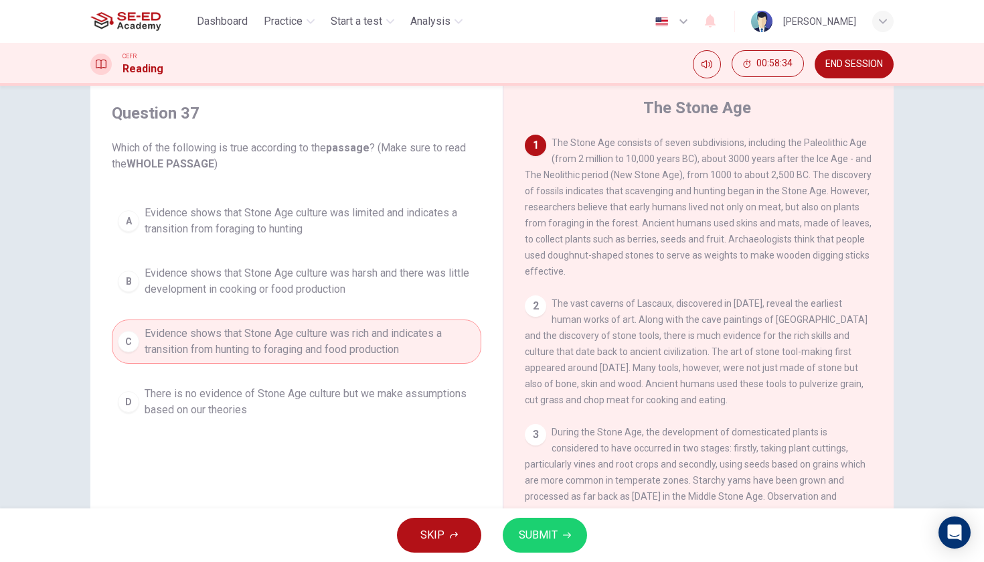
click at [535, 526] on span "SUBMIT" at bounding box center [538, 534] width 39 height 19
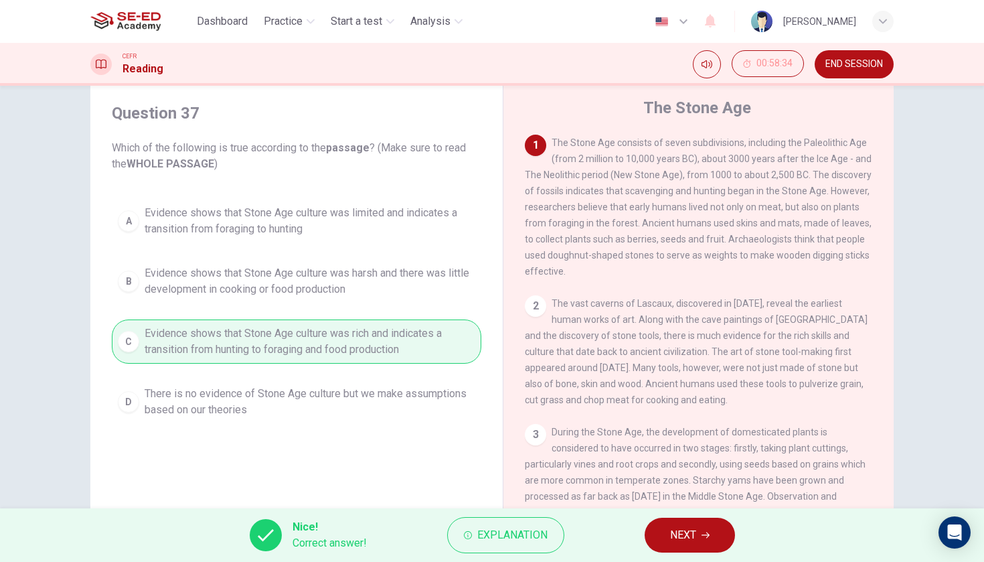
click at [684, 523] on button "NEXT" at bounding box center [689, 534] width 90 height 35
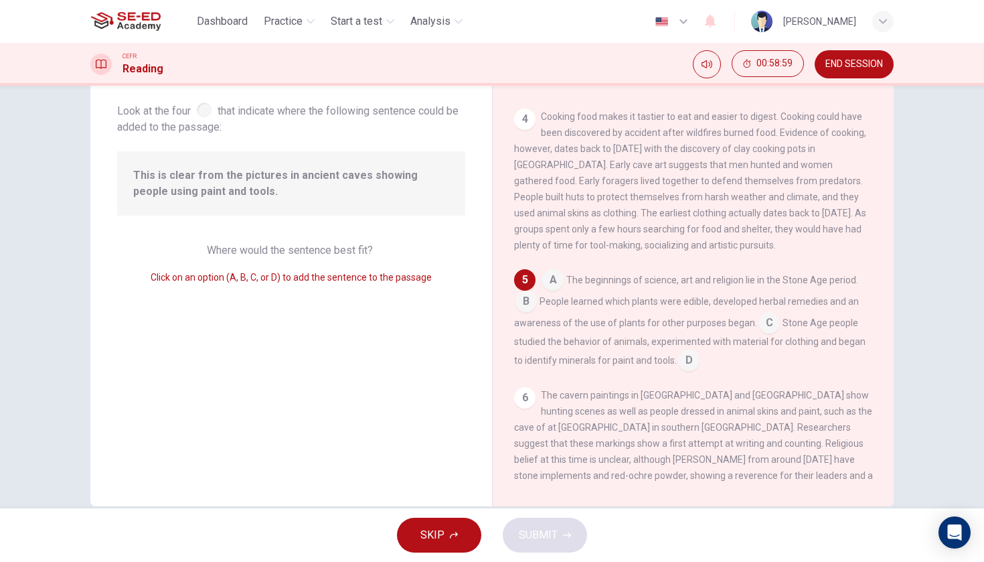
scroll to position [456, 0]
click at [681, 352] on input at bounding box center [688, 362] width 21 height 21
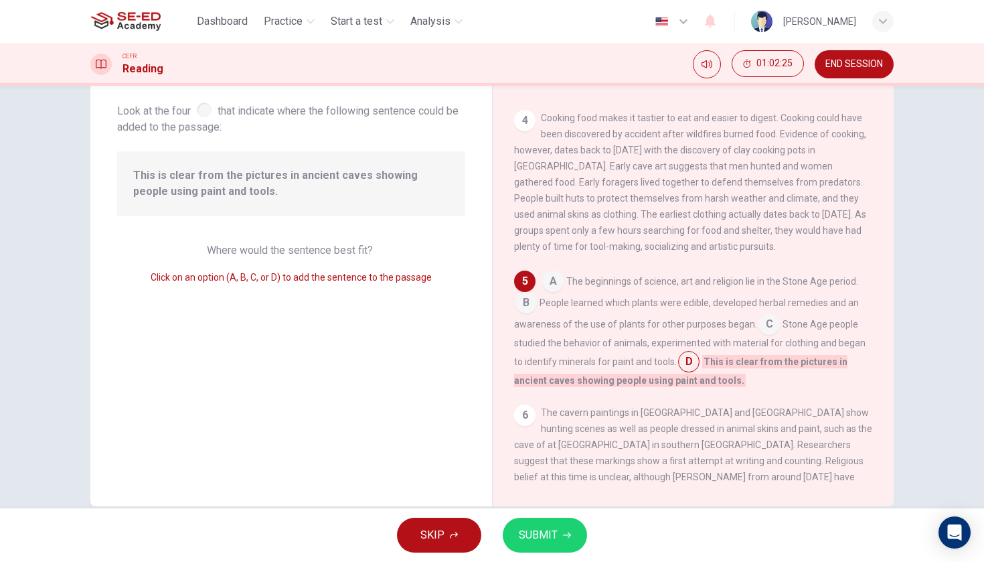
click at [568, 531] on icon "button" at bounding box center [567, 535] width 8 height 8
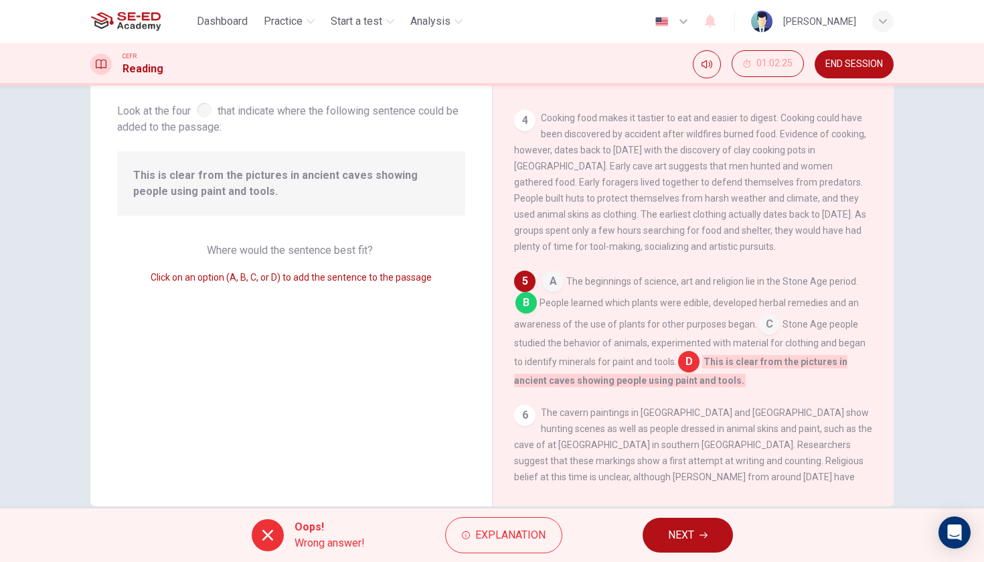
click at [662, 537] on button "NEXT" at bounding box center [687, 534] width 90 height 35
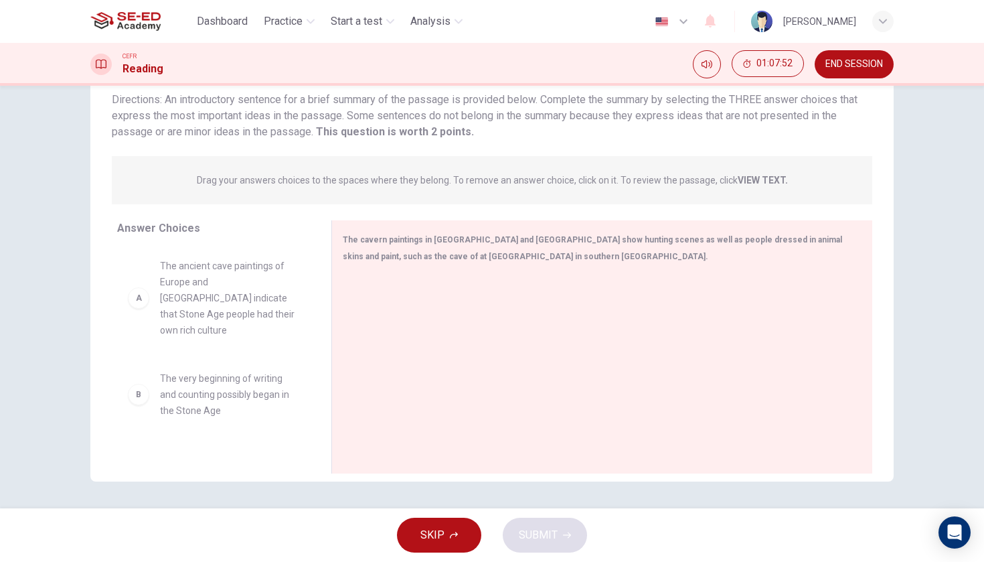
scroll to position [0, 0]
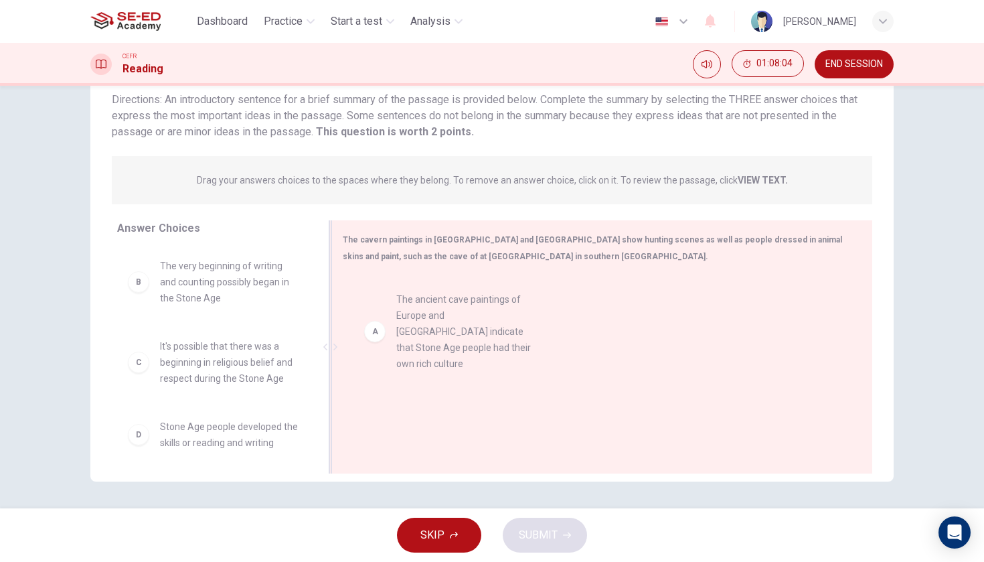
drag, startPoint x: 254, startPoint y: 296, endPoint x: 499, endPoint y: 330, distance: 247.3
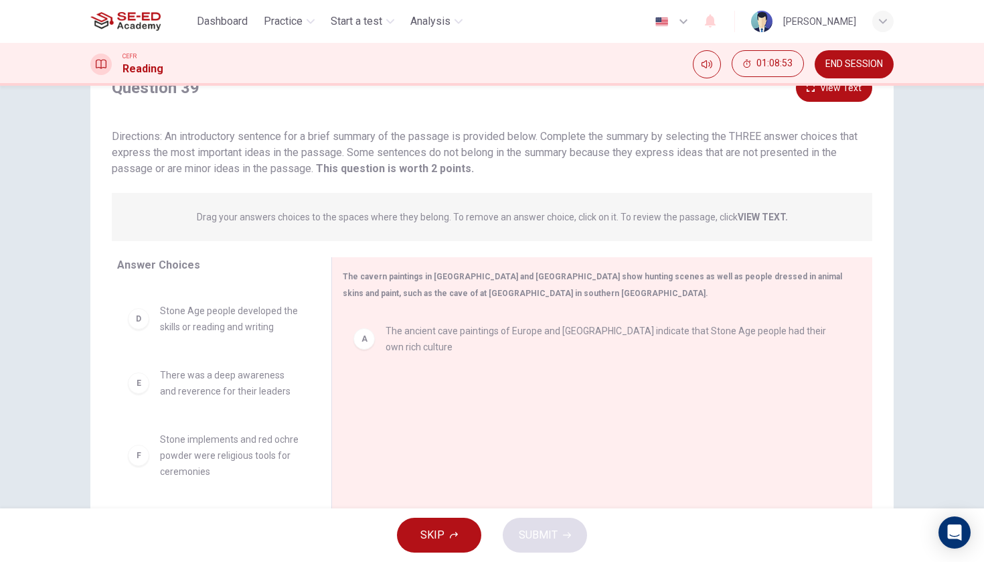
scroll to position [153, 0]
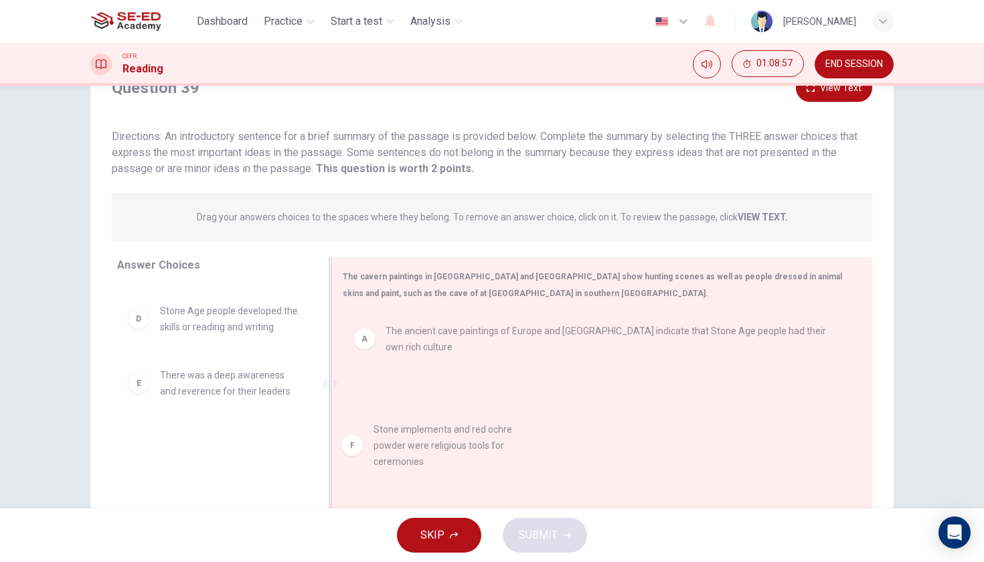
drag, startPoint x: 246, startPoint y: 446, endPoint x: 463, endPoint y: 435, distance: 217.1
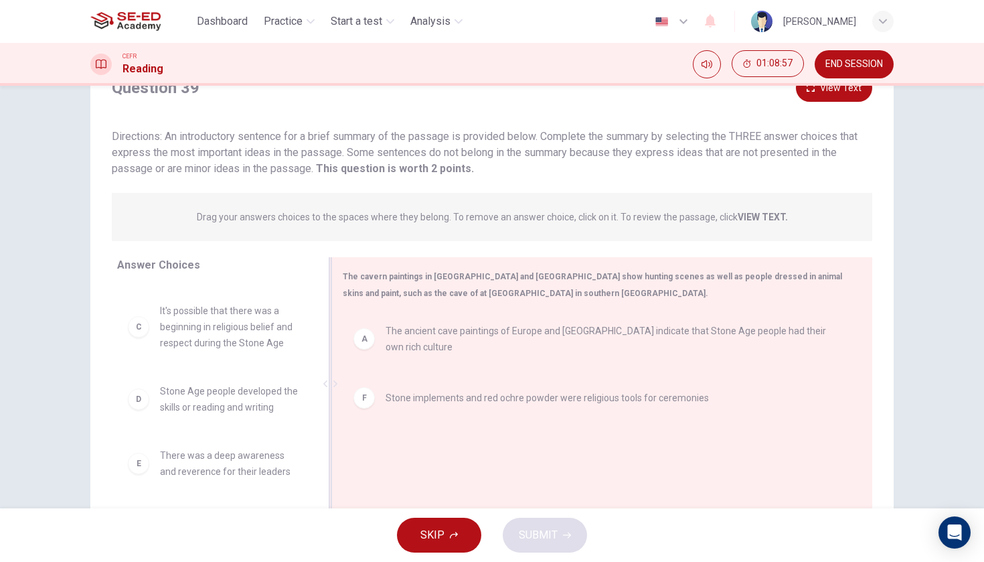
scroll to position [72, 0]
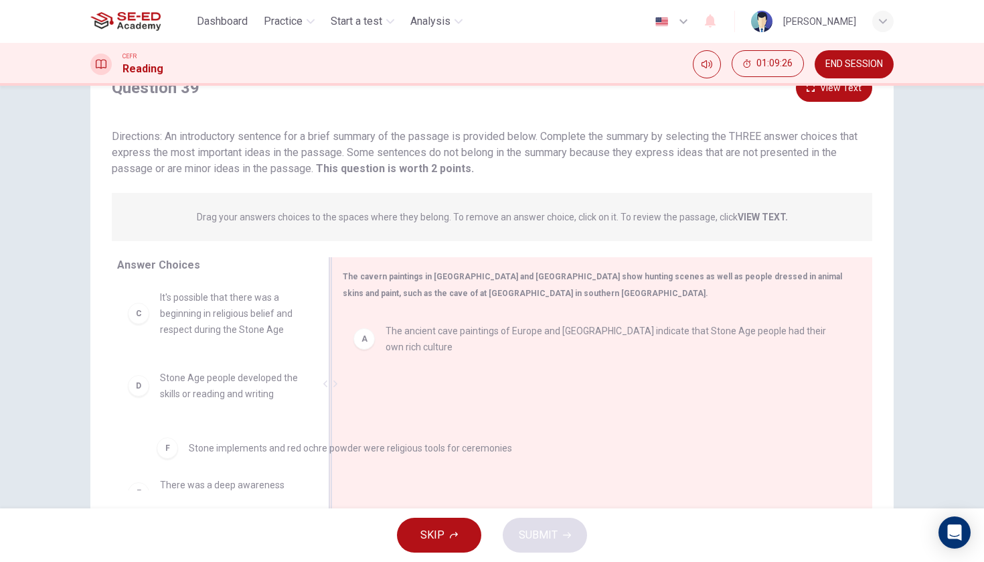
drag, startPoint x: 381, startPoint y: 400, endPoint x: 179, endPoint y: 448, distance: 207.9
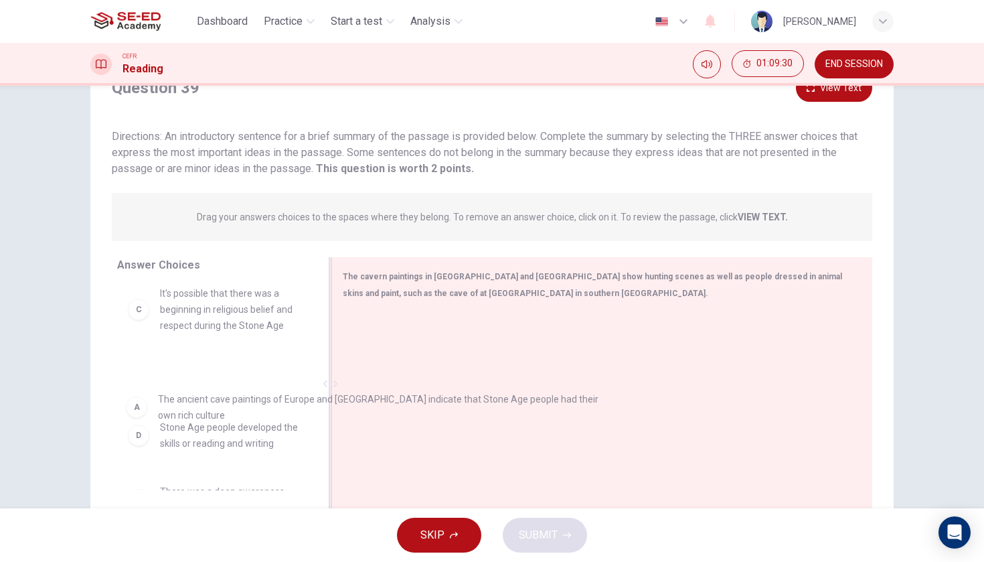
drag, startPoint x: 446, startPoint y: 331, endPoint x: 216, endPoint y: 404, distance: 241.3
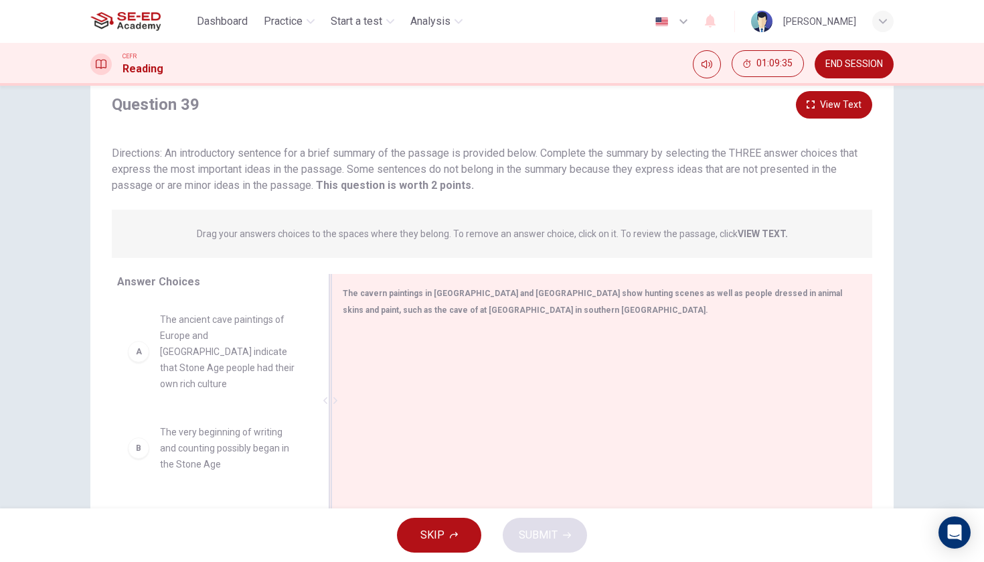
scroll to position [3, 0]
drag, startPoint x: 243, startPoint y: 416, endPoint x: 472, endPoint y: 363, distance: 235.6
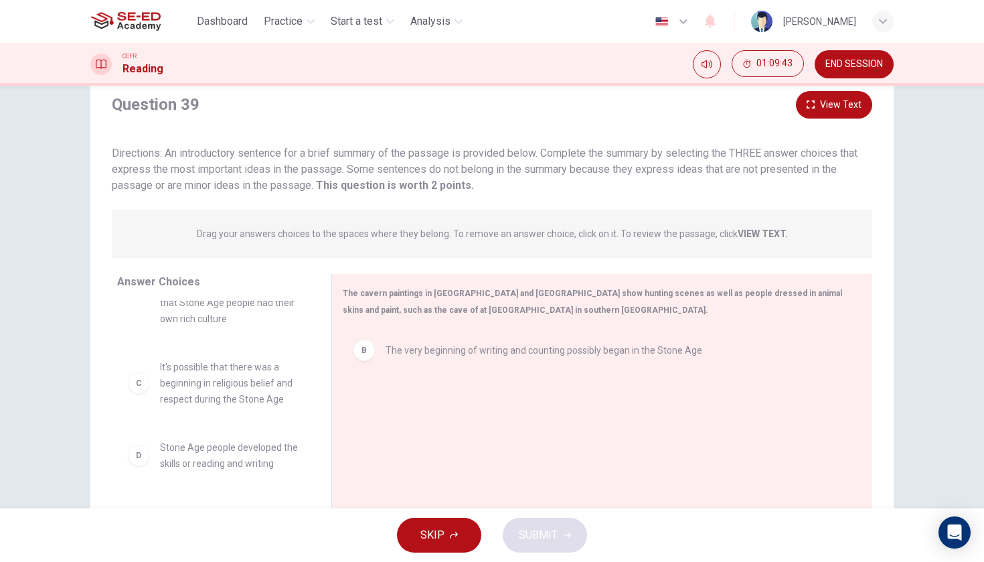
scroll to position [67, 0]
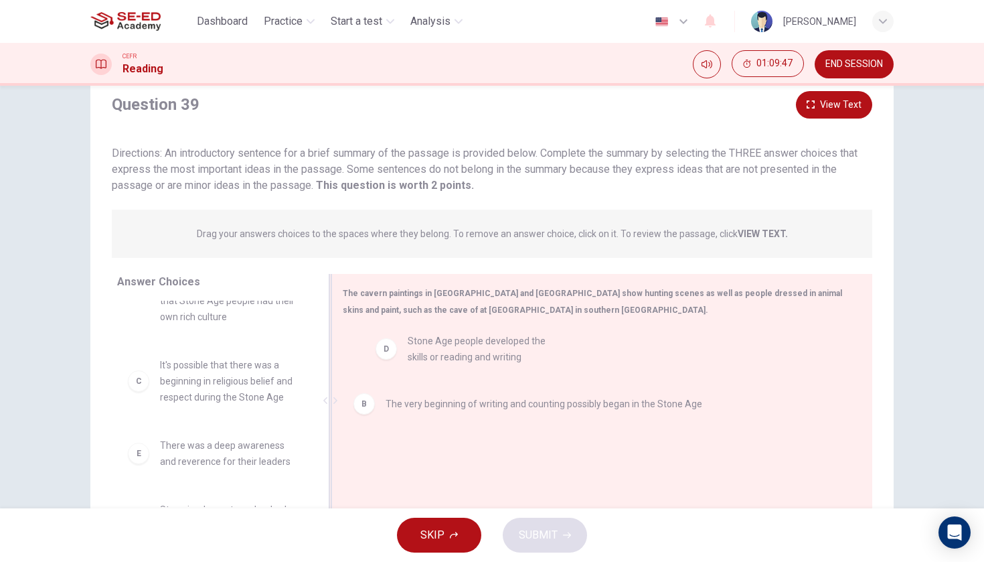
drag, startPoint x: 255, startPoint y: 444, endPoint x: 506, endPoint y: 354, distance: 266.5
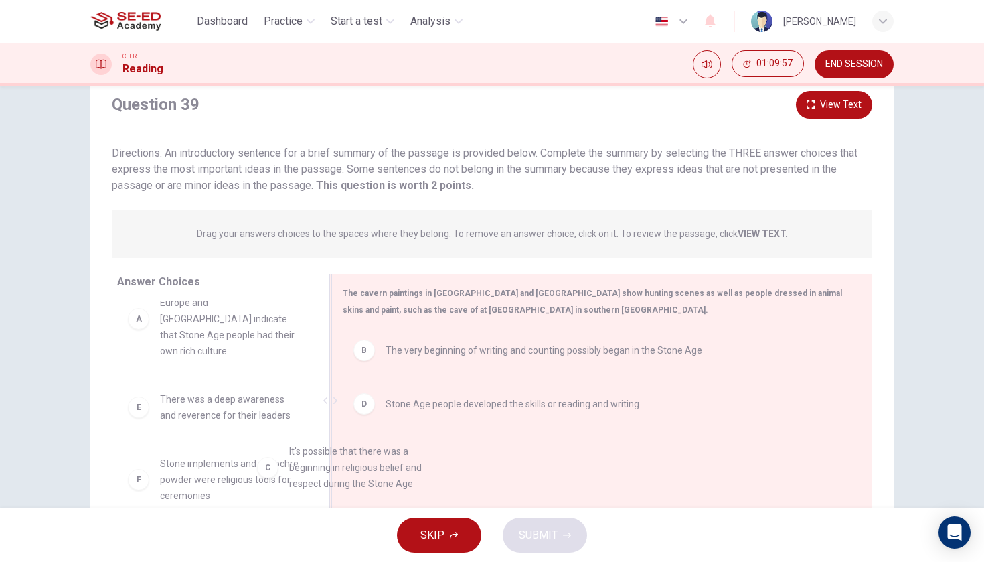
scroll to position [35, 0]
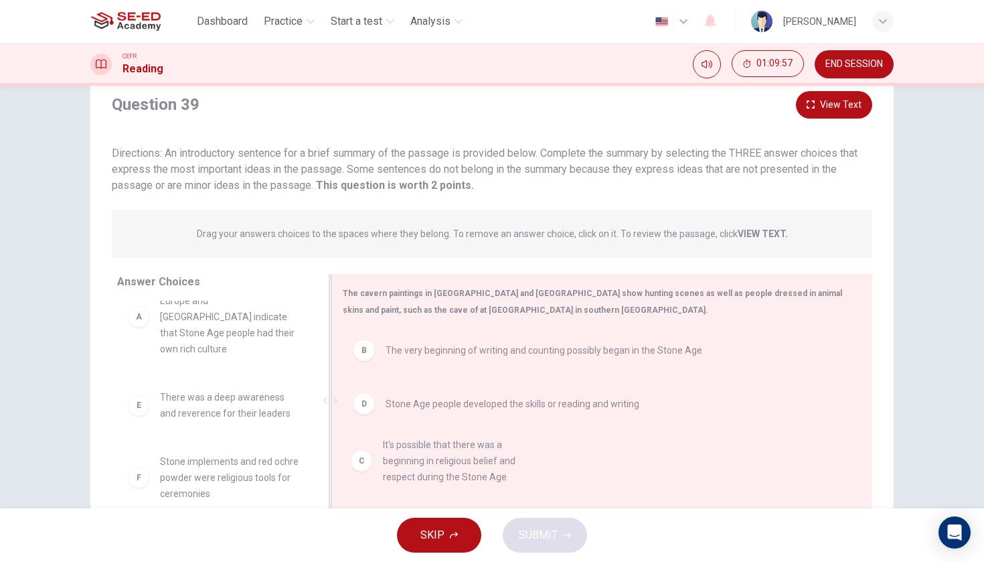
drag, startPoint x: 264, startPoint y: 442, endPoint x: 491, endPoint y: 476, distance: 229.4
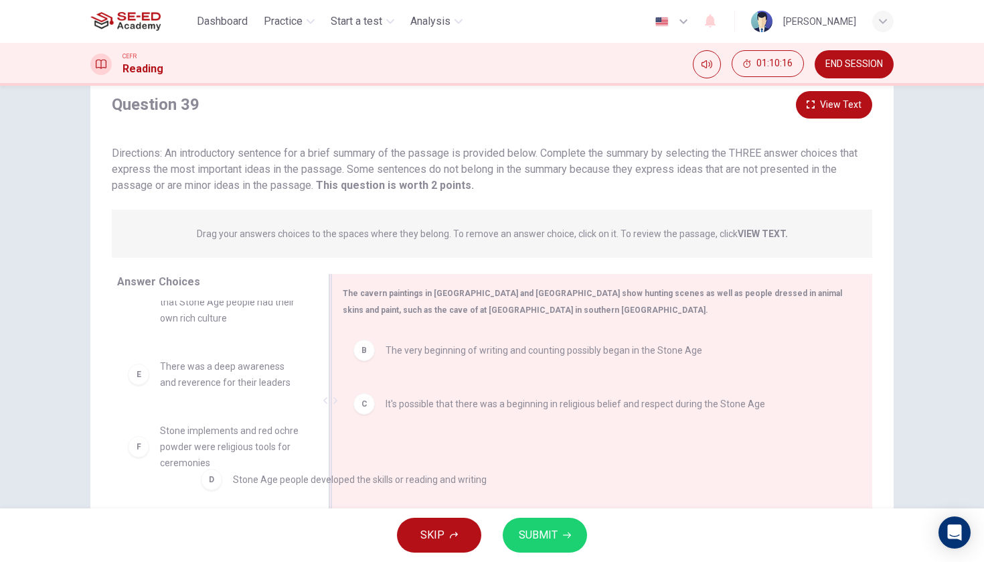
scroll to position [77, 0]
drag, startPoint x: 471, startPoint y: 461, endPoint x: 314, endPoint y: 484, distance: 158.9
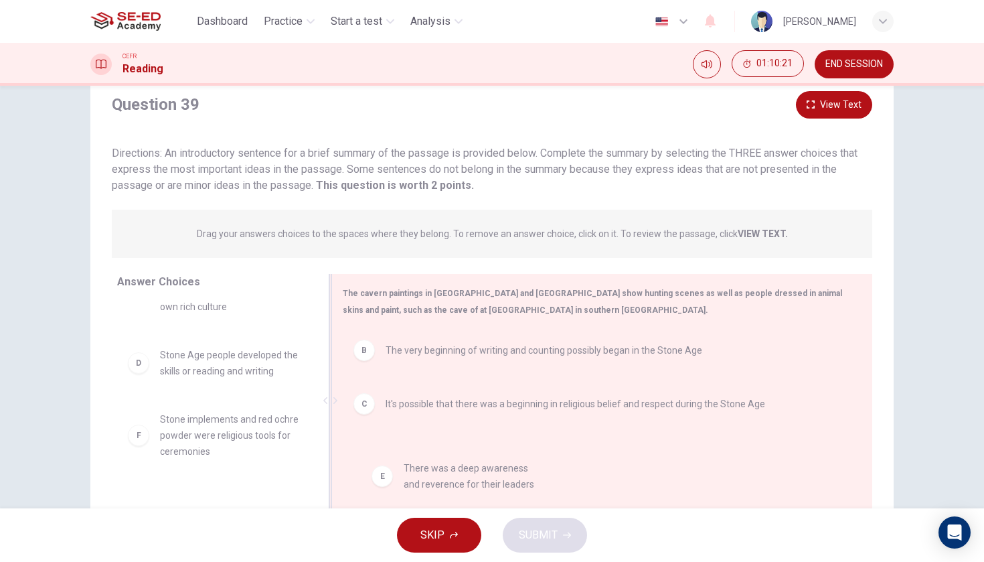
drag, startPoint x: 279, startPoint y: 408, endPoint x: 525, endPoint y: 471, distance: 254.2
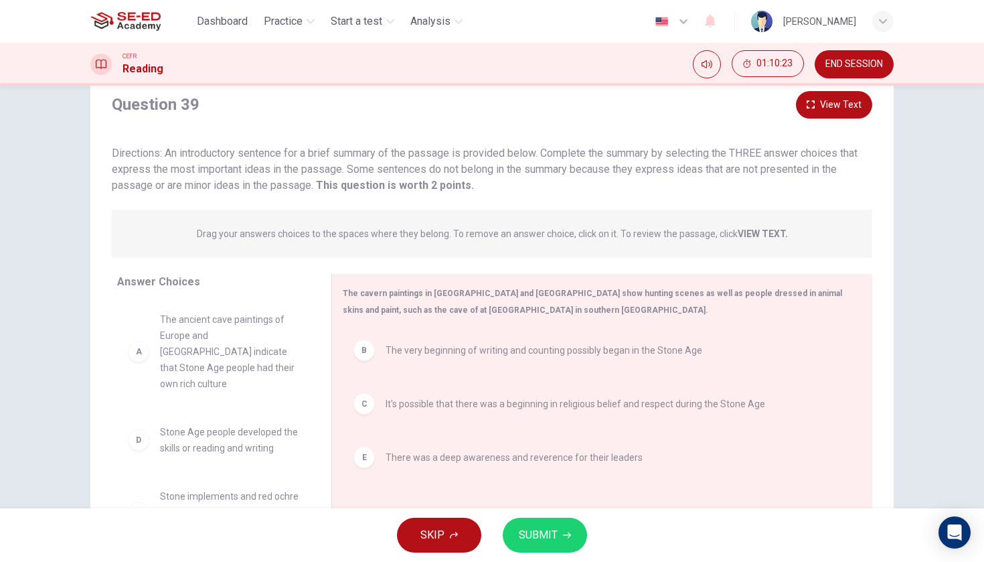
scroll to position [0, 0]
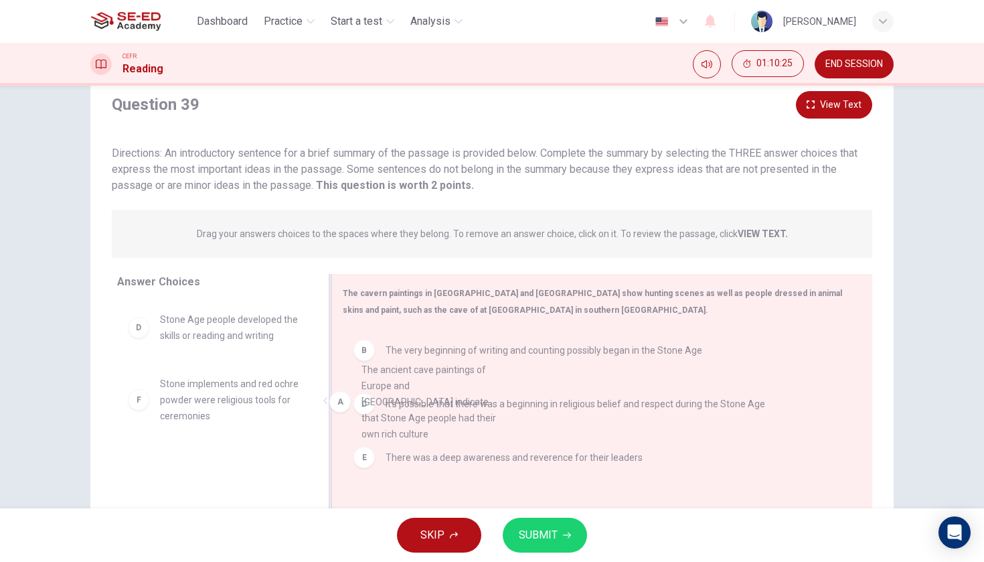
drag, startPoint x: 268, startPoint y: 349, endPoint x: 493, endPoint y: 410, distance: 232.8
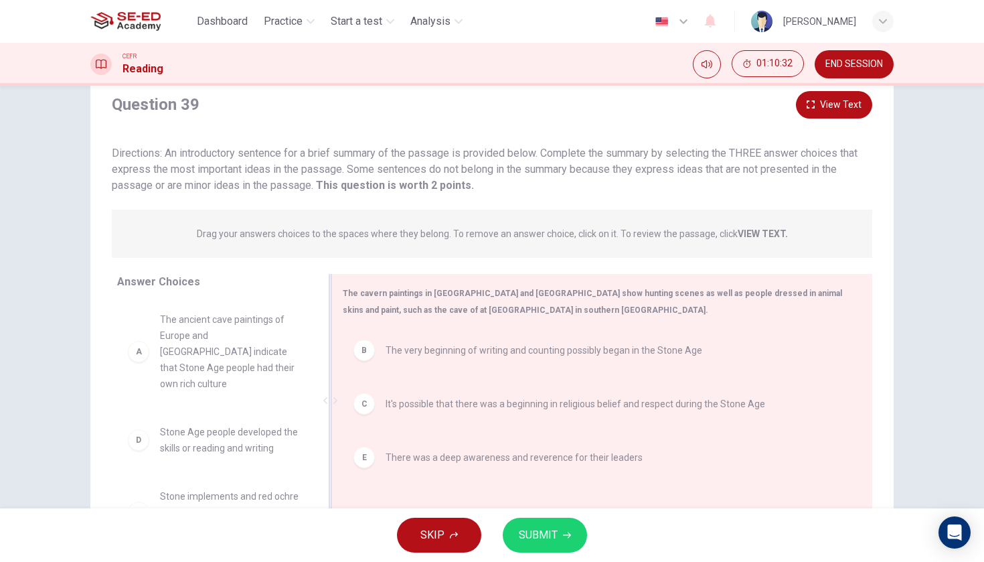
click at [491, 405] on span "It's possible that there was a beginning in religious belief and respect during…" at bounding box center [574, 404] width 379 height 16
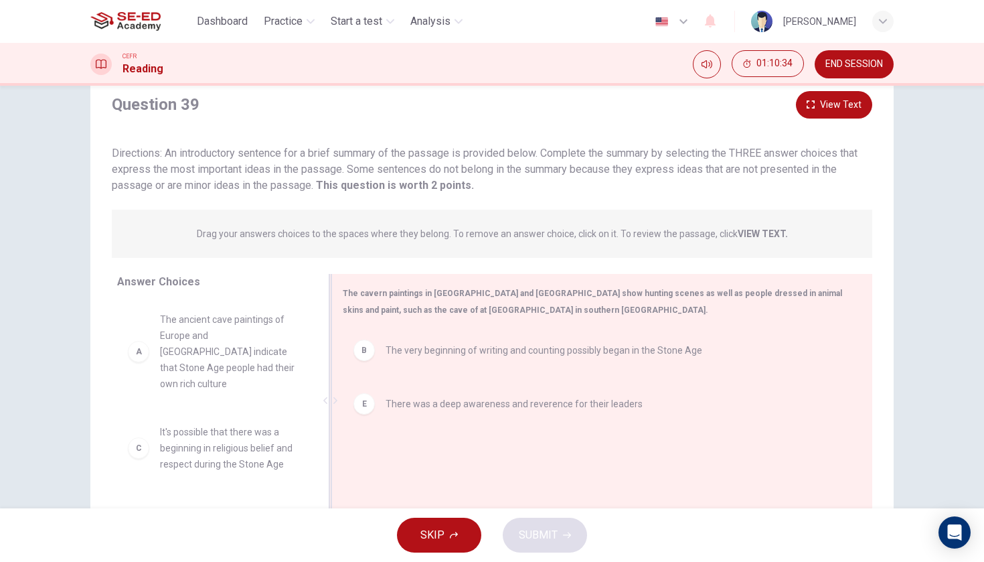
click at [394, 408] on span "There was a deep awareness and reverence for their leaders" at bounding box center [513, 404] width 257 height 16
click at [373, 344] on div "B" at bounding box center [363, 349] width 21 height 21
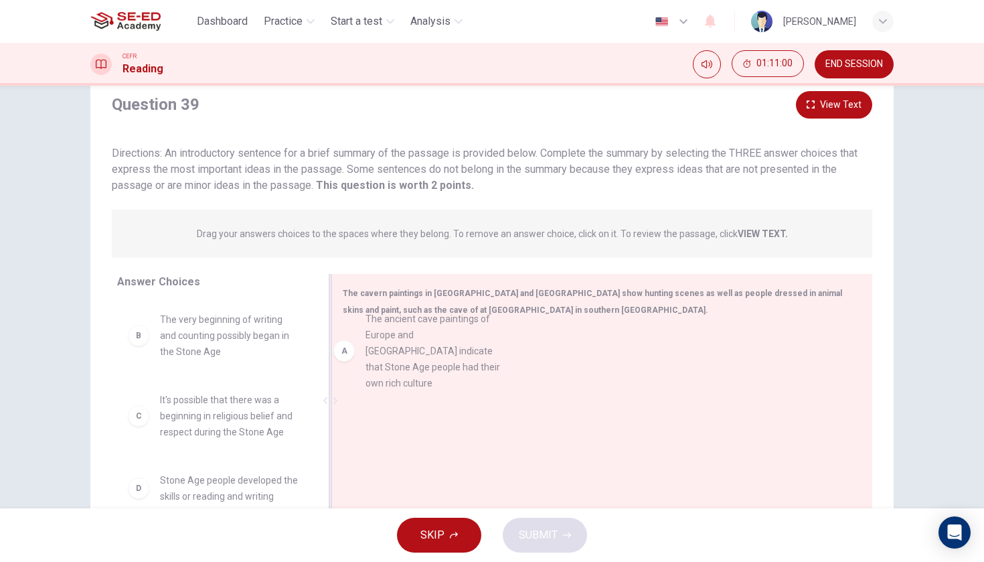
drag, startPoint x: 246, startPoint y: 345, endPoint x: 450, endPoint y: 353, distance: 204.9
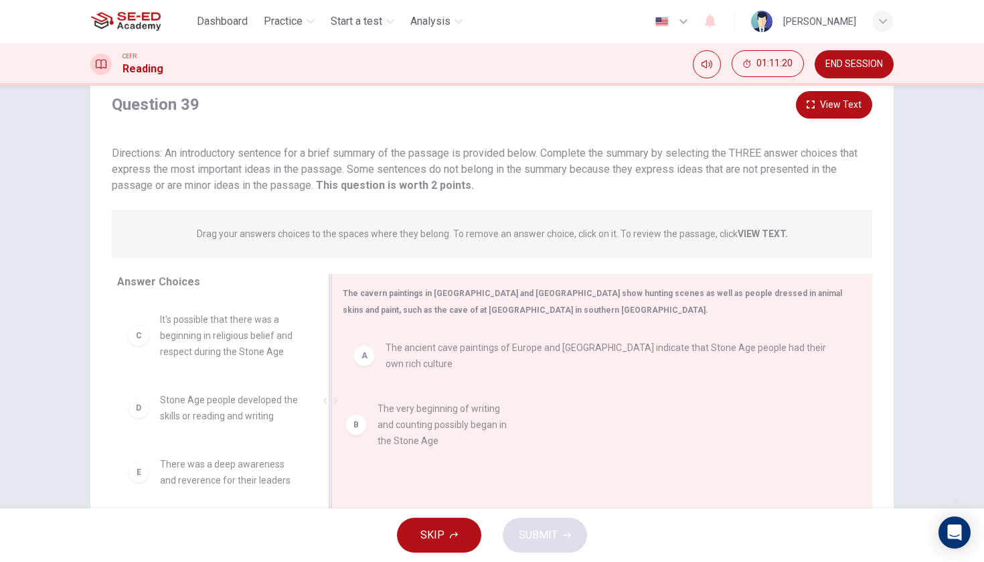
drag, startPoint x: 268, startPoint y: 330, endPoint x: 492, endPoint y: 419, distance: 241.2
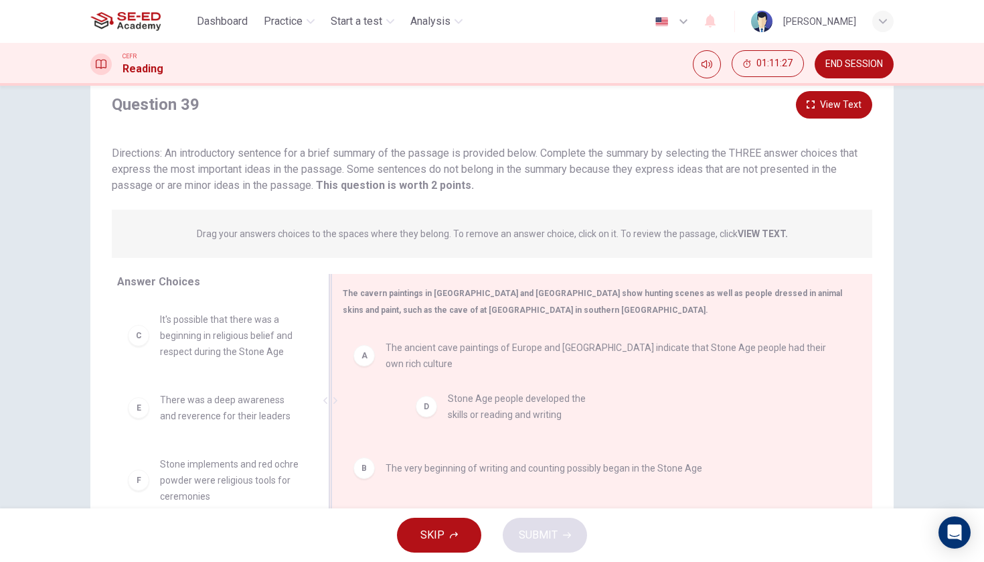
drag, startPoint x: 260, startPoint y: 413, endPoint x: 544, endPoint y: 414, distance: 284.4
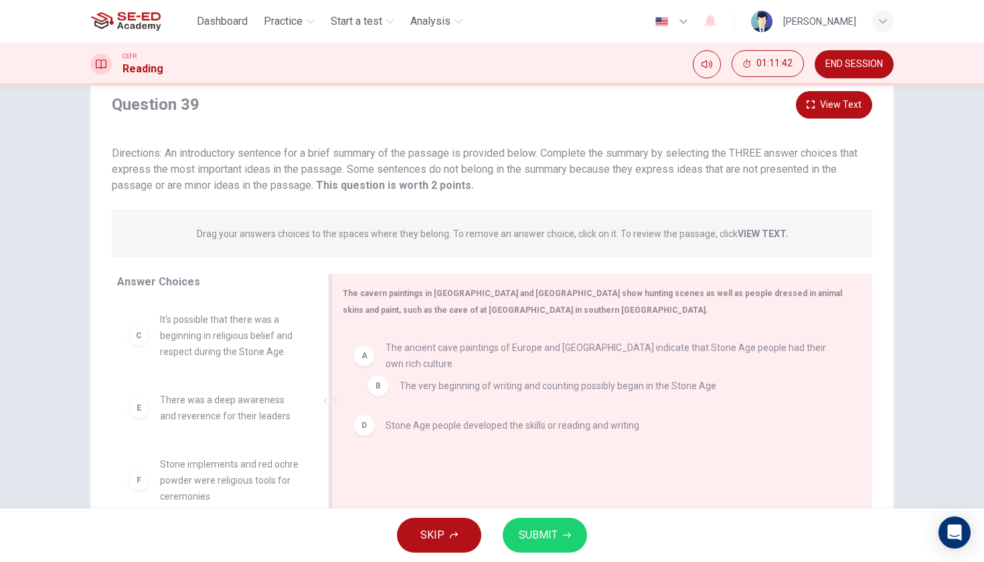
drag, startPoint x: 519, startPoint y: 422, endPoint x: 534, endPoint y: 394, distance: 31.7
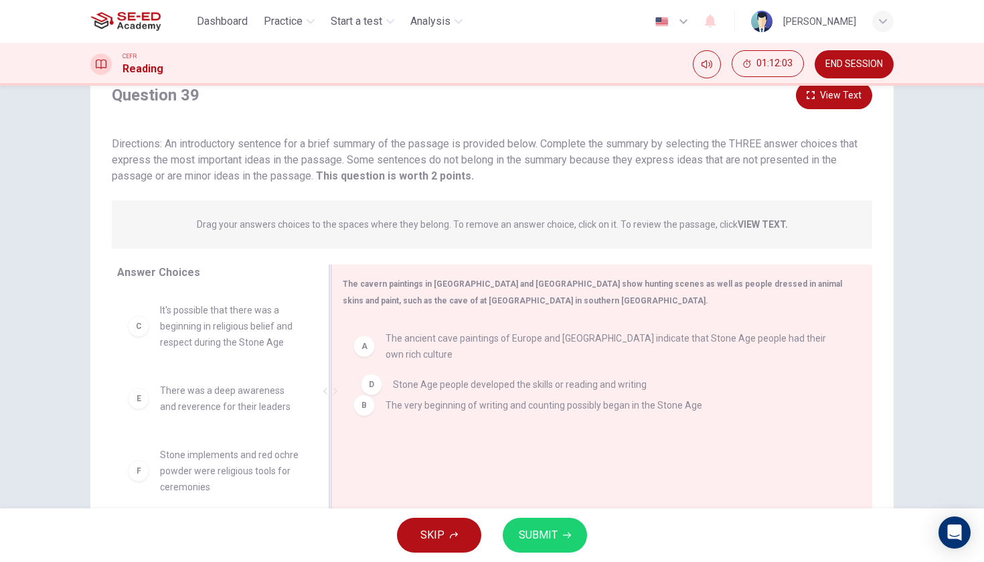
drag, startPoint x: 404, startPoint y: 459, endPoint x: 410, endPoint y: 383, distance: 76.6
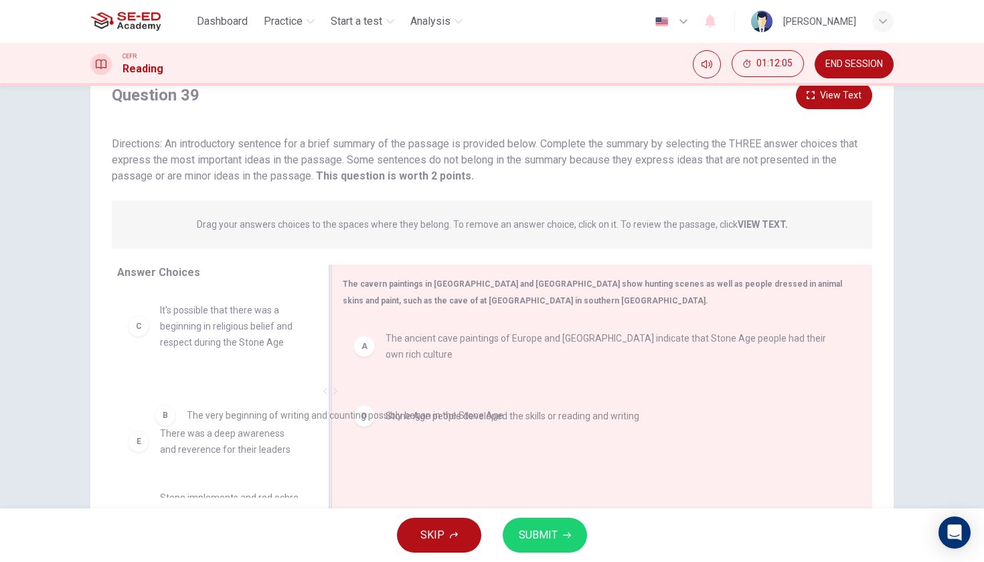
drag, startPoint x: 406, startPoint y: 401, endPoint x: 197, endPoint y: 416, distance: 209.4
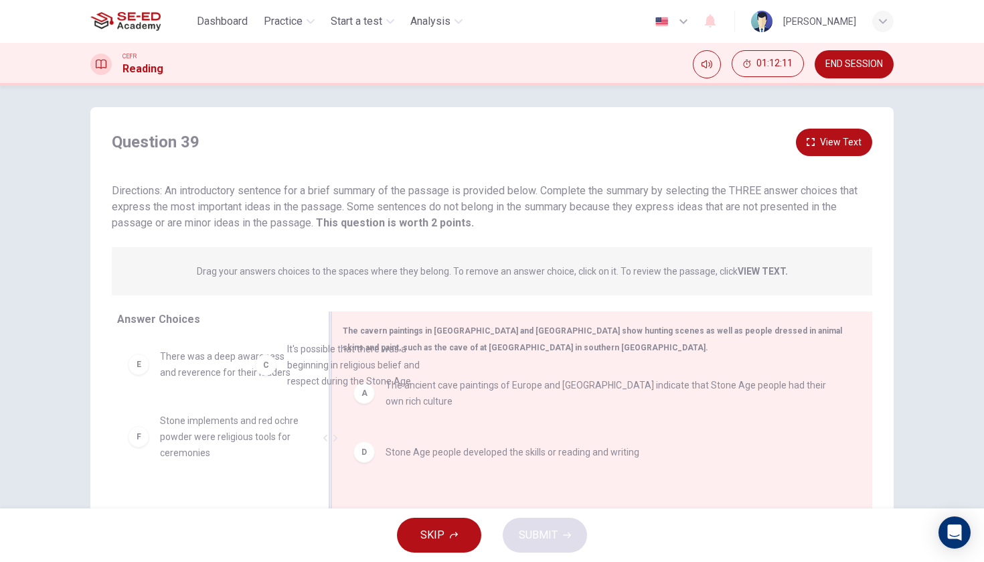
scroll to position [80, 0]
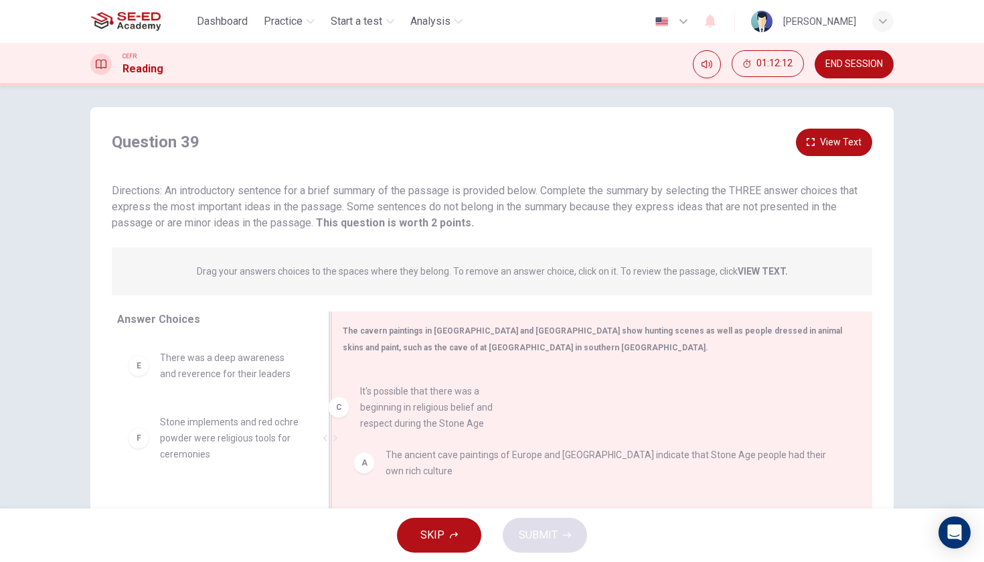
drag, startPoint x: 202, startPoint y: 380, endPoint x: 406, endPoint y: 423, distance: 207.9
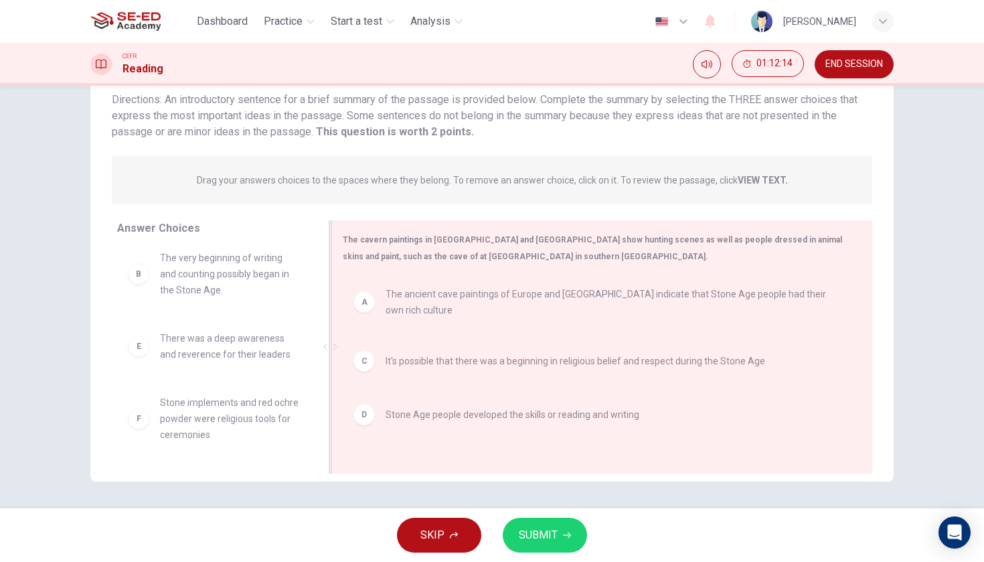
scroll to position [96, 0]
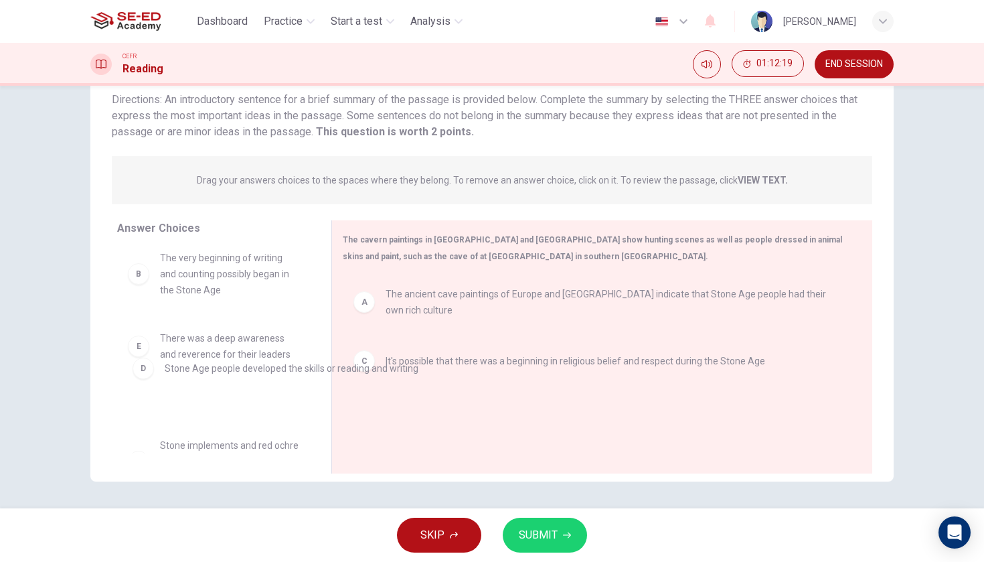
drag, startPoint x: 420, startPoint y: 412, endPoint x: 177, endPoint y: 363, distance: 247.7
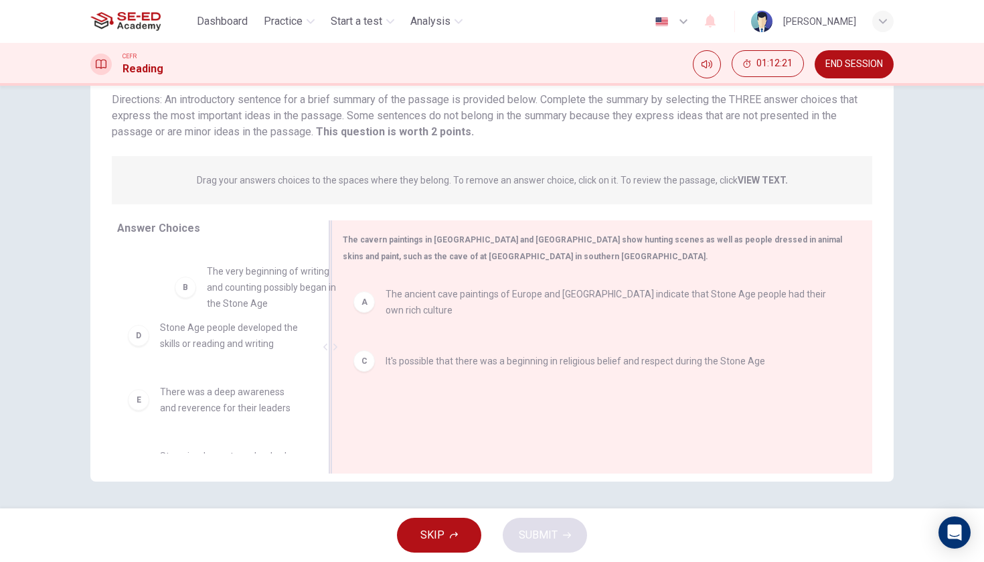
scroll to position [3, 0]
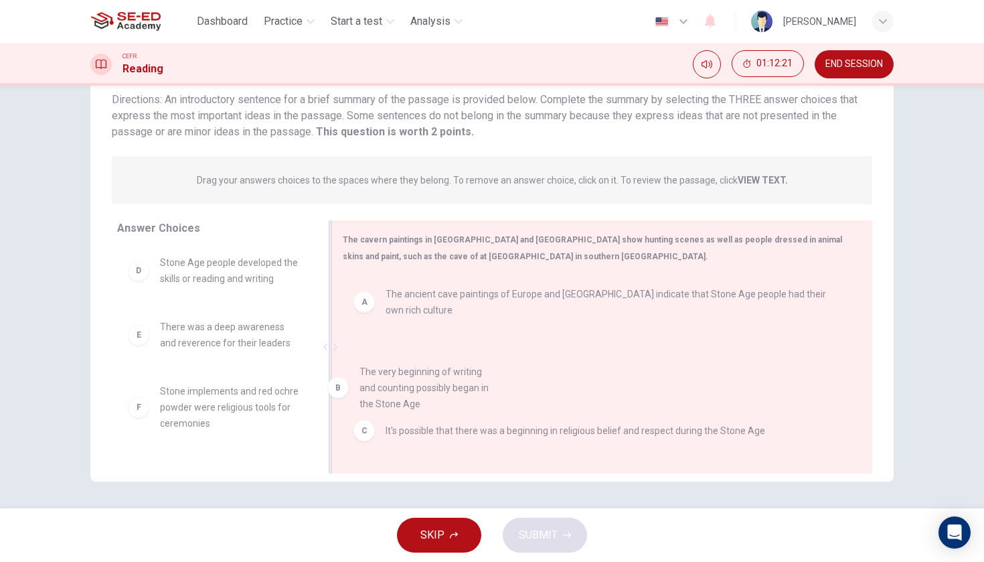
drag, startPoint x: 205, startPoint y: 281, endPoint x: 410, endPoint y: 396, distance: 235.2
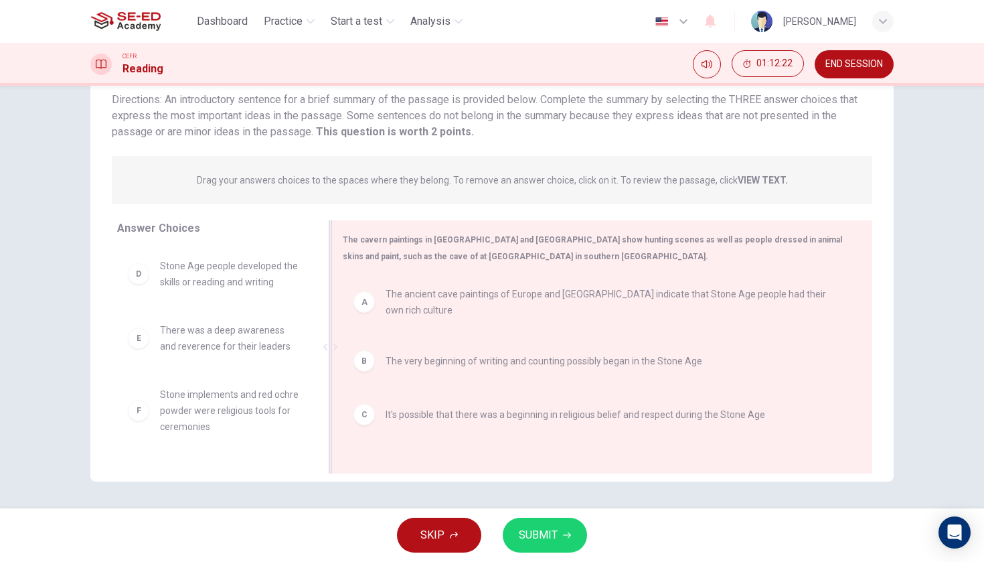
scroll to position [0, 0]
click at [540, 532] on span "SUBMIT" at bounding box center [538, 534] width 39 height 19
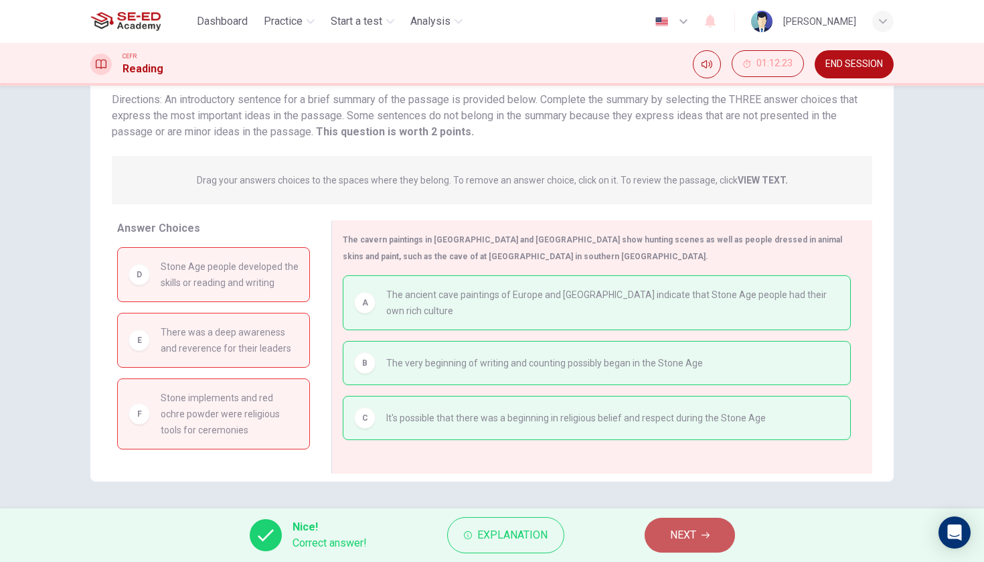
click at [689, 529] on span "NEXT" at bounding box center [683, 534] width 26 height 19
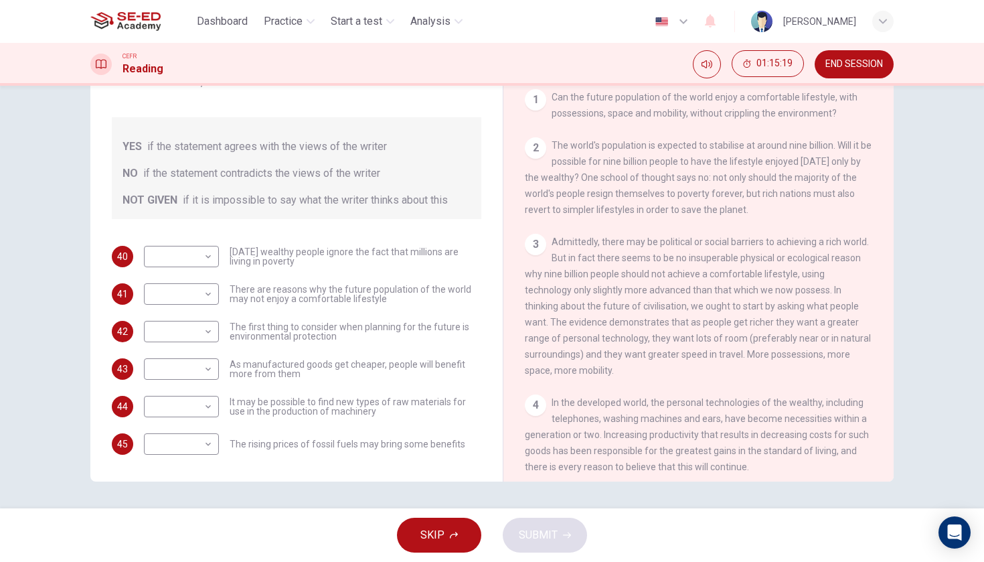
scroll to position [263, 0]
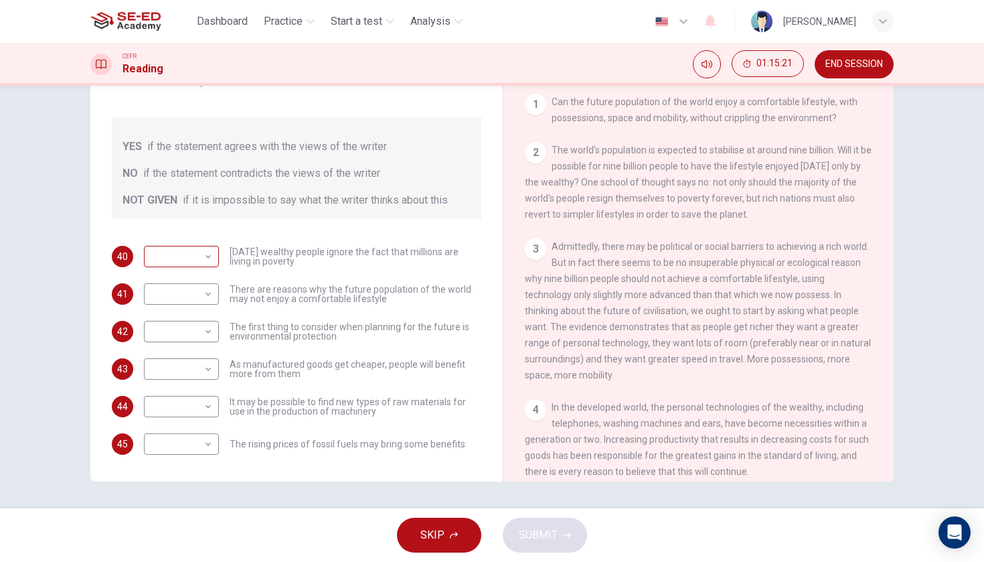
click at [210, 255] on body "This site uses cookies, as explained in our Privacy Policy . If you agree to th…" at bounding box center [492, 281] width 984 height 562
click at [201, 315] on li "NOT GIVEN" at bounding box center [181, 320] width 75 height 21
type input "NOT GIVEN"
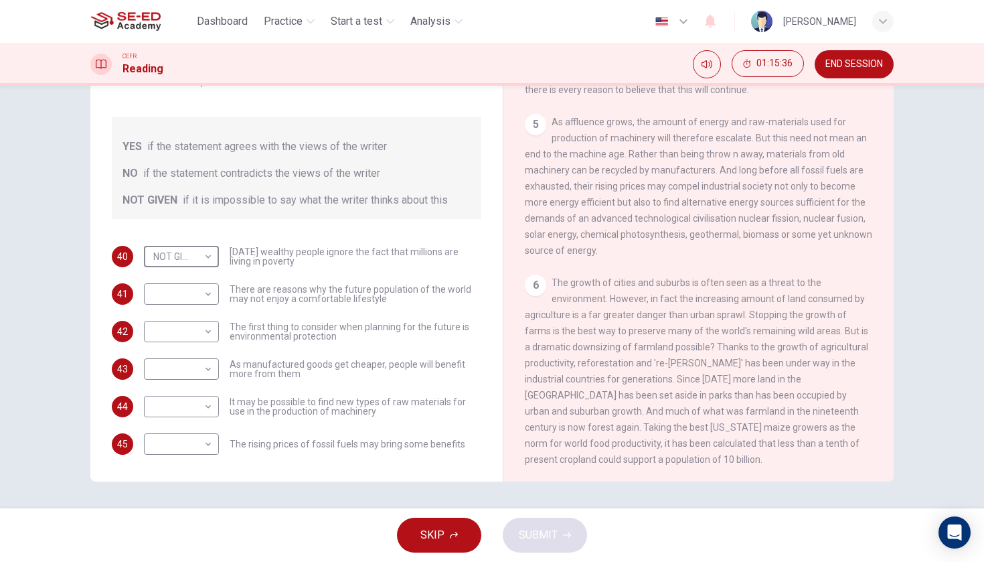
scroll to position [645, 0]
click at [206, 294] on body "This site uses cookies, as explained in our Privacy Policy . If you agree to th…" at bounding box center [492, 281] width 984 height 562
click at [193, 315] on li "YES" at bounding box center [181, 315] width 75 height 21
type input "YES"
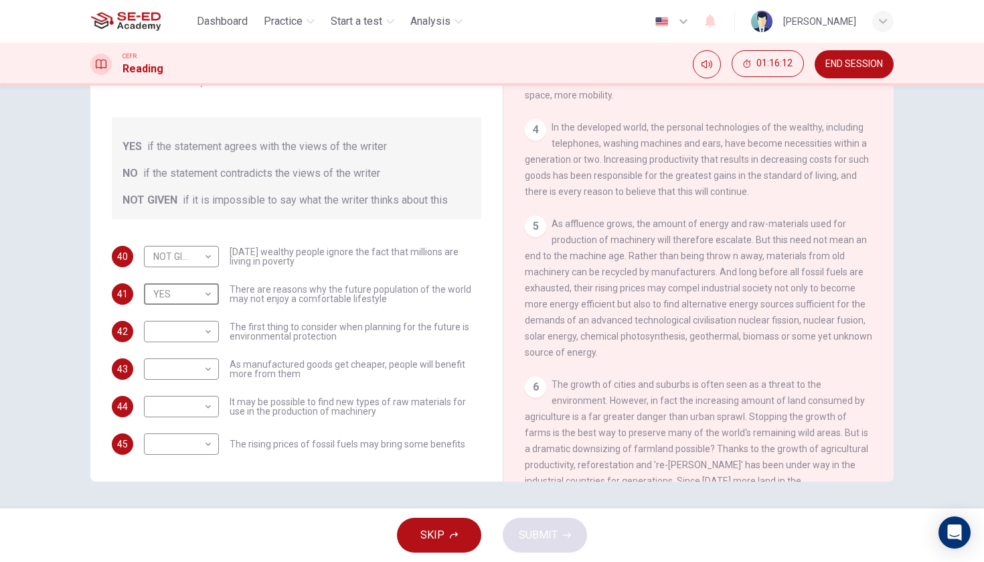
scroll to position [550, 0]
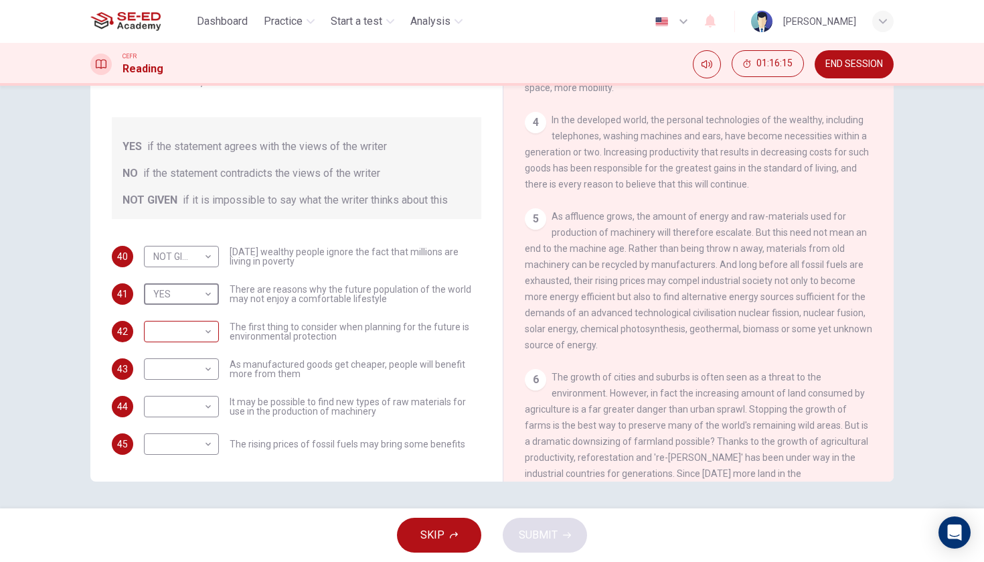
click at [206, 336] on body "This site uses cookies, as explained in our Privacy Policy . If you agree to th…" at bounding box center [492, 281] width 984 height 562
click at [199, 351] on li "YES" at bounding box center [181, 352] width 75 height 21
type input "YES"
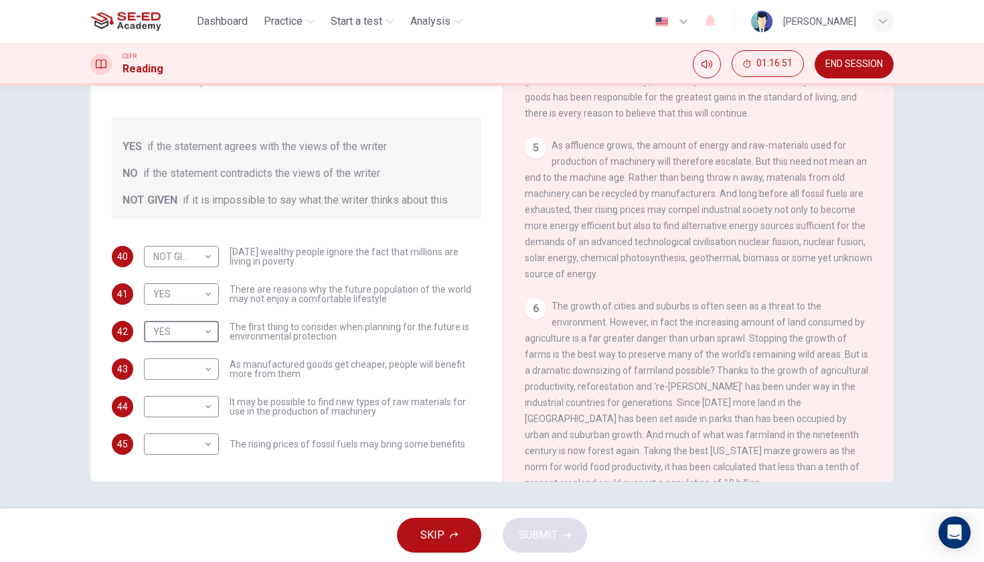
scroll to position [625, 0]
click at [211, 370] on body "This site uses cookies, as explained in our Privacy Policy . If you agree to th…" at bounding box center [492, 281] width 984 height 562
click at [201, 391] on li "YES" at bounding box center [181, 389] width 75 height 21
type input "YES"
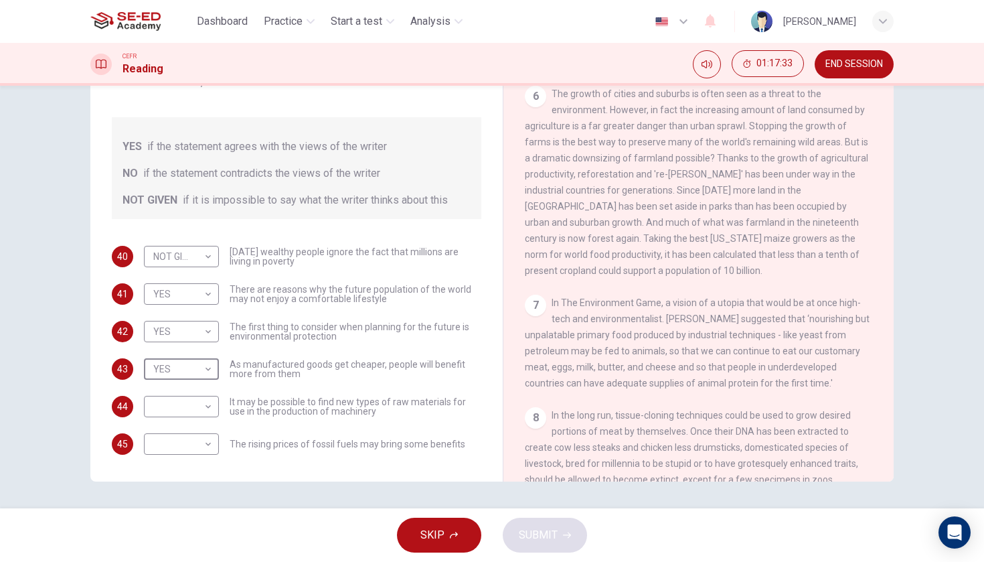
scroll to position [844, 0]
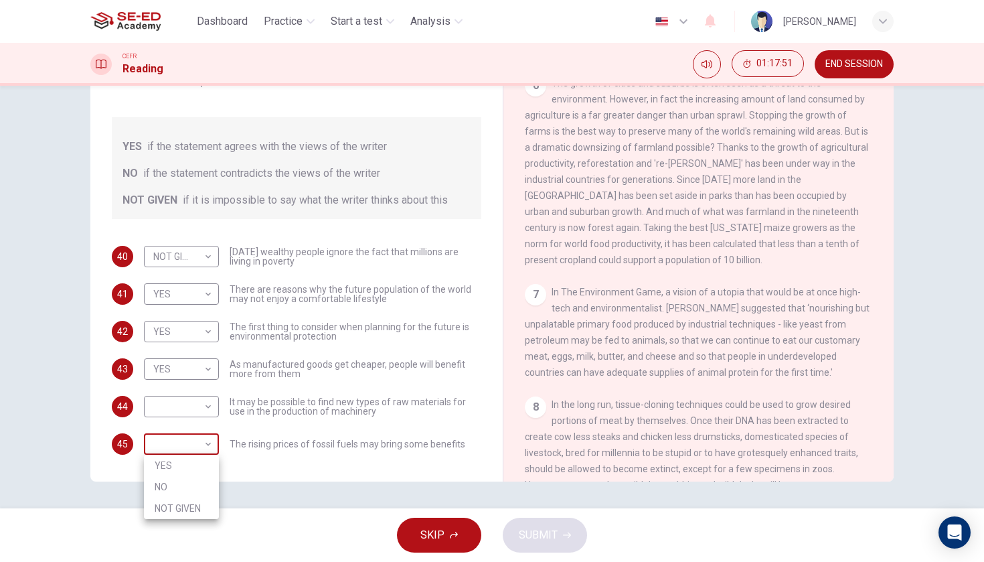
click at [211, 446] on body "This site uses cookies, as explained in our Privacy Policy . If you agree to th…" at bounding box center [492, 281] width 984 height 562
click at [202, 463] on li "YES" at bounding box center [181, 464] width 75 height 21
type input "YES"
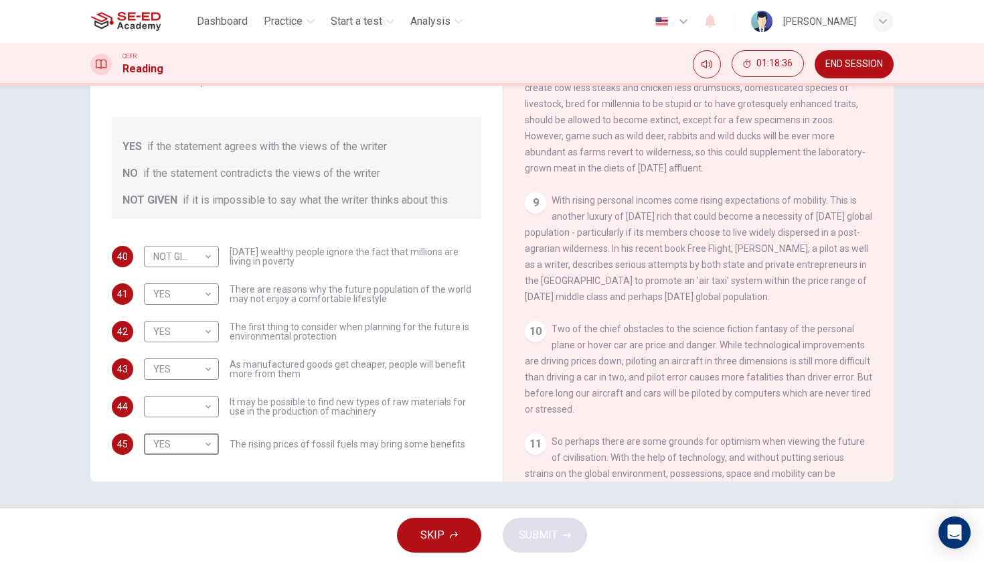
scroll to position [96, 0]
click at [209, 294] on body "This site uses cookies, as explained in our Privacy Policy . If you agree to th…" at bounding box center [492, 281] width 984 height 562
click at [195, 339] on li "NO" at bounding box center [181, 336] width 75 height 21
type input "NO"
click at [210, 410] on body "This site uses cookies, as explained in our Privacy Policy . If you agree to th…" at bounding box center [492, 281] width 984 height 562
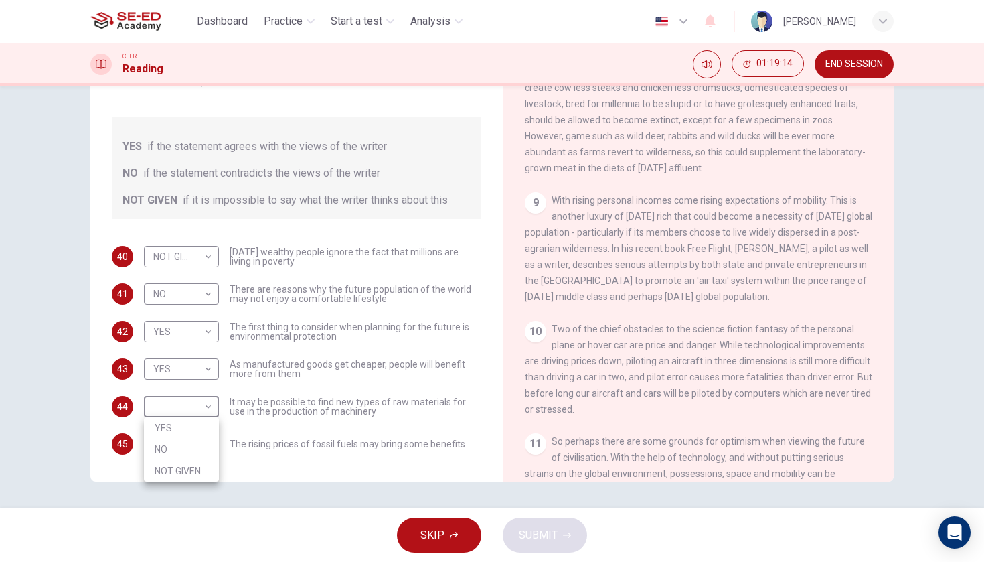
click at [201, 477] on li "NOT GIVEN" at bounding box center [181, 470] width 75 height 21
type input "NOT GIVEN"
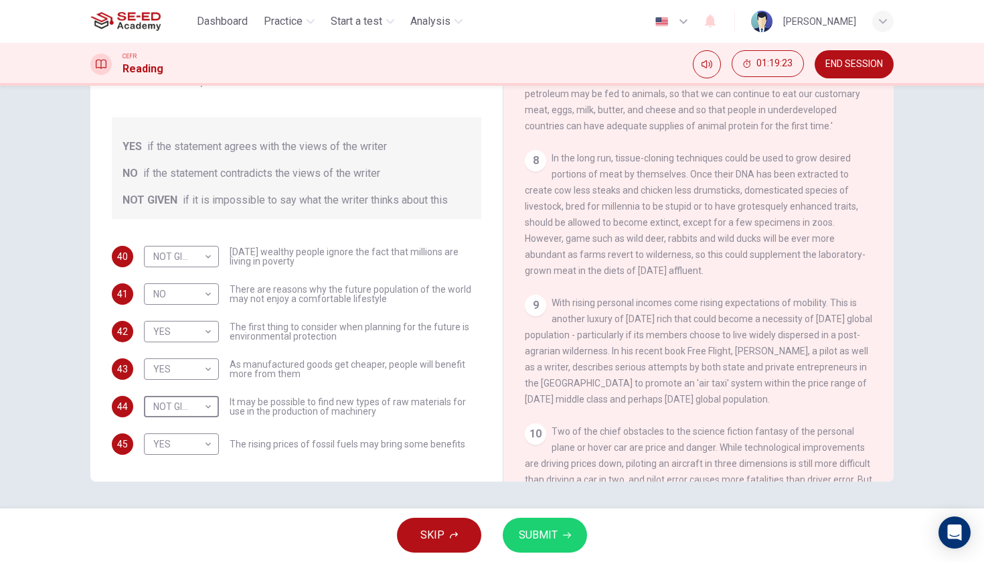
scroll to position [1077, 0]
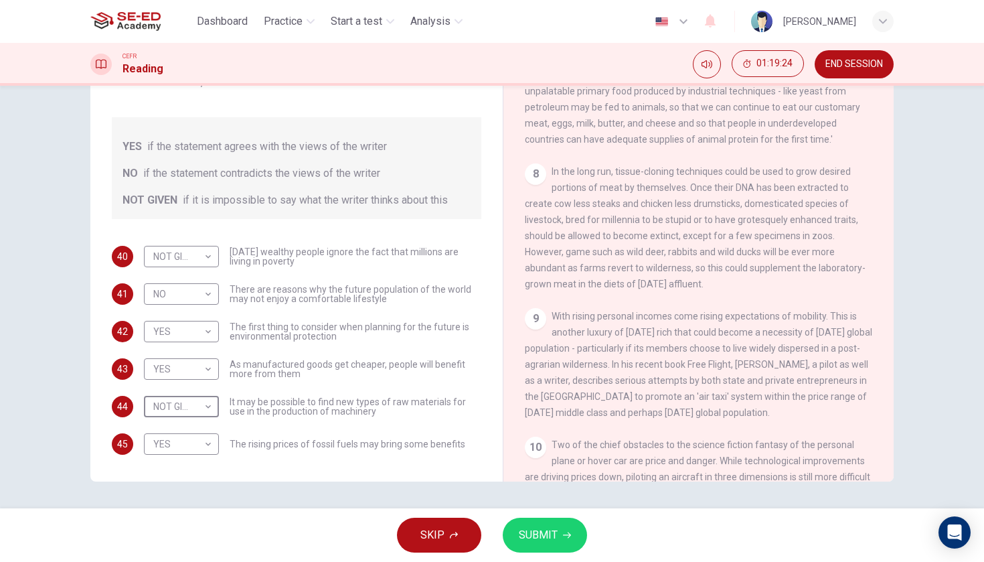
click at [572, 523] on button "SUBMIT" at bounding box center [545, 534] width 84 height 35
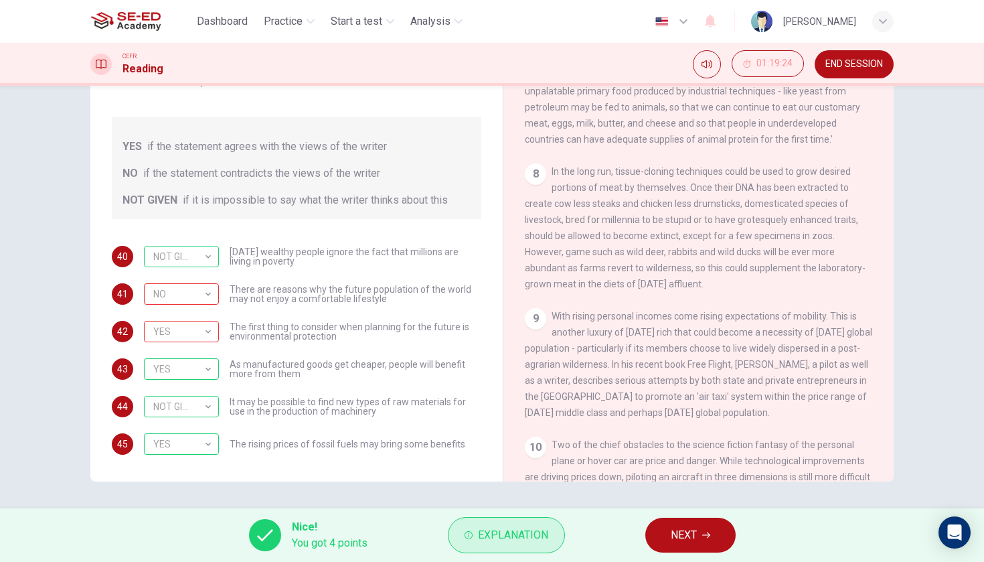
click at [490, 539] on span "Explanation" at bounding box center [513, 534] width 70 height 19
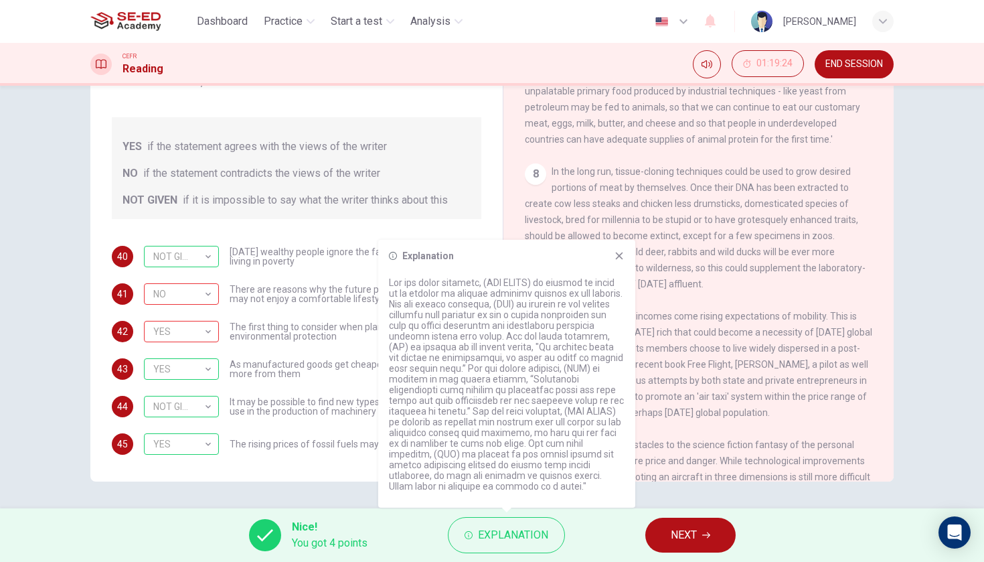
click at [621, 261] on icon at bounding box center [619, 255] width 11 height 11
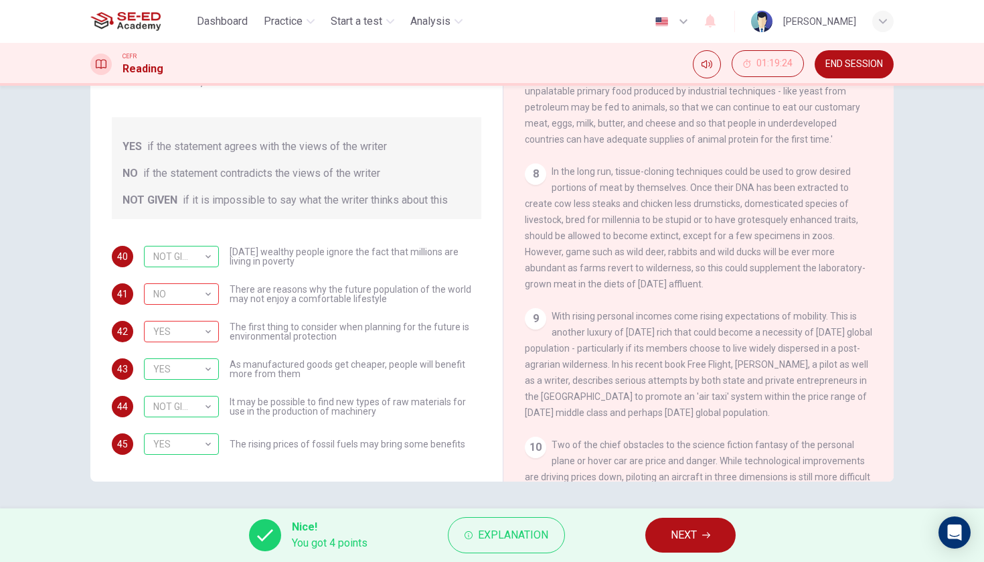
click at [678, 531] on span "NEXT" at bounding box center [684, 534] width 26 height 19
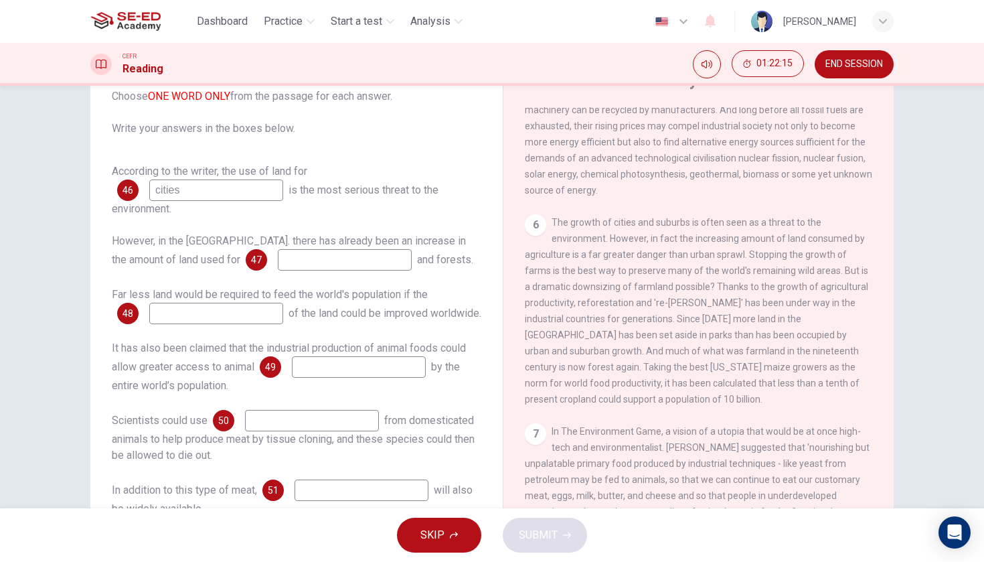
scroll to position [738, 0]
type input "cities"
type input "parks"
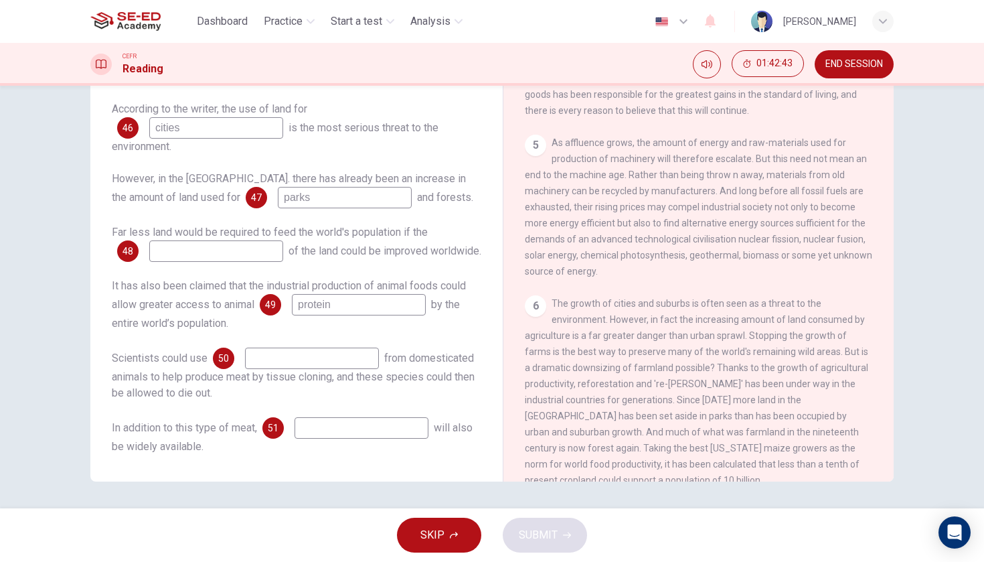
scroll to position [614, 0]
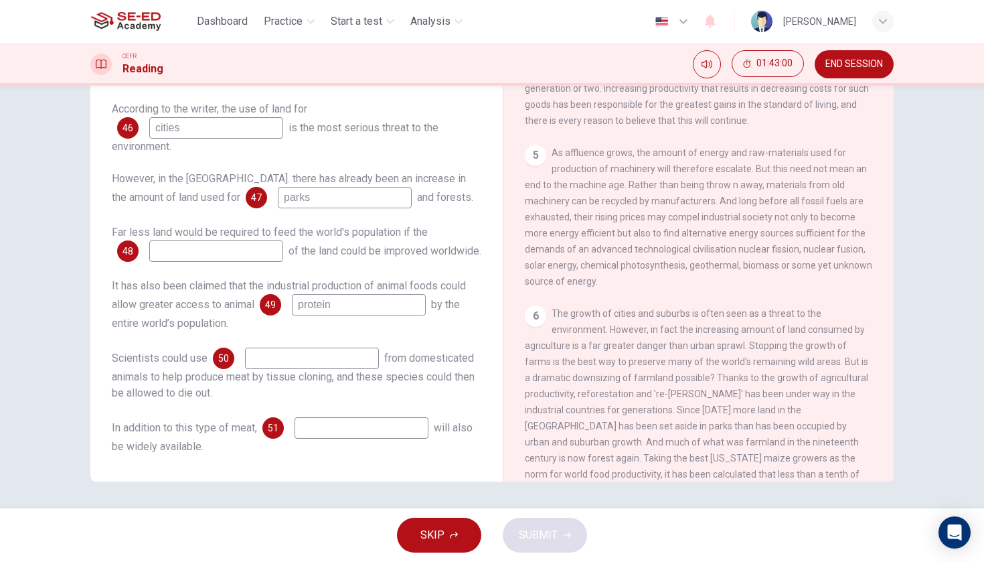
click at [366, 358] on input at bounding box center [312, 357] width 134 height 21
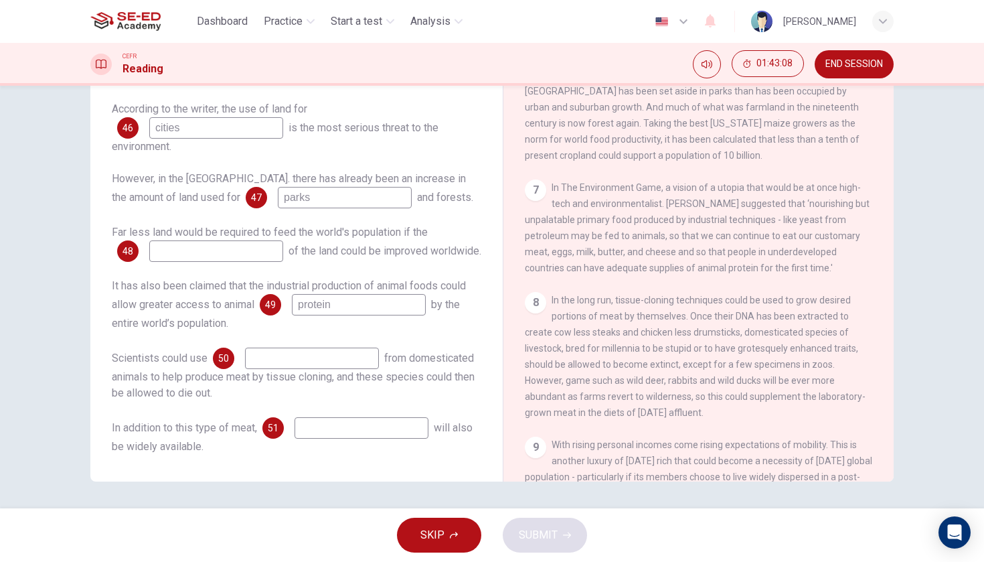
scroll to position [962, 0]
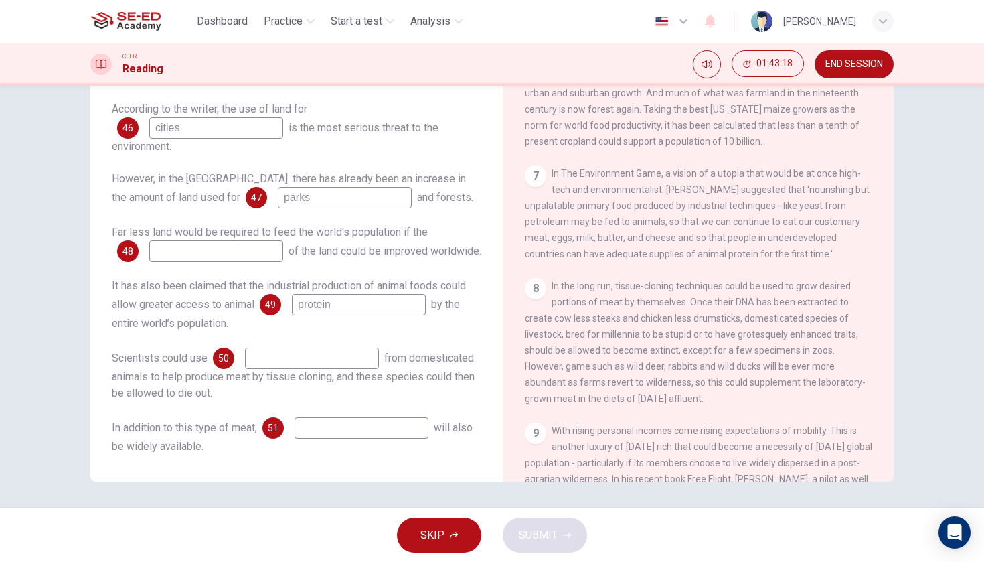
click at [368, 305] on input "protein" at bounding box center [359, 304] width 134 height 21
type input "p"
click at [345, 358] on input at bounding box center [312, 357] width 134 height 21
type input "DNA"
click at [373, 303] on input at bounding box center [359, 304] width 134 height 21
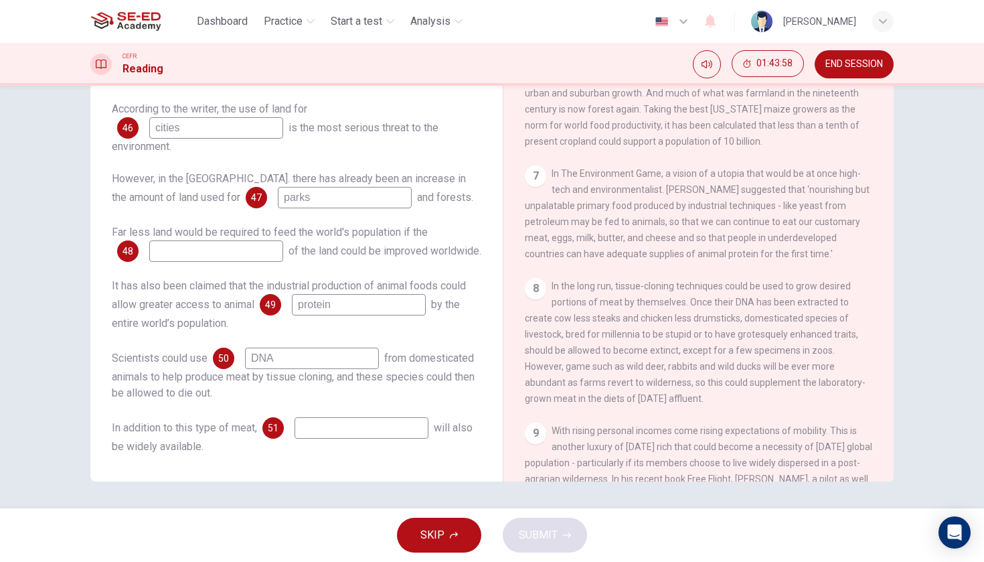
type input "protein"
click at [364, 430] on input at bounding box center [361, 427] width 134 height 21
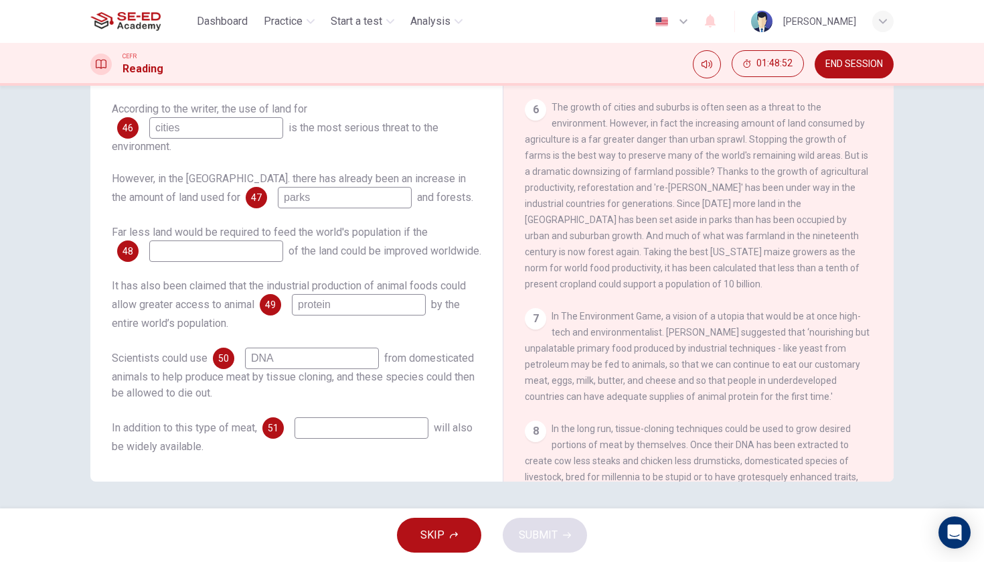
scroll to position [813, 0]
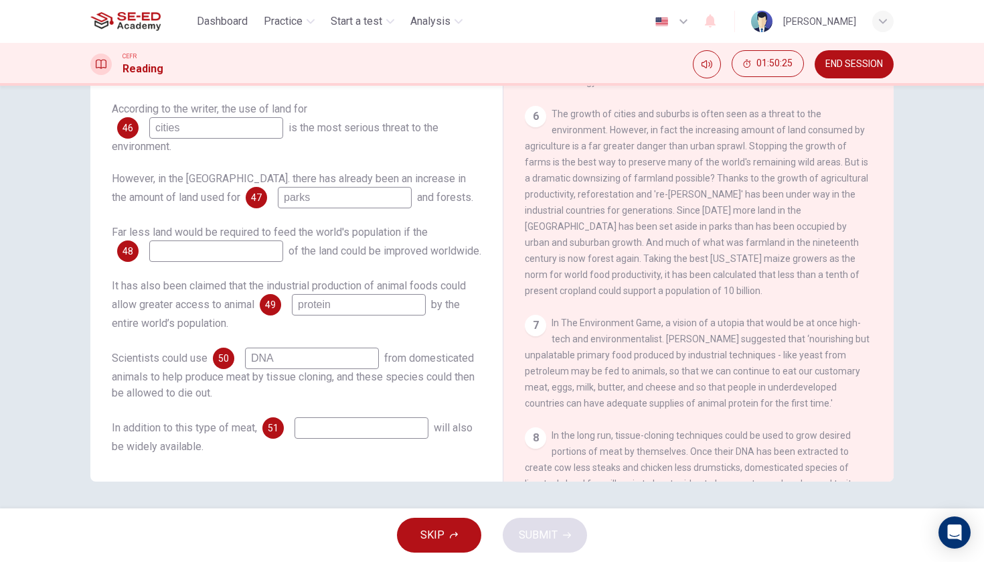
click at [232, 242] on input at bounding box center [216, 250] width 134 height 21
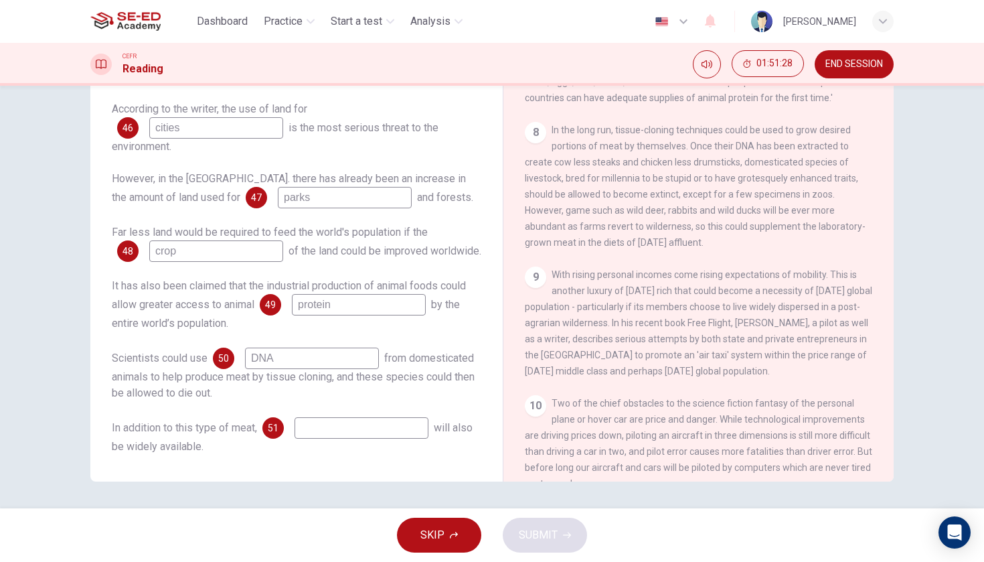
scroll to position [1120, 0]
type input "crop"
click at [359, 432] on input at bounding box center [361, 427] width 134 height 21
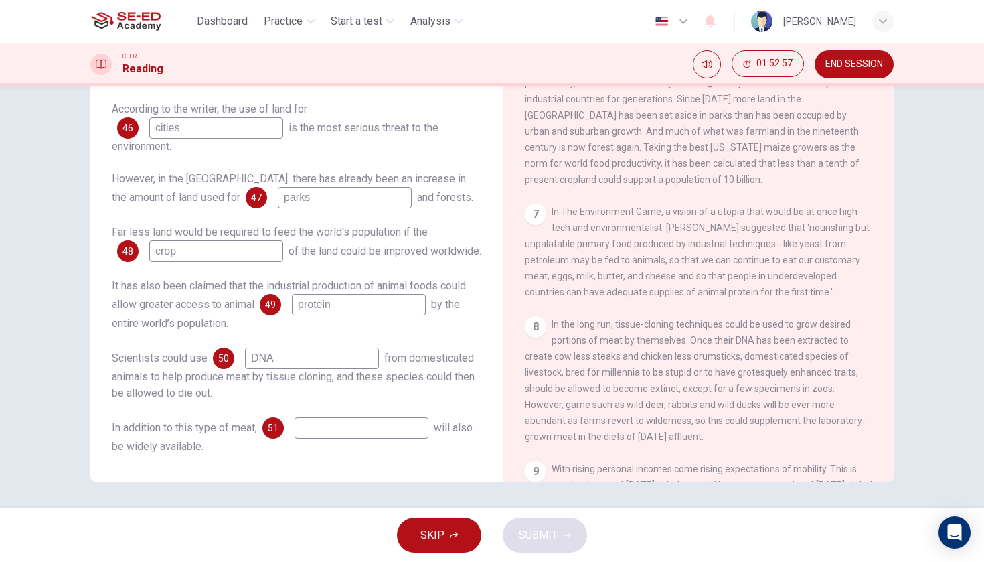
scroll to position [102, 0]
click at [365, 428] on input at bounding box center [361, 427] width 134 height 21
type input "a"
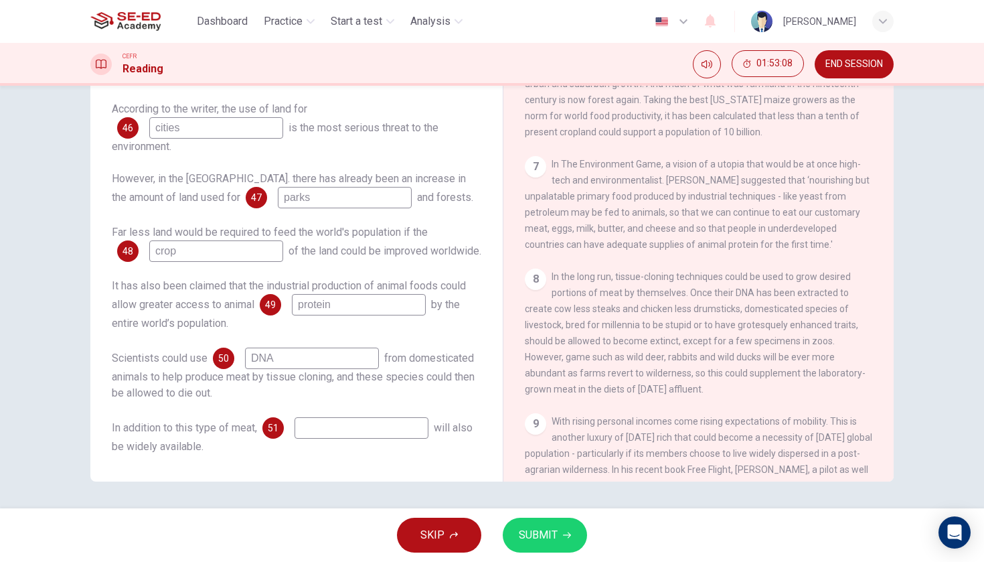
scroll to position [974, 0]
type input "diet"
click at [563, 529] on button "SUBMIT" at bounding box center [545, 534] width 84 height 35
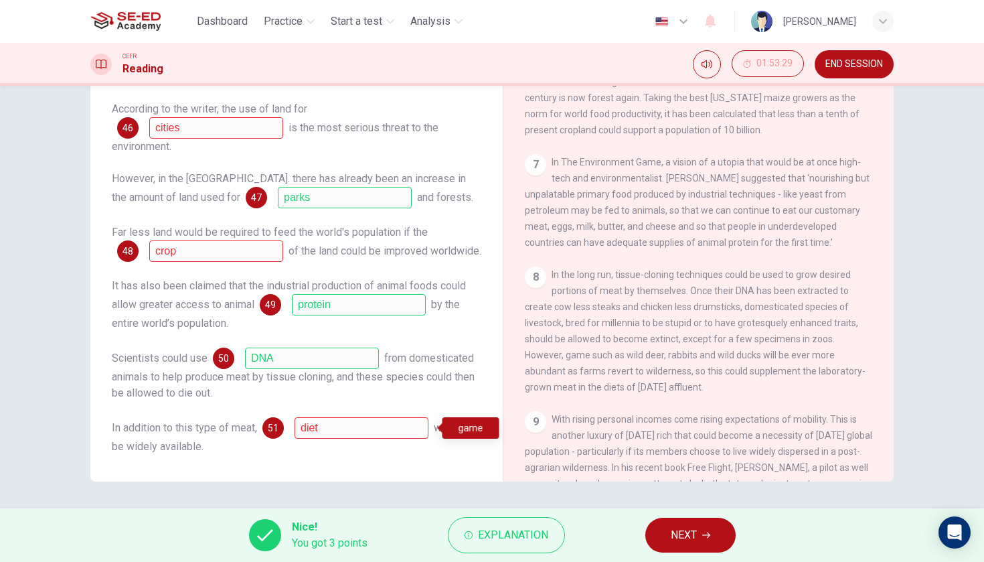
scroll to position [102, 0]
click at [699, 535] on button "NEXT" at bounding box center [690, 534] width 90 height 35
